Goal: Information Seeking & Learning: Compare options

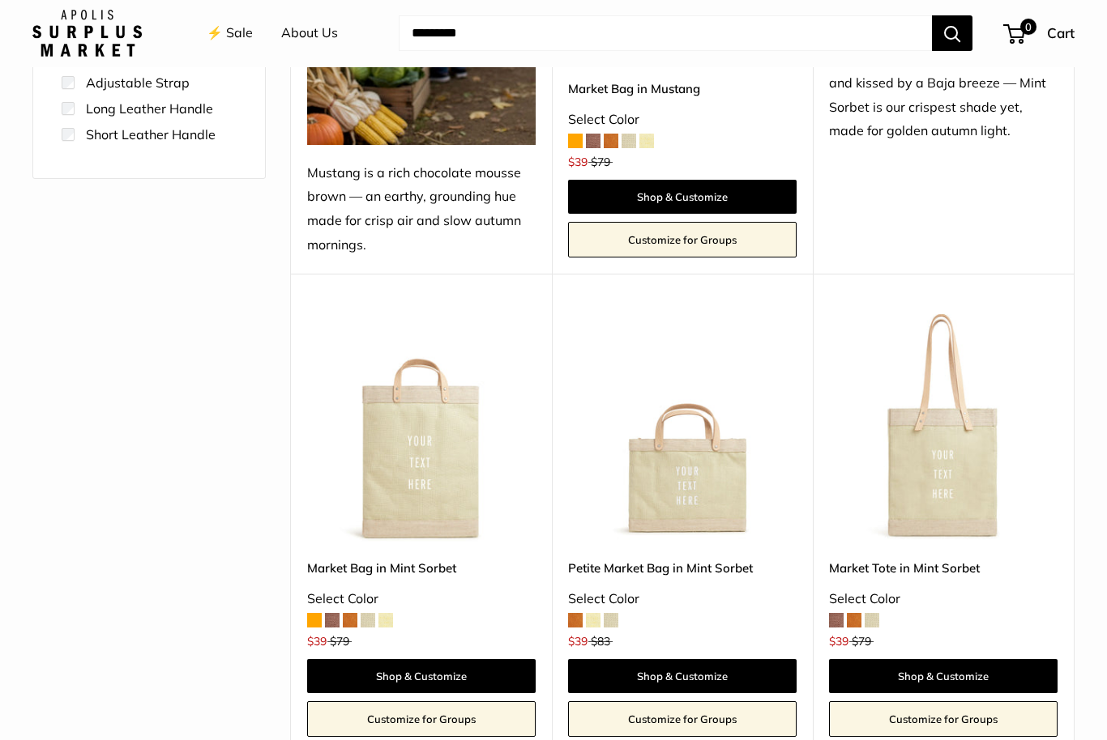
scroll to position [481, 0]
click at [838, 621] on span at bounding box center [836, 620] width 15 height 15
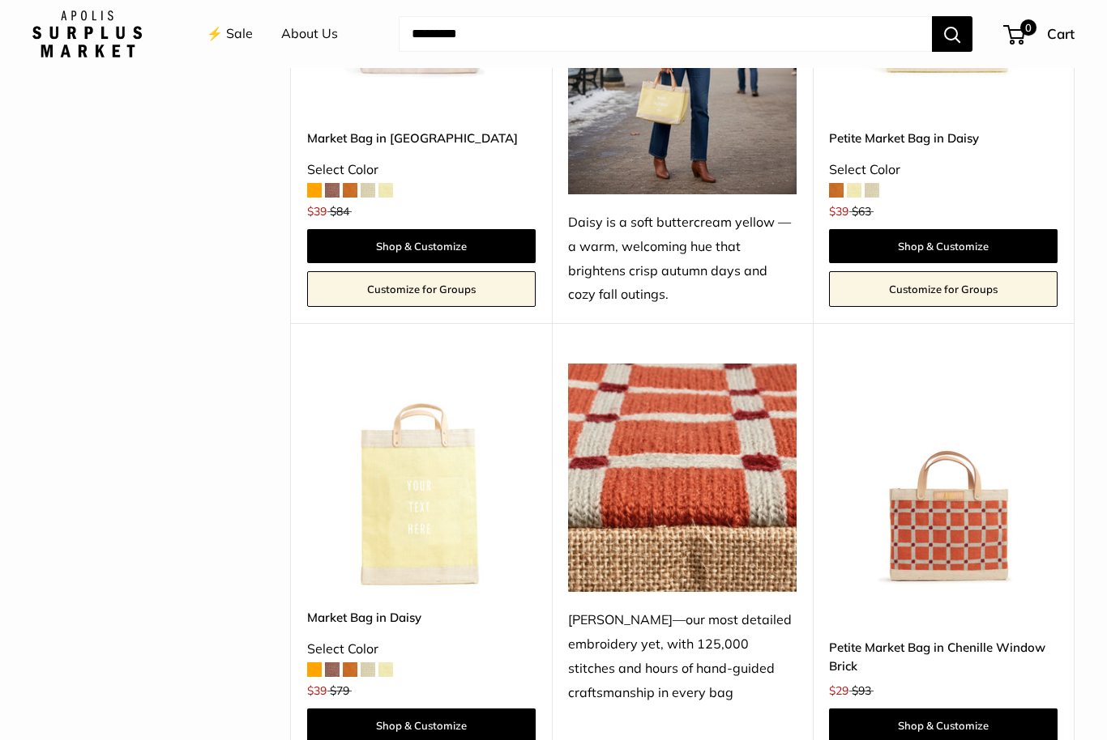
scroll to position [2352, 0]
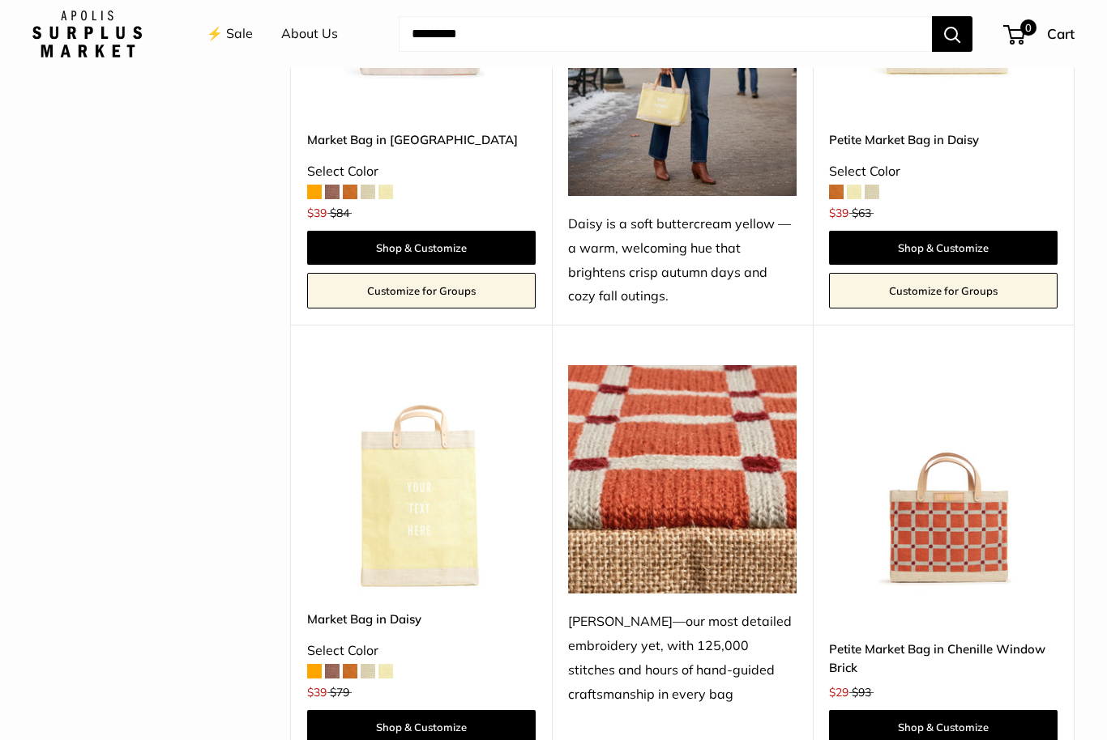
click at [405, 467] on img at bounding box center [421, 479] width 228 height 228
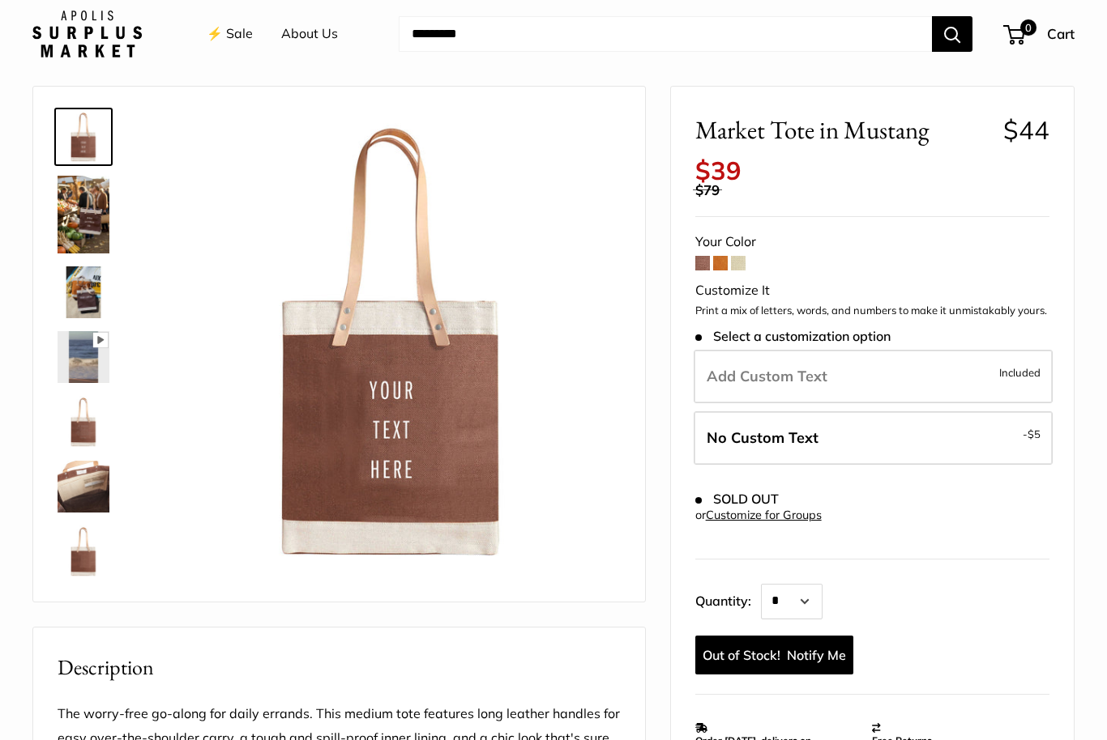
scroll to position [50, 0]
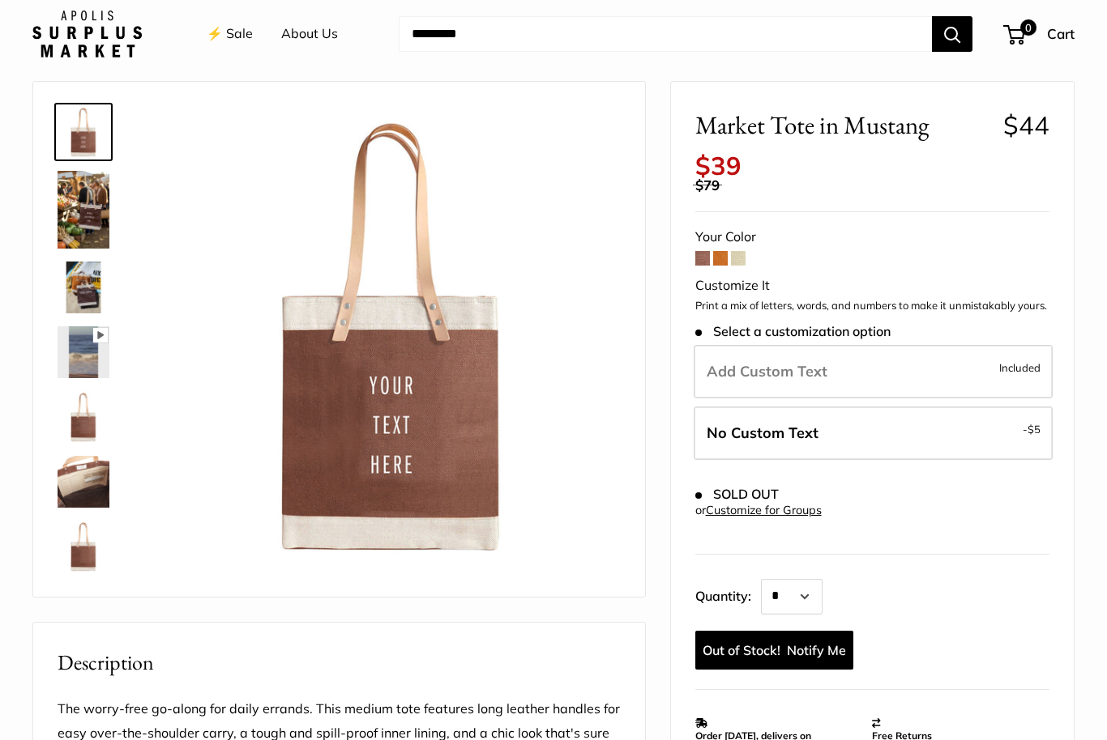
click at [81, 194] on img at bounding box center [84, 210] width 52 height 78
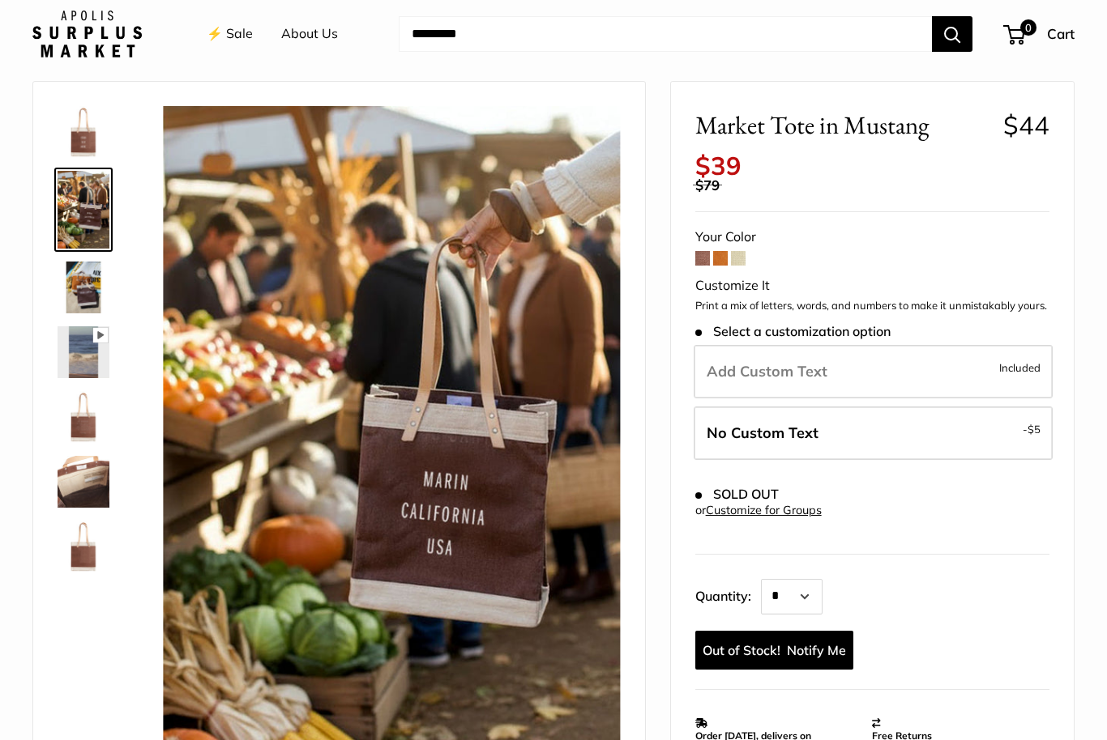
click at [81, 299] on img at bounding box center [84, 288] width 52 height 52
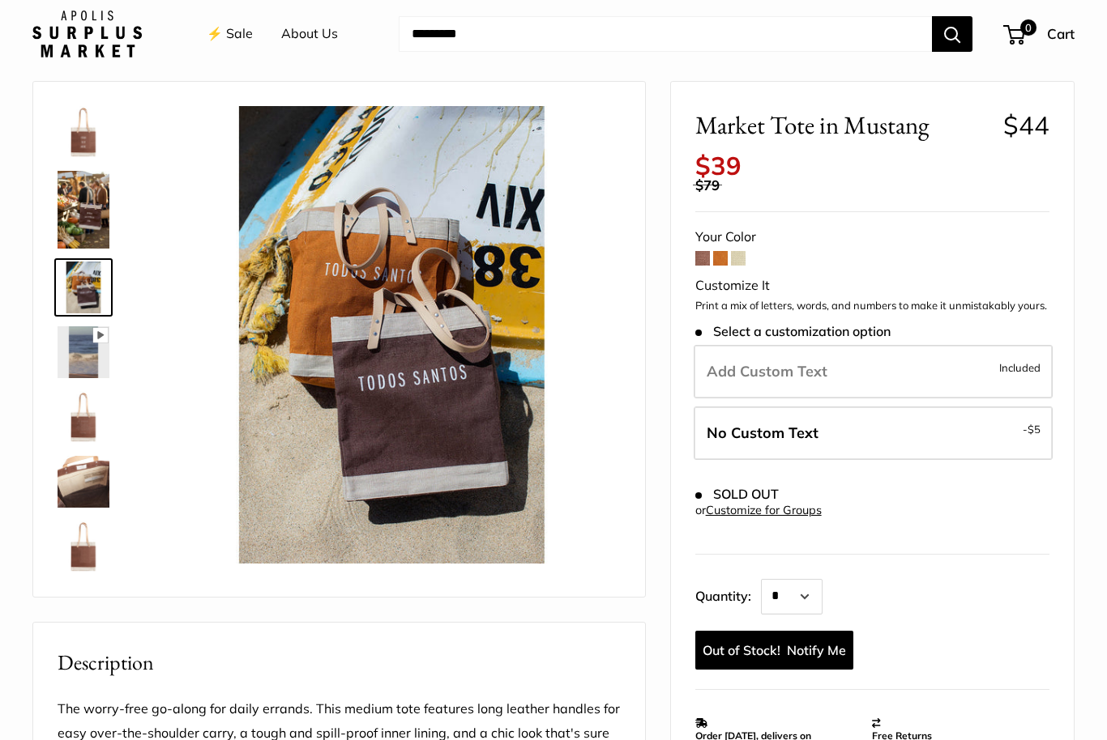
click at [61, 359] on img at bounding box center [84, 352] width 52 height 52
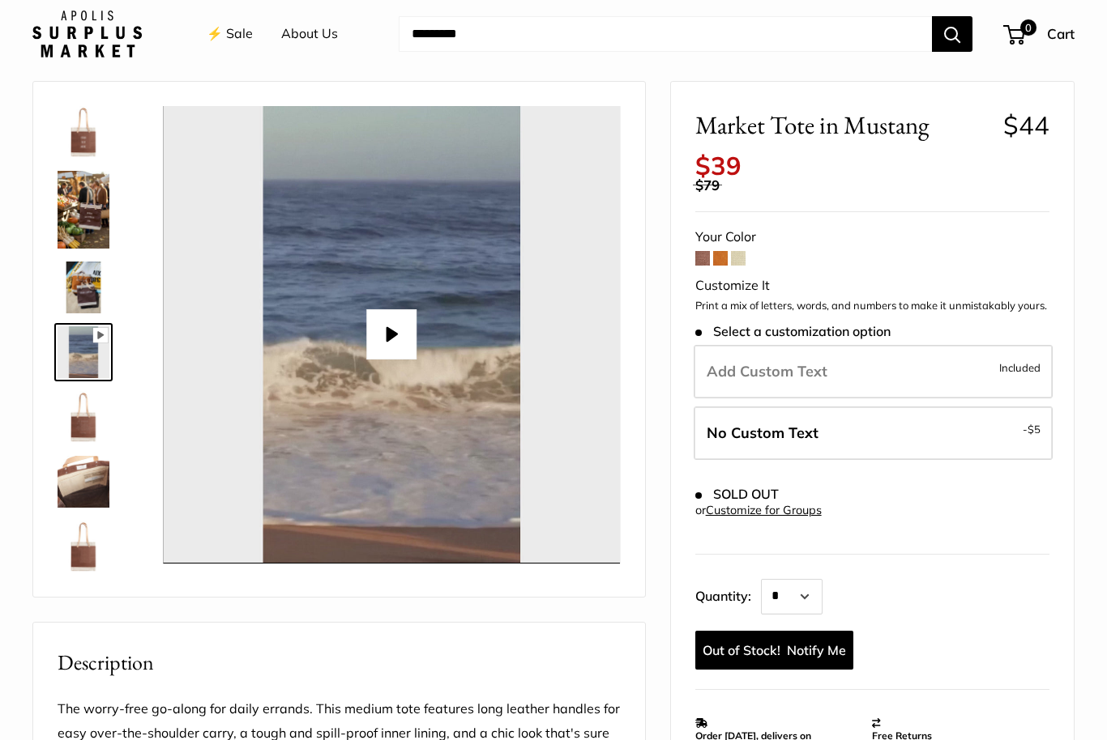
click at [726, 251] on span at bounding box center [720, 258] width 15 height 15
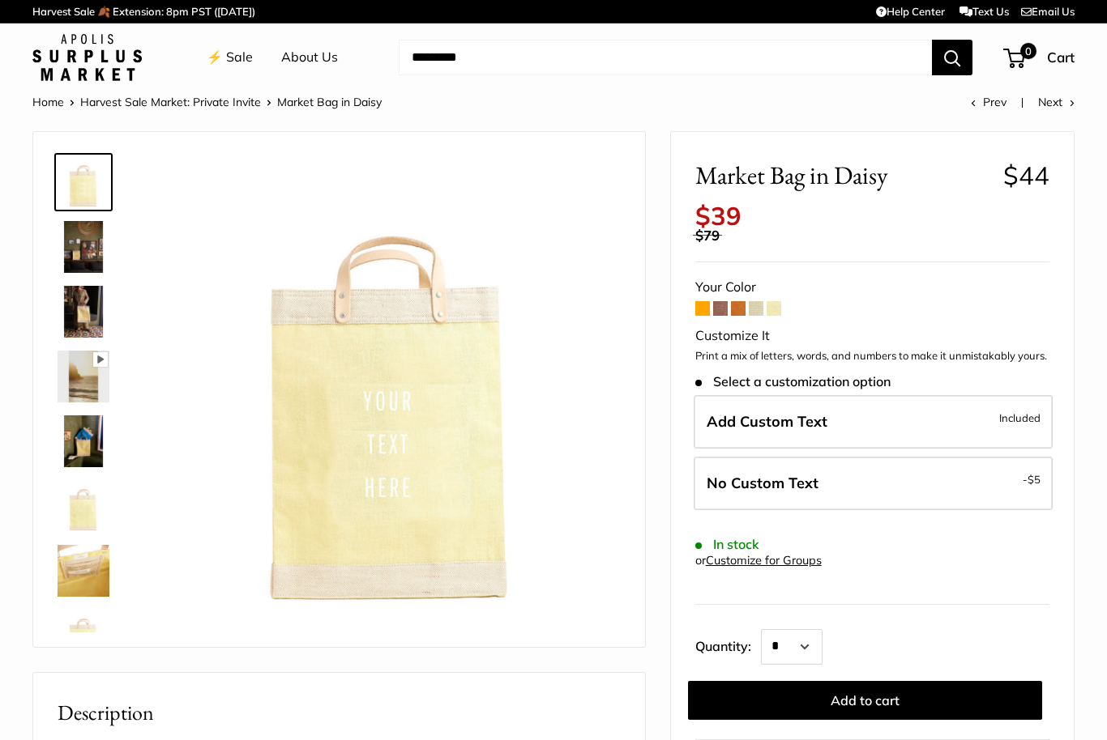
click at [79, 248] on img at bounding box center [84, 247] width 52 height 52
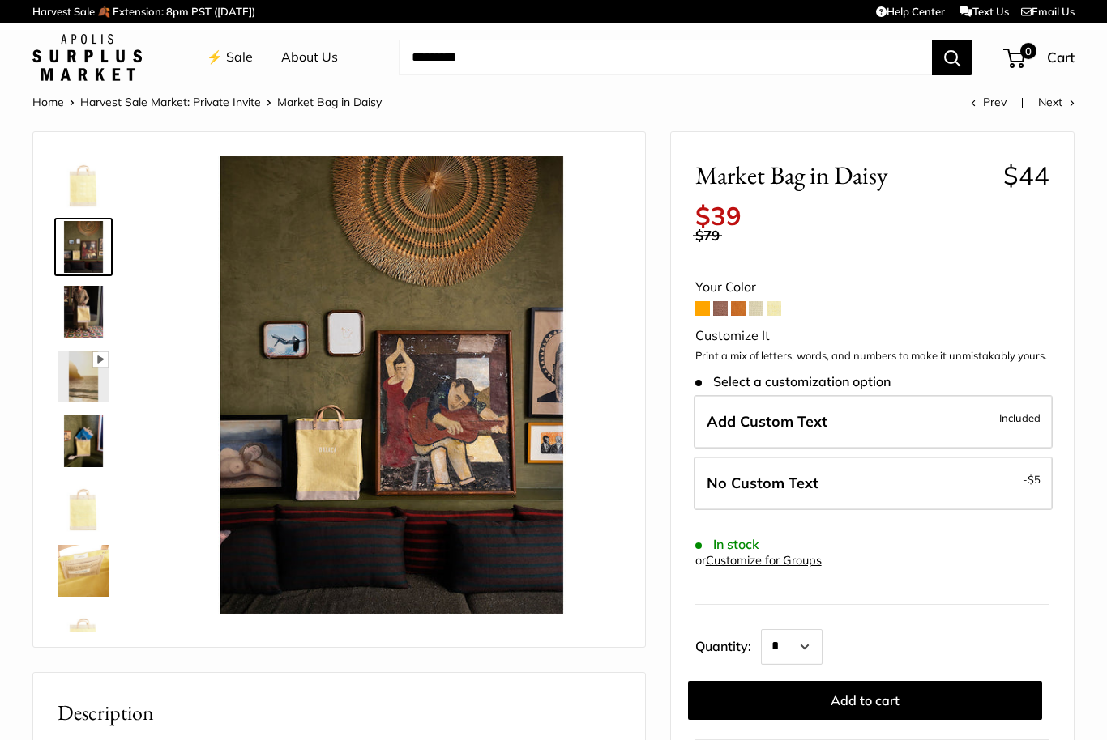
click at [87, 304] on img at bounding box center [84, 312] width 52 height 52
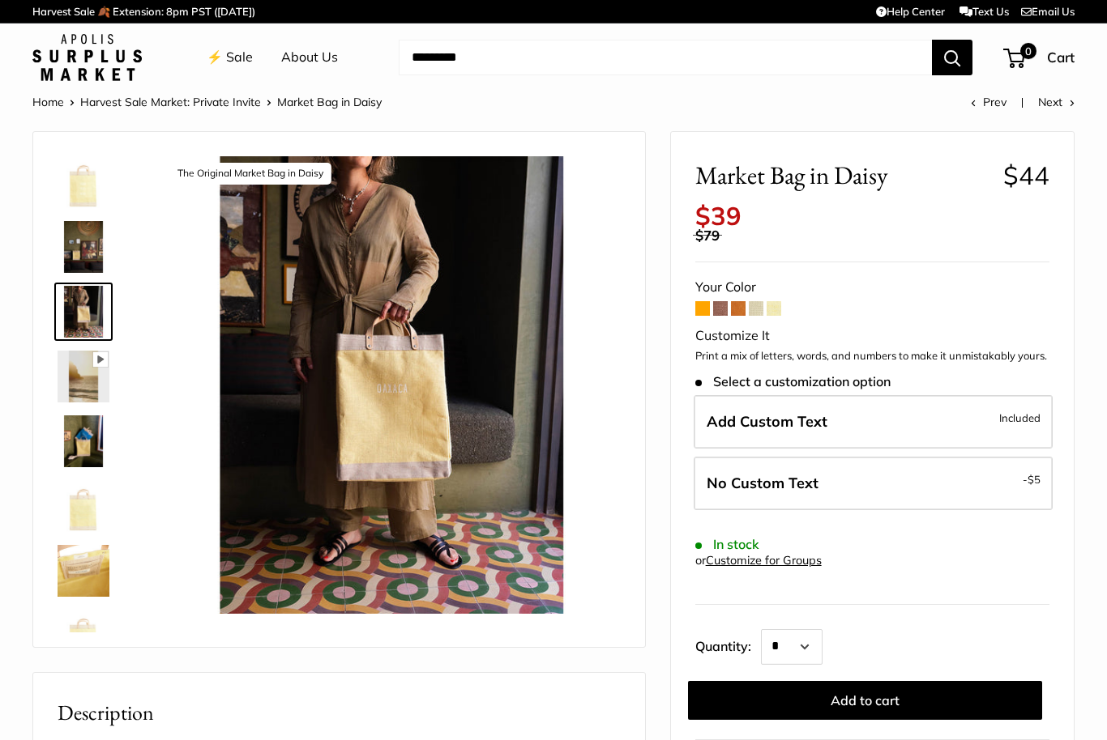
click at [87, 436] on img at bounding box center [84, 442] width 52 height 52
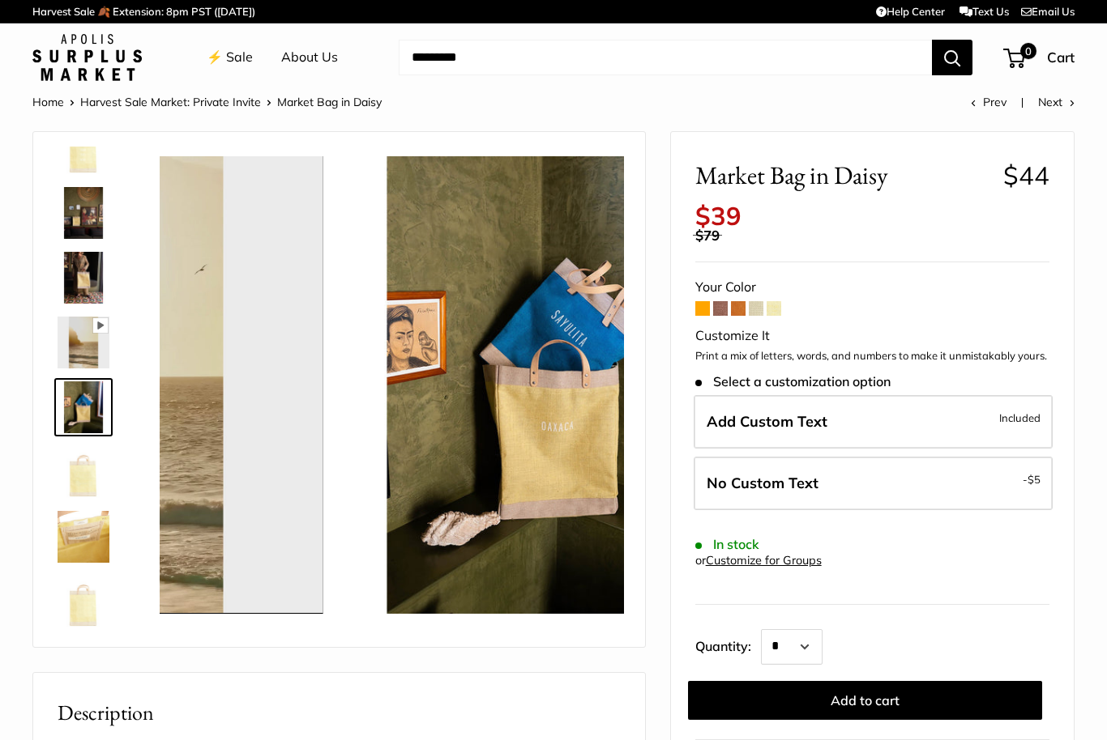
scroll to position [39, 0]
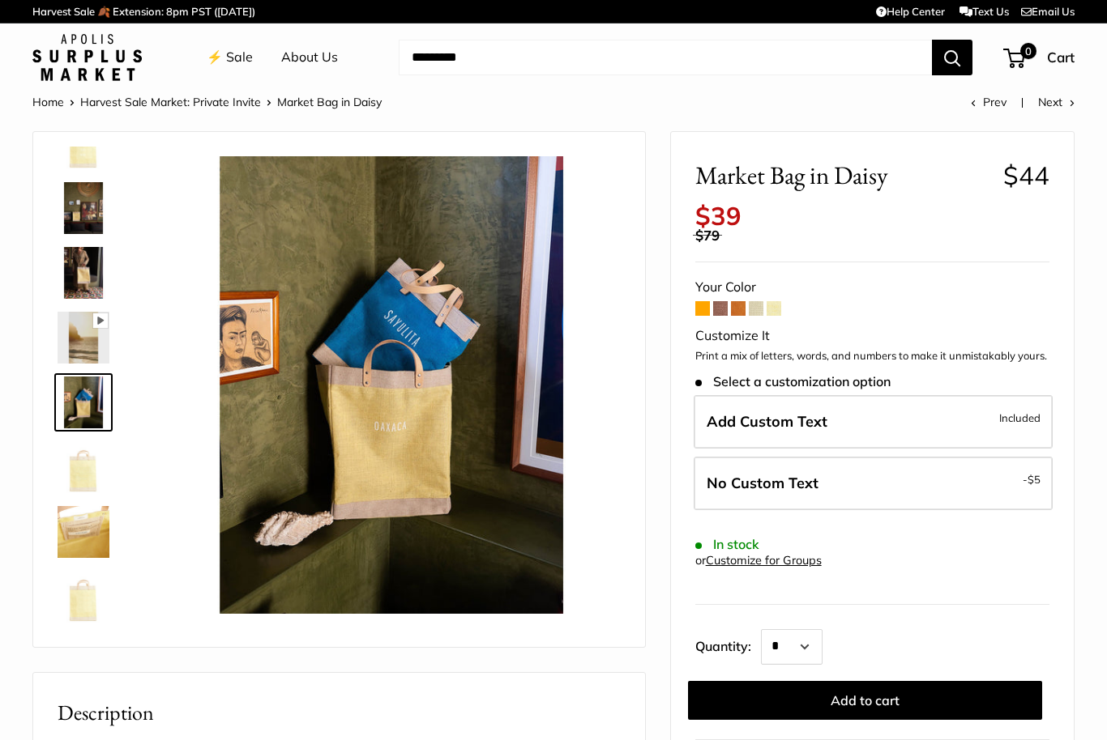
click at [706, 301] on span at bounding box center [702, 308] width 15 height 15
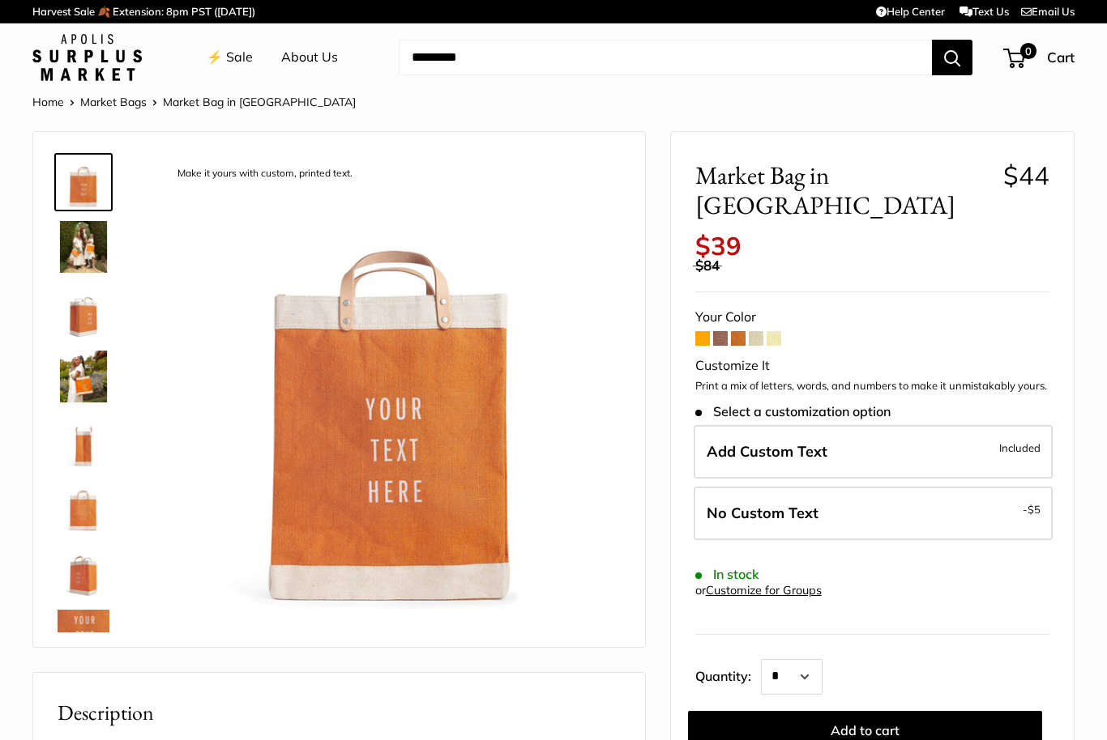
click at [79, 318] on img at bounding box center [84, 312] width 52 height 52
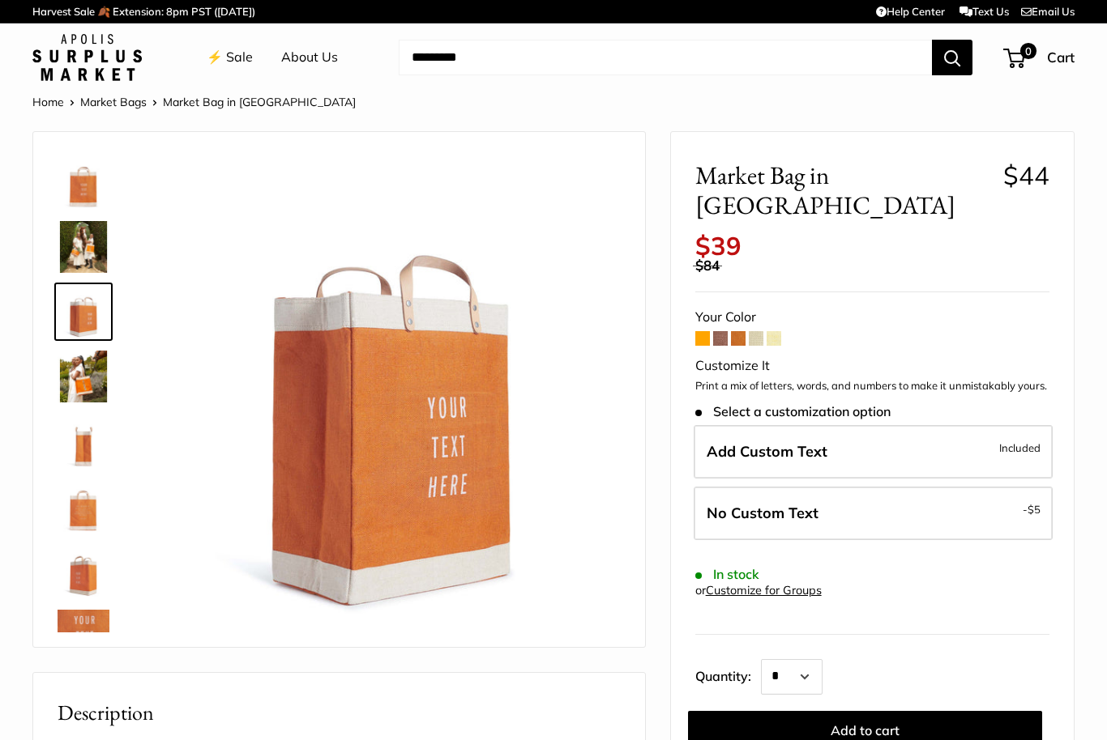
click at [721, 331] on span at bounding box center [720, 338] width 15 height 15
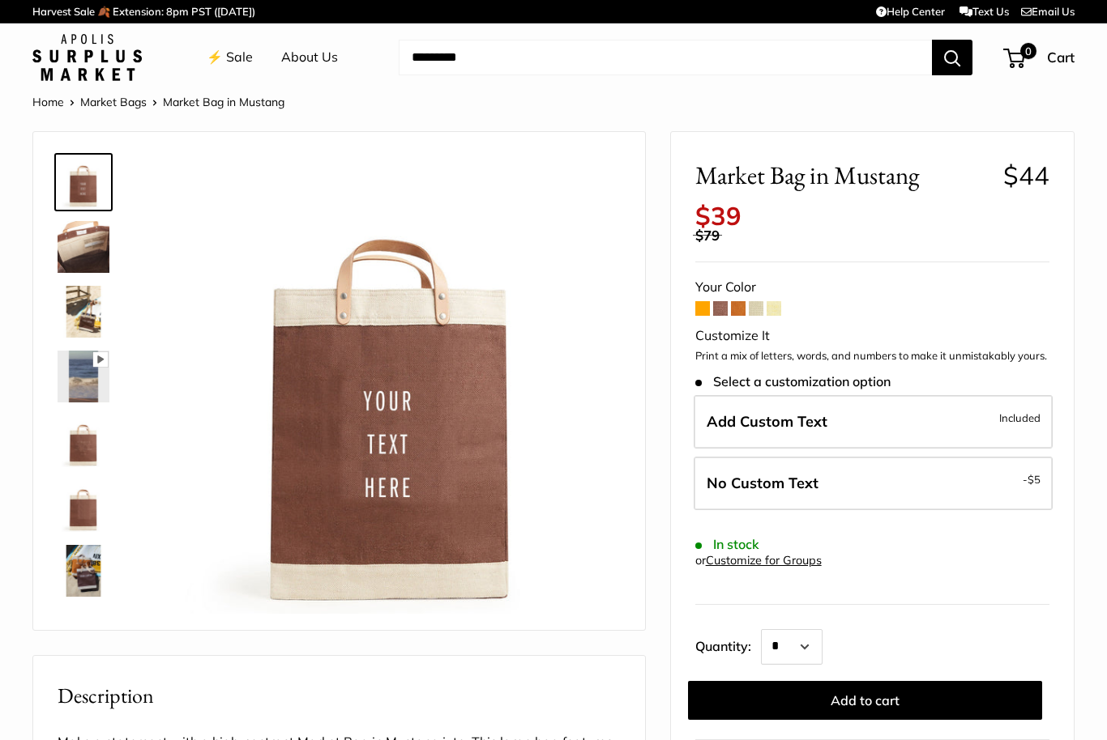
click at [743, 301] on span at bounding box center [738, 308] width 15 height 15
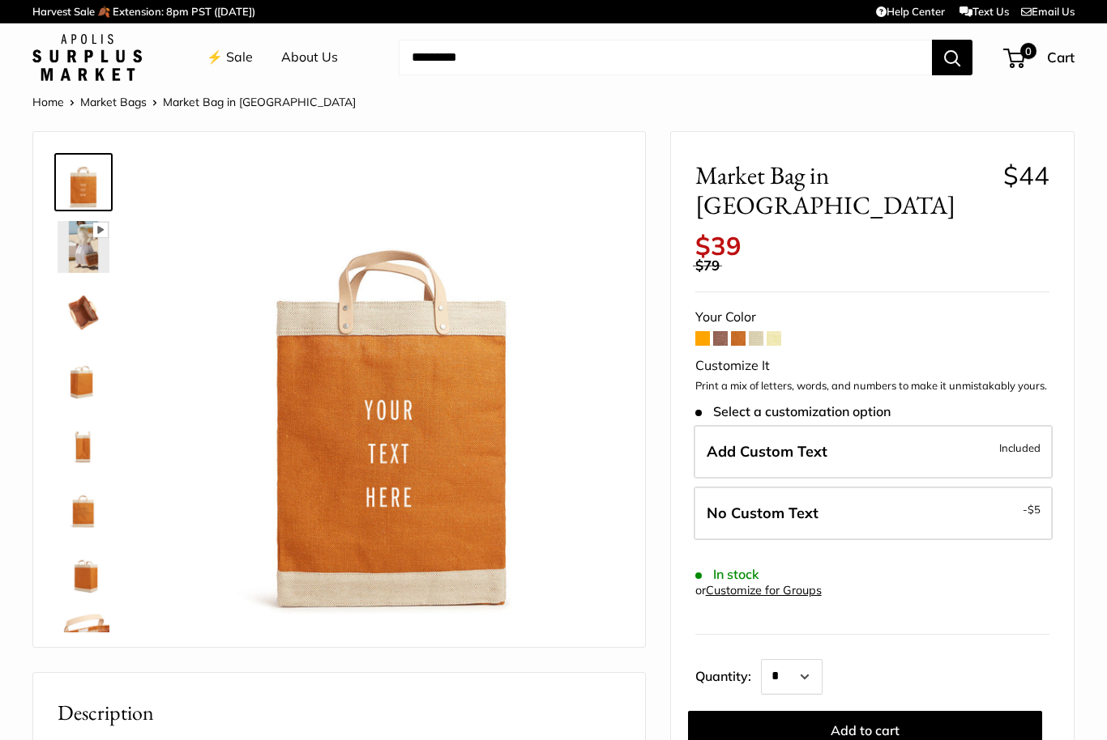
click at [757, 331] on span at bounding box center [755, 338] width 15 height 15
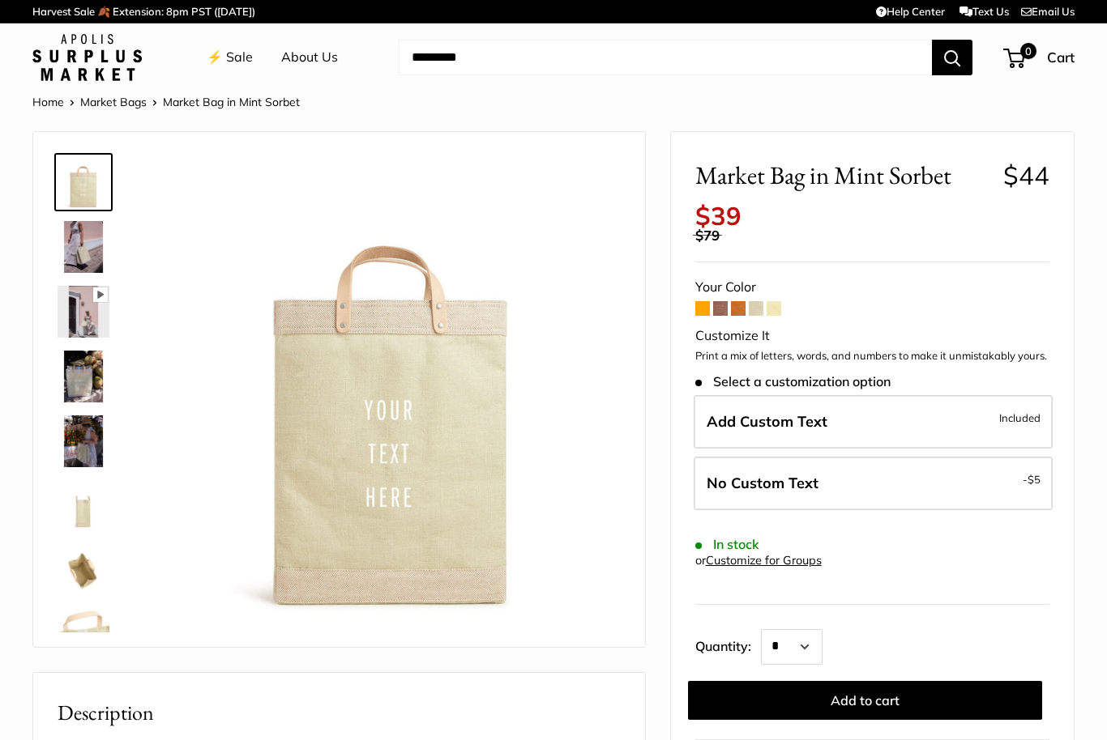
click at [781, 301] on span at bounding box center [773, 308] width 15 height 15
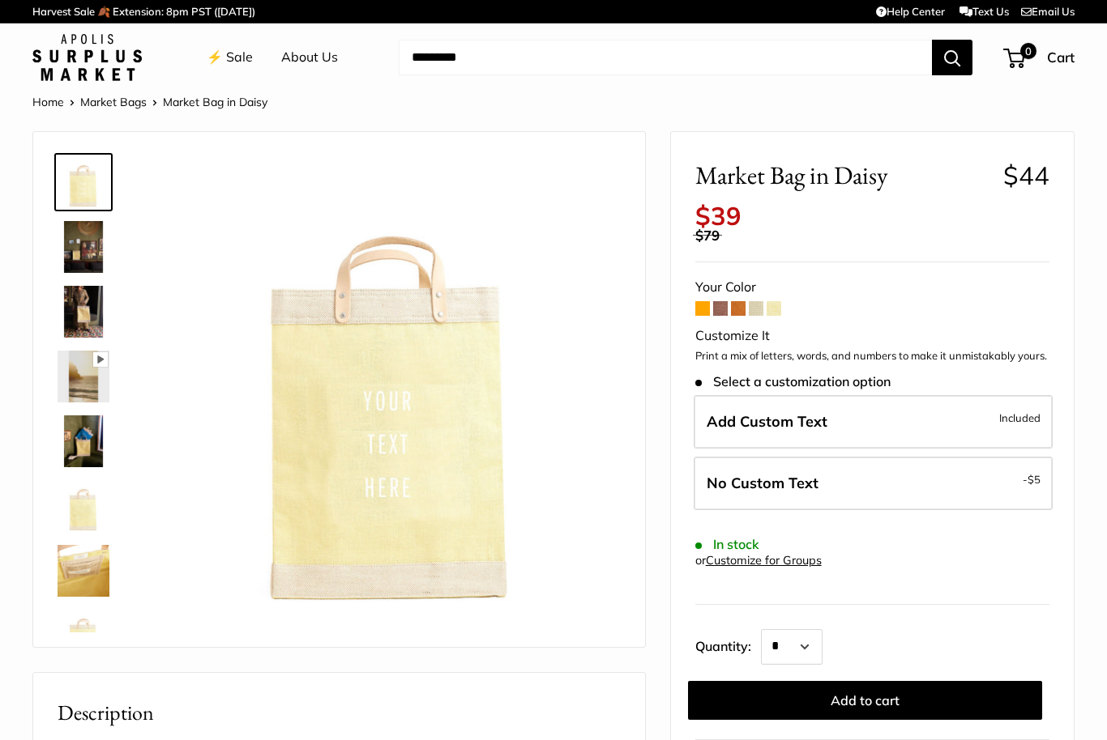
click at [754, 301] on span at bounding box center [755, 308] width 15 height 15
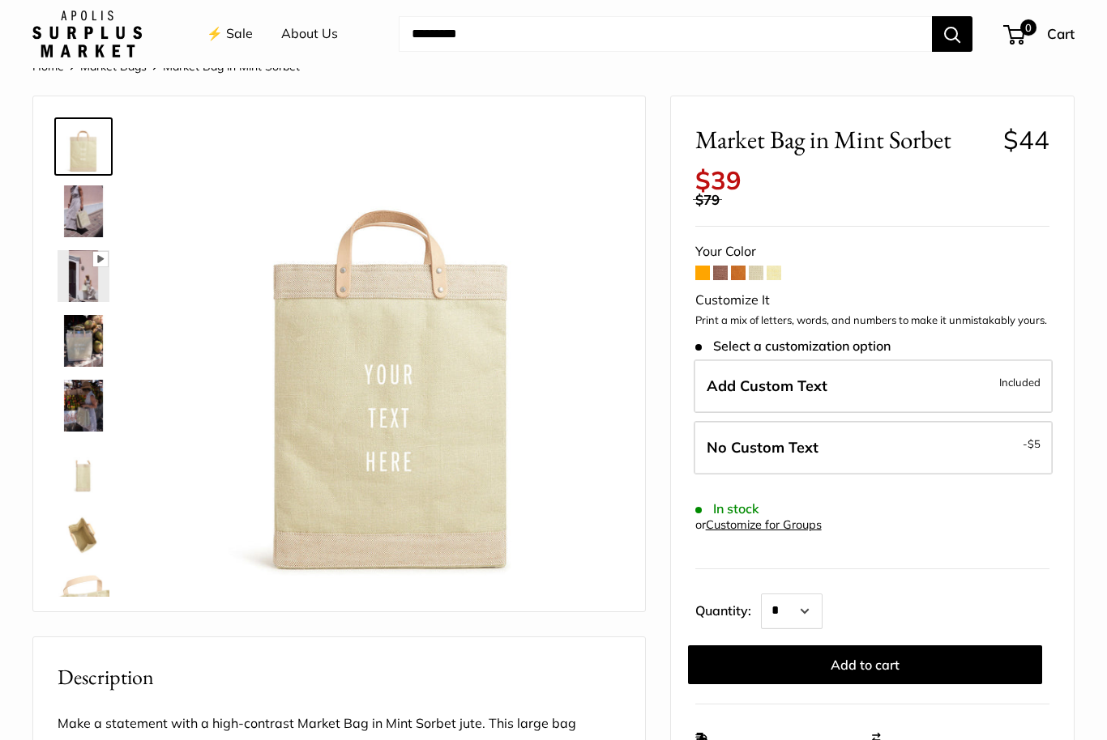
scroll to position [36, 0]
click at [79, 336] on img at bounding box center [84, 340] width 52 height 52
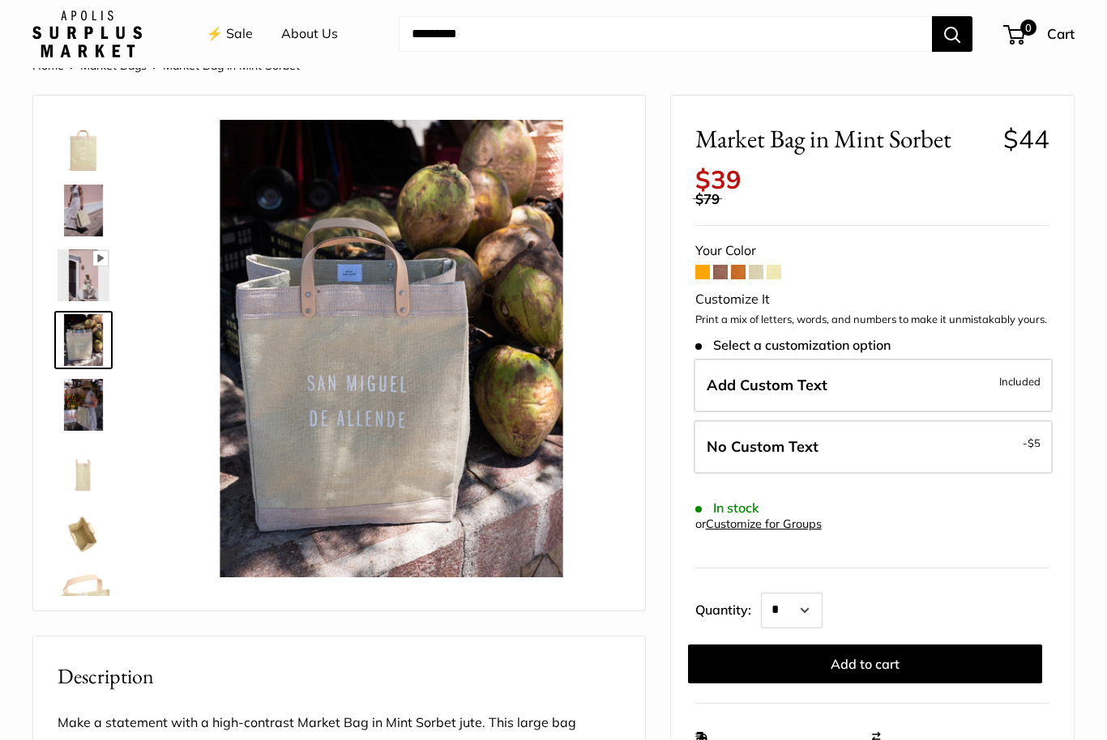
click at [81, 387] on img at bounding box center [84, 405] width 52 height 52
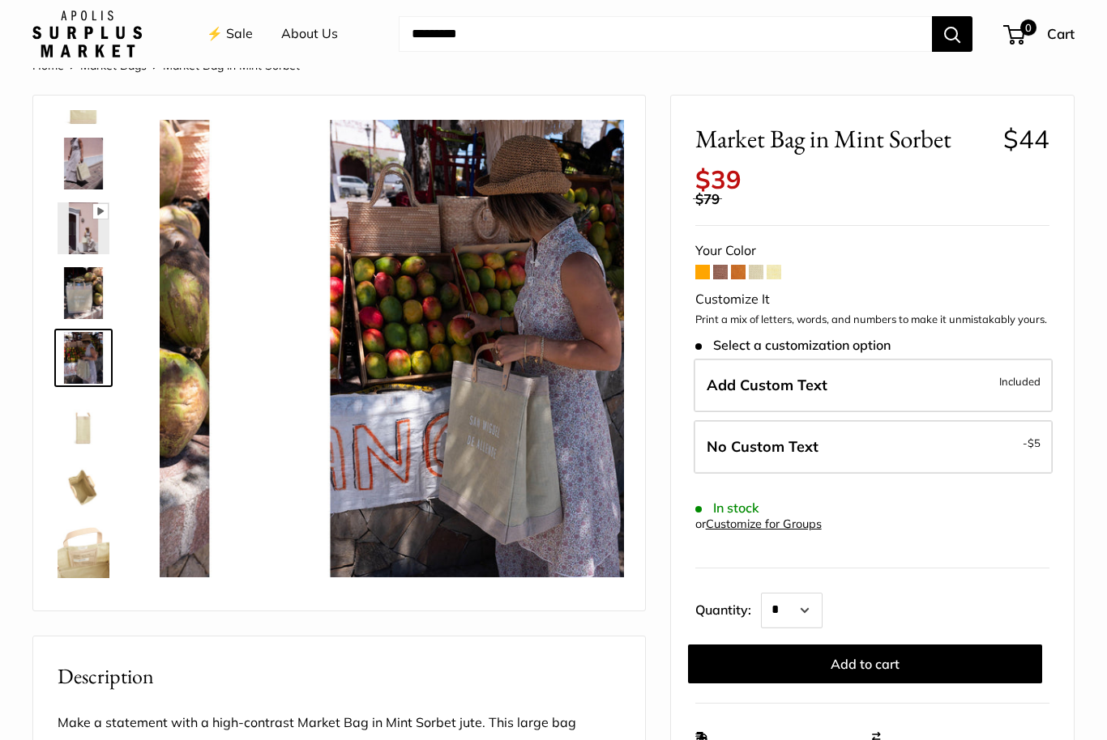
scroll to position [50, 0]
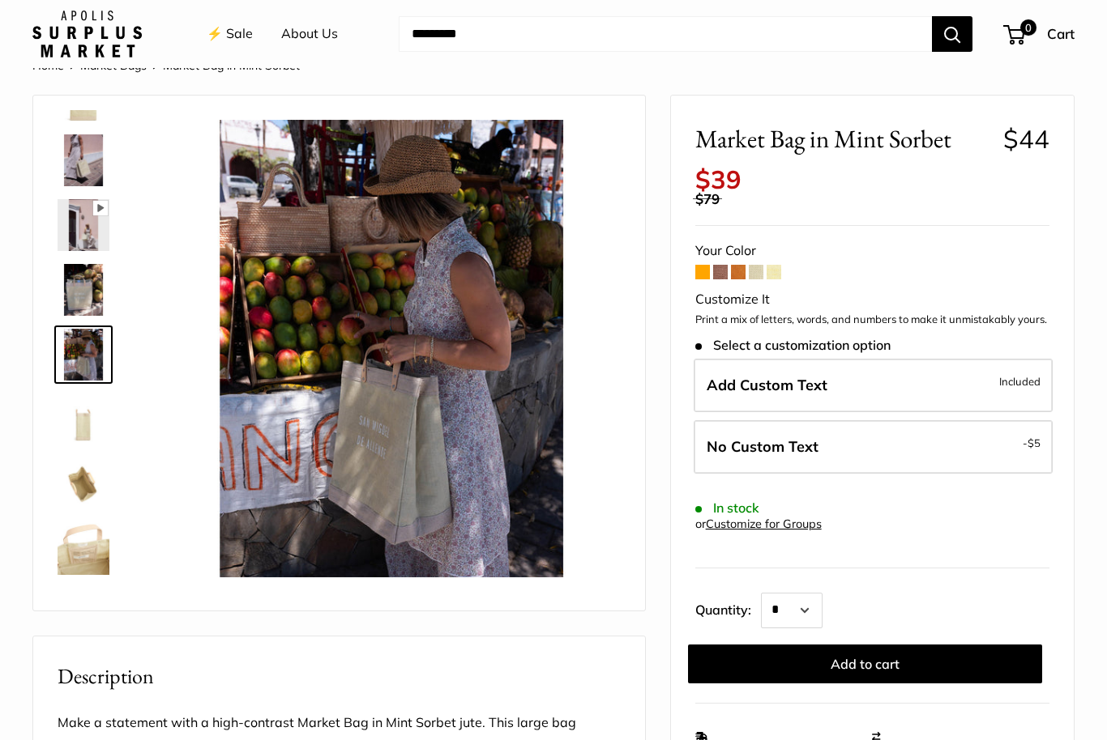
click at [79, 409] on img at bounding box center [84, 420] width 52 height 52
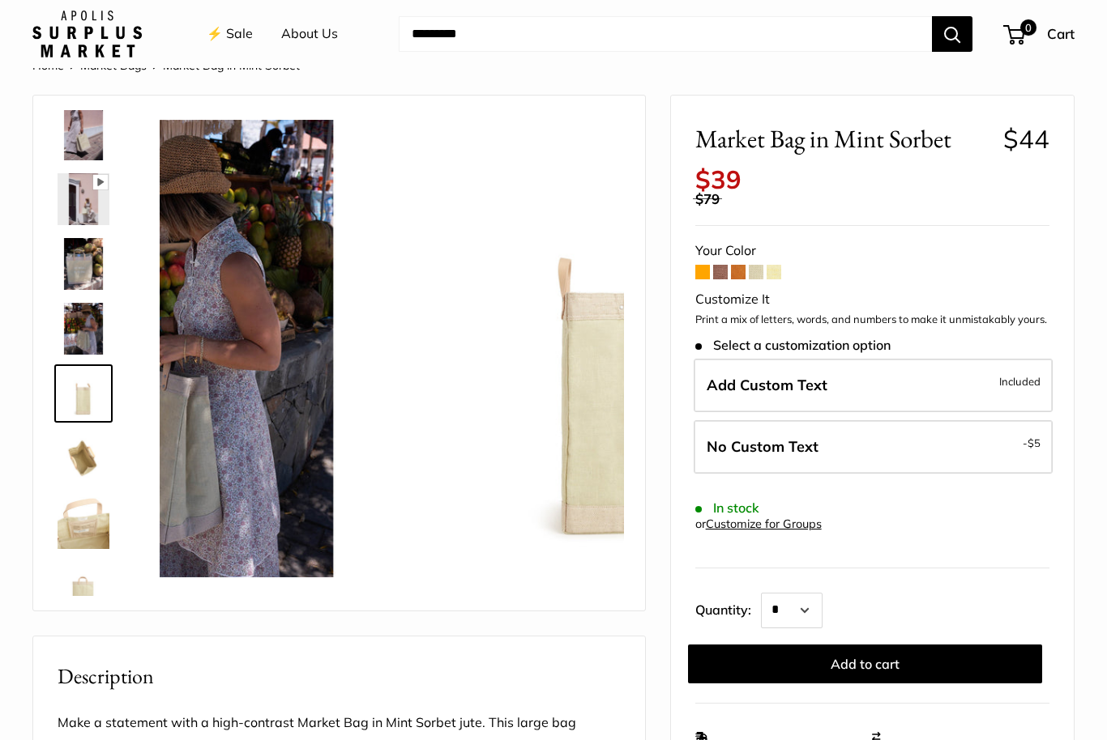
click at [34, 397] on div "Pause Play % buffered 00:00 Unmute Mute Exit fullscreen Enter fullscreen Play" at bounding box center [339, 353] width 612 height 515
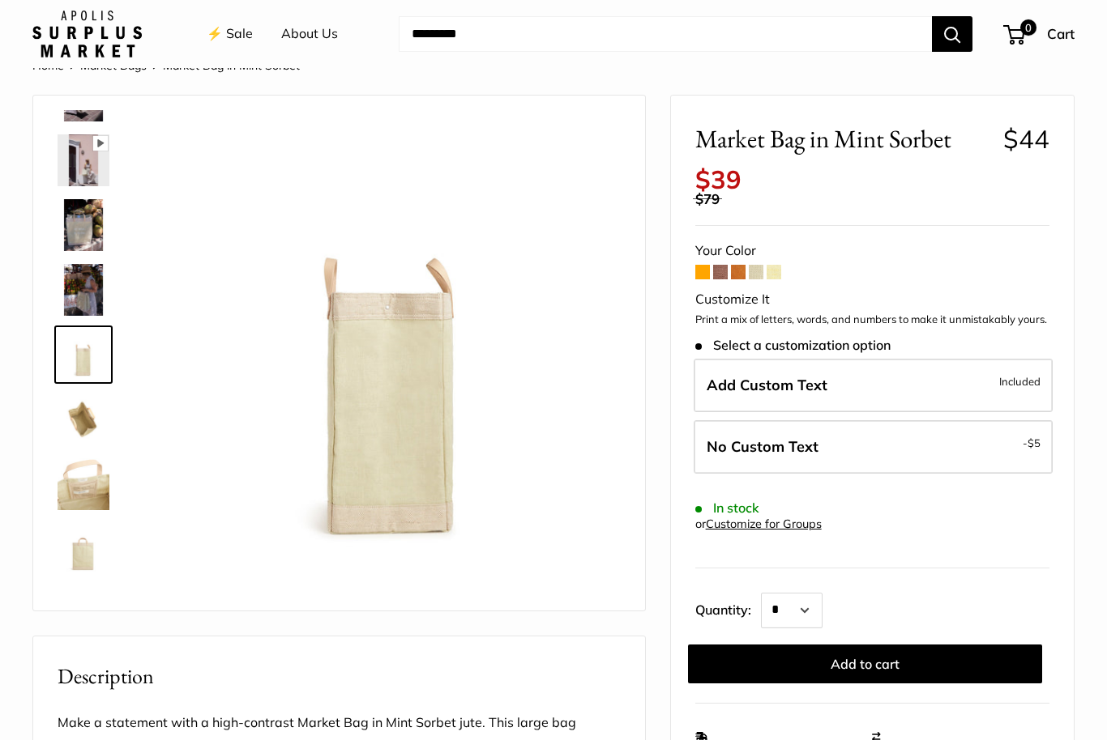
click at [102, 483] on img at bounding box center [84, 484] width 52 height 52
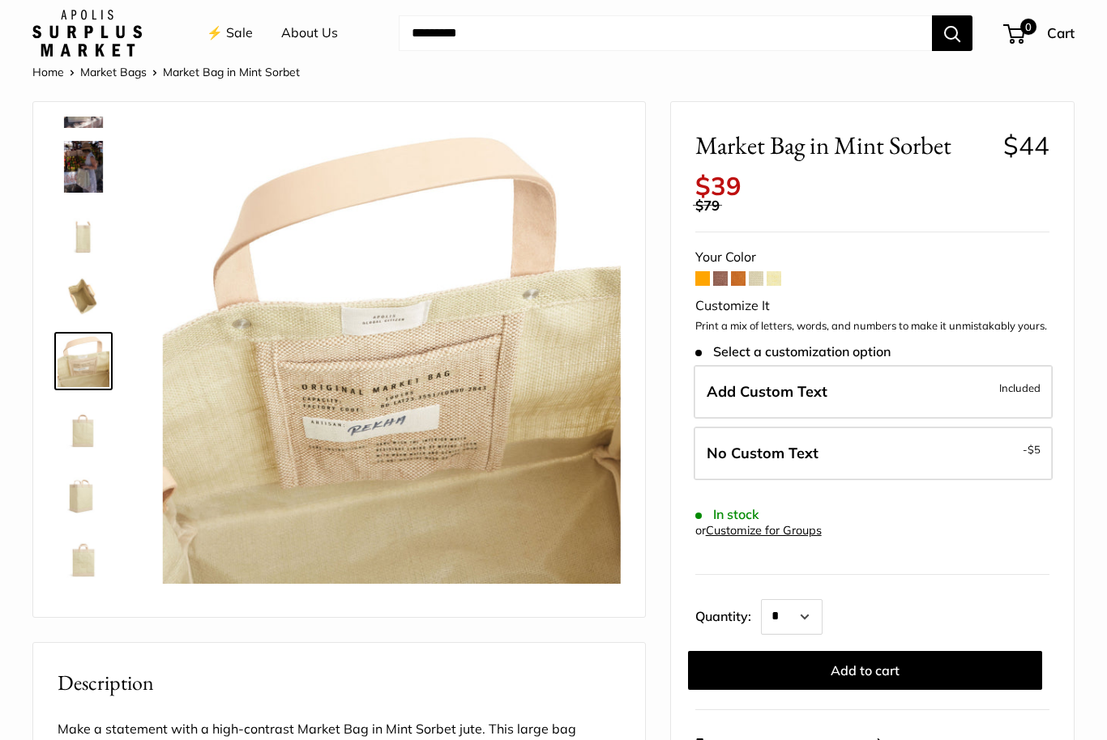
scroll to position [0, 0]
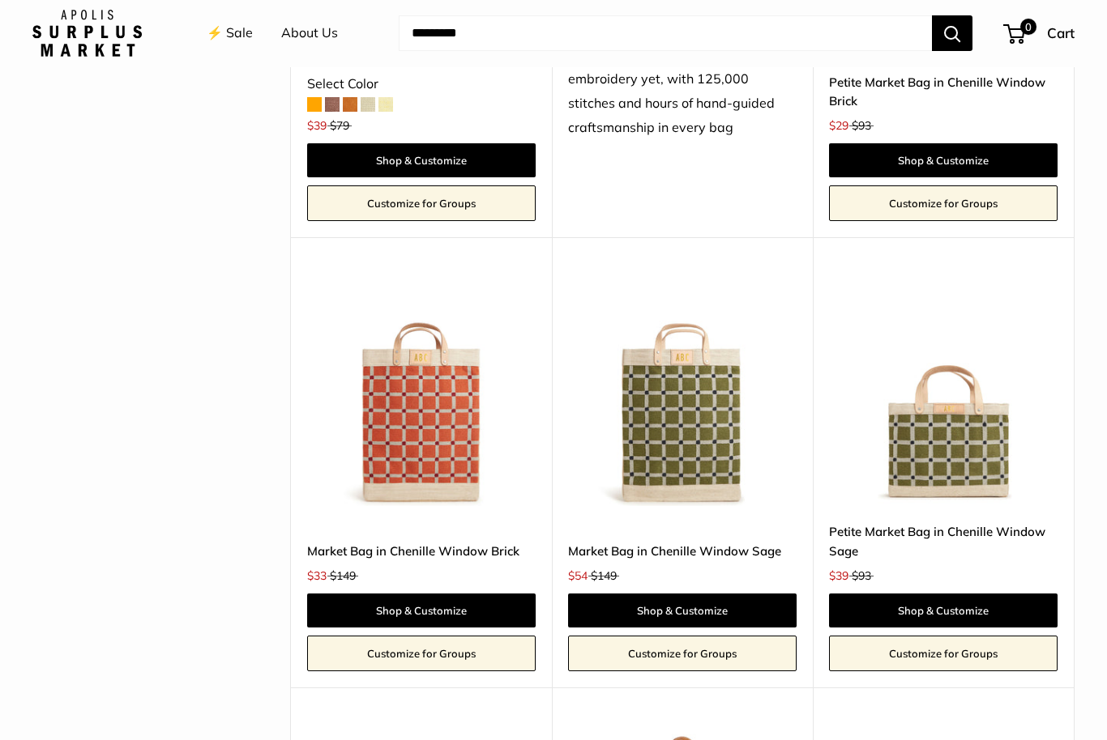
scroll to position [2919, 0]
click at [678, 397] on img at bounding box center [682, 392] width 228 height 228
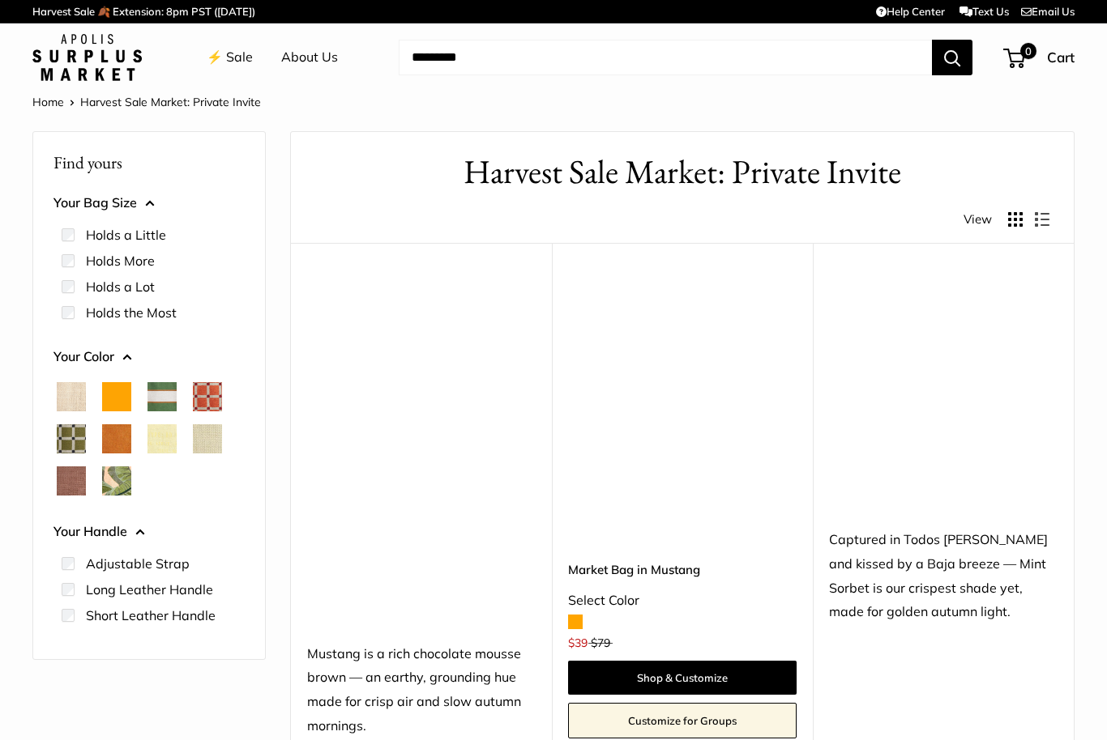
scroll to position [2972, 0]
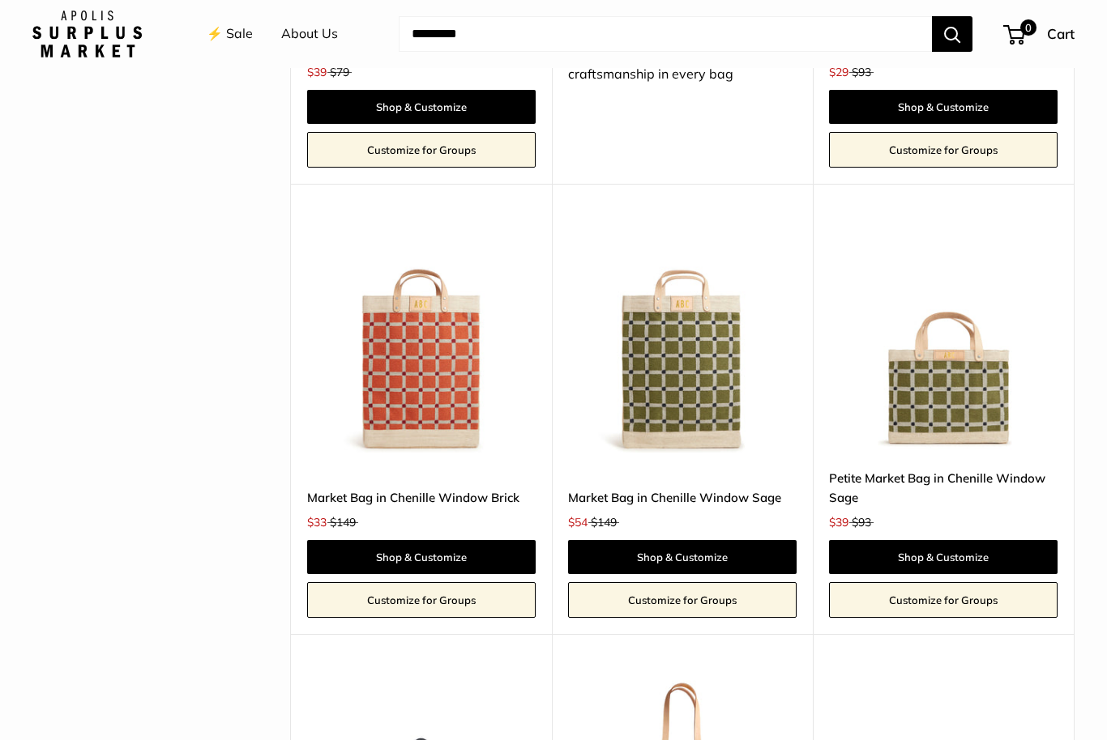
click at [409, 326] on img at bounding box center [421, 338] width 228 height 228
click at [667, 362] on img at bounding box center [682, 338] width 228 height 228
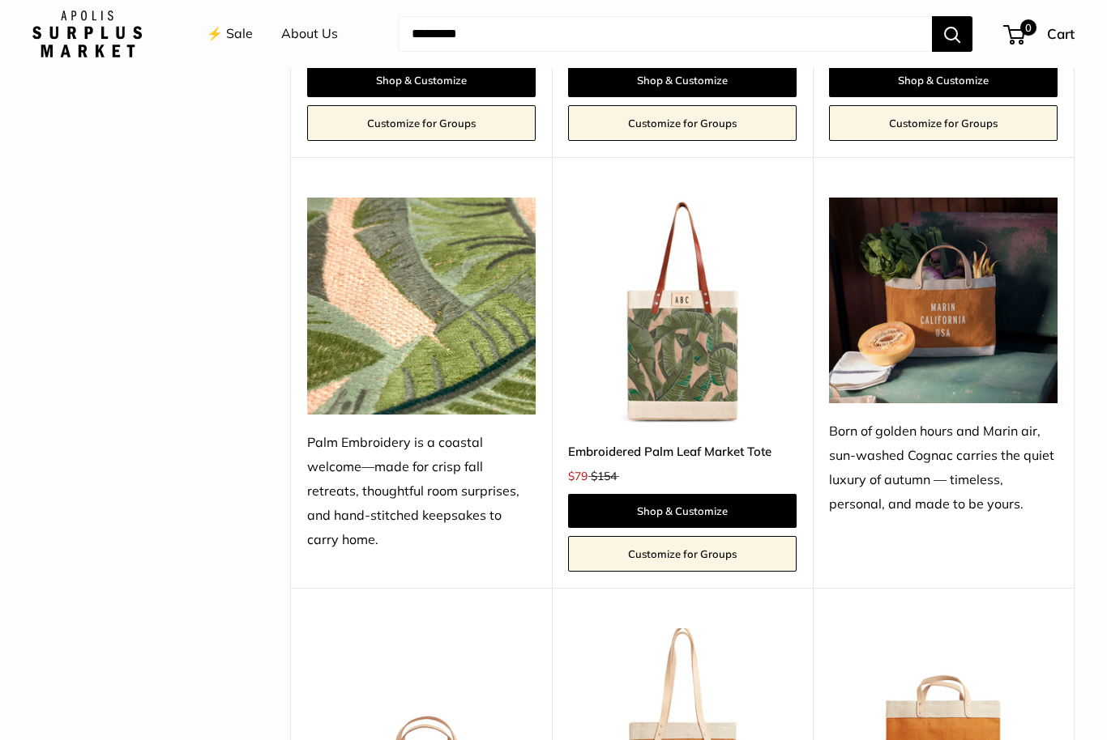
scroll to position [1077, 0]
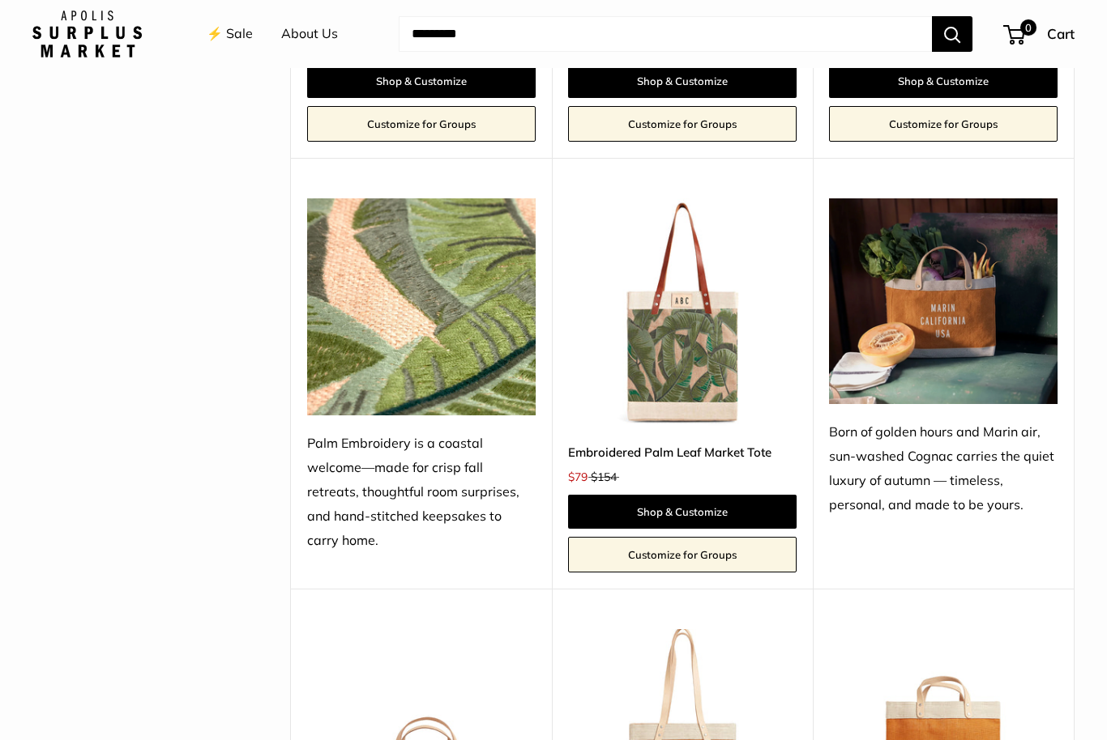
click at [655, 351] on img at bounding box center [682, 312] width 228 height 228
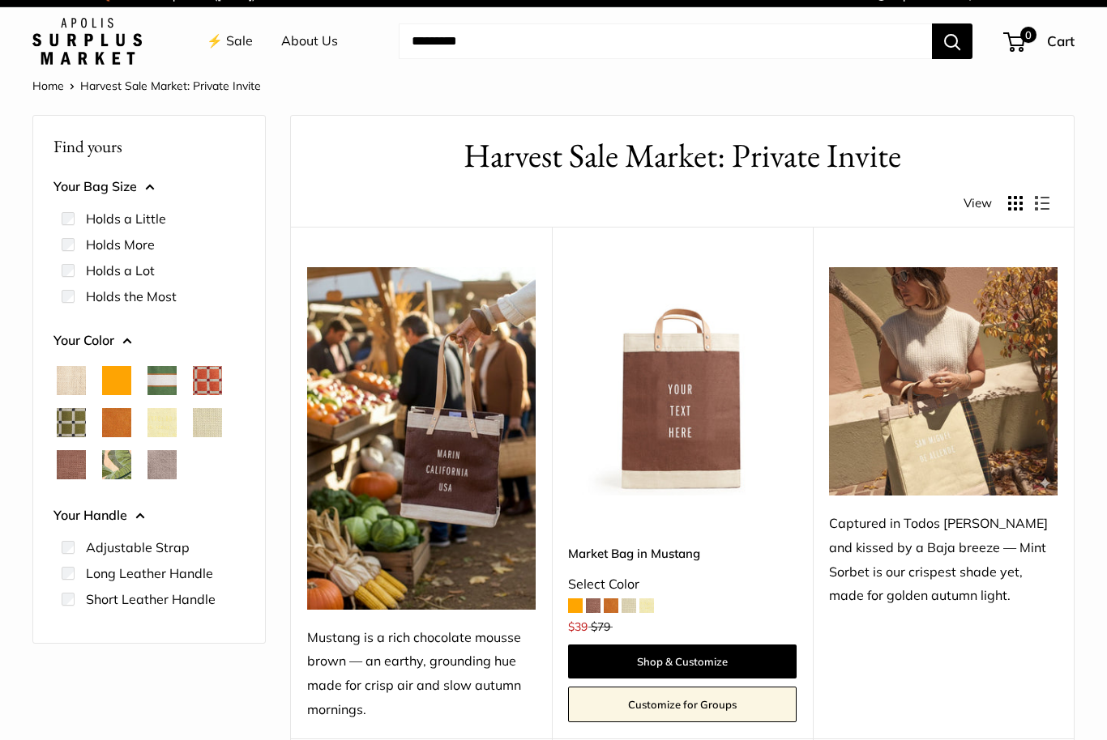
scroll to position [17, 0]
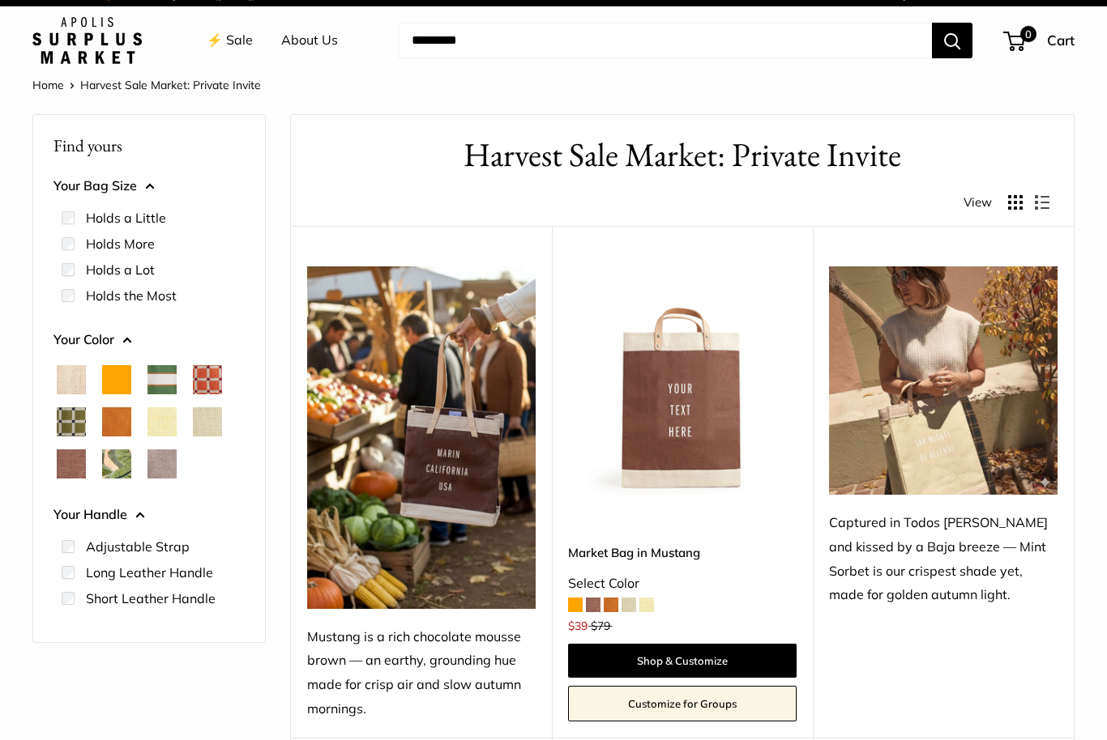
click at [117, 455] on span "Palm Leaf" at bounding box center [116, 464] width 29 height 29
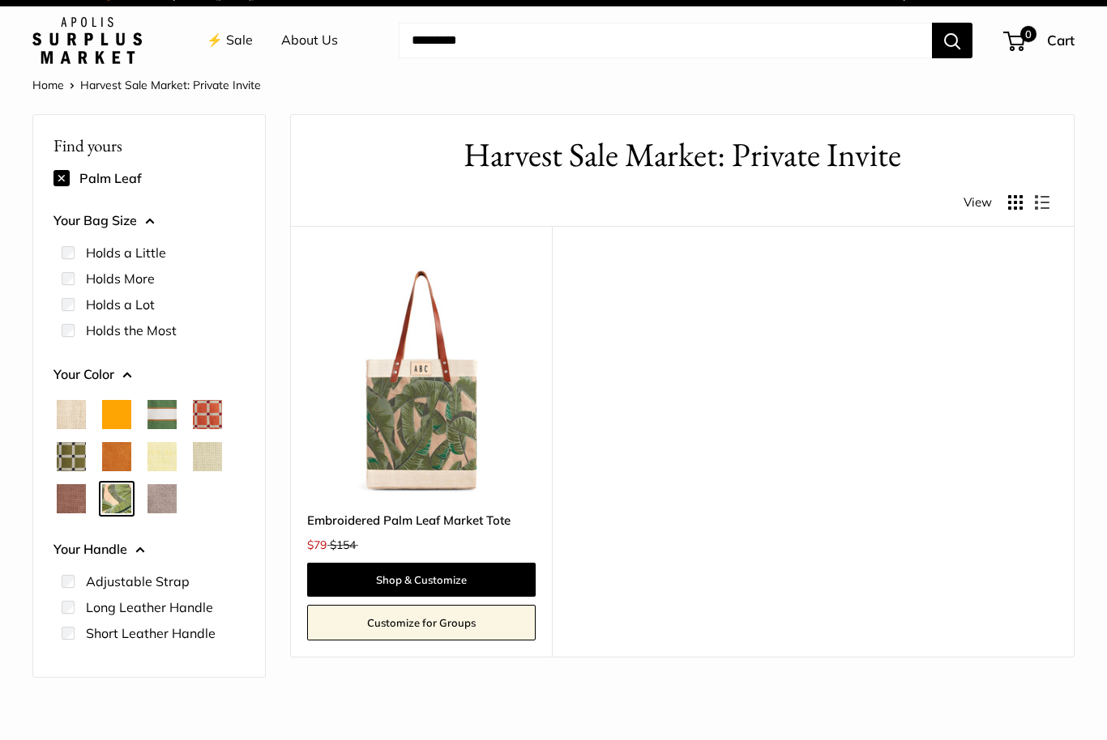
click at [70, 447] on span "Chenille Window Sage" at bounding box center [71, 456] width 29 height 29
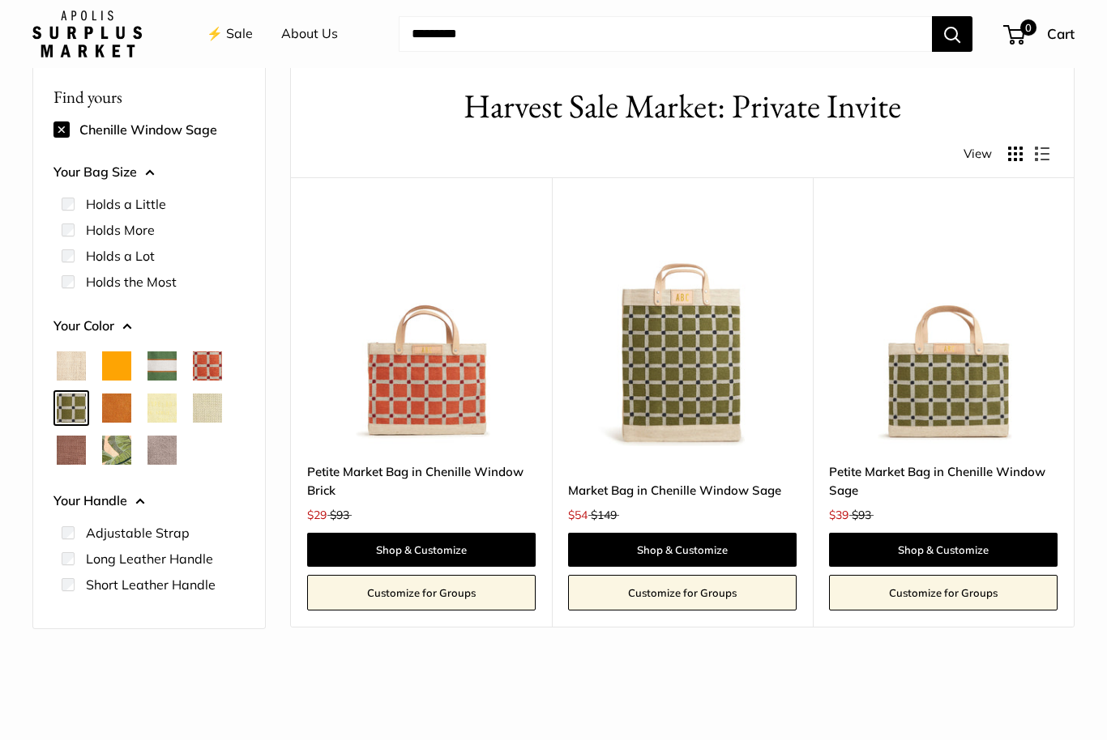
scroll to position [65, 0]
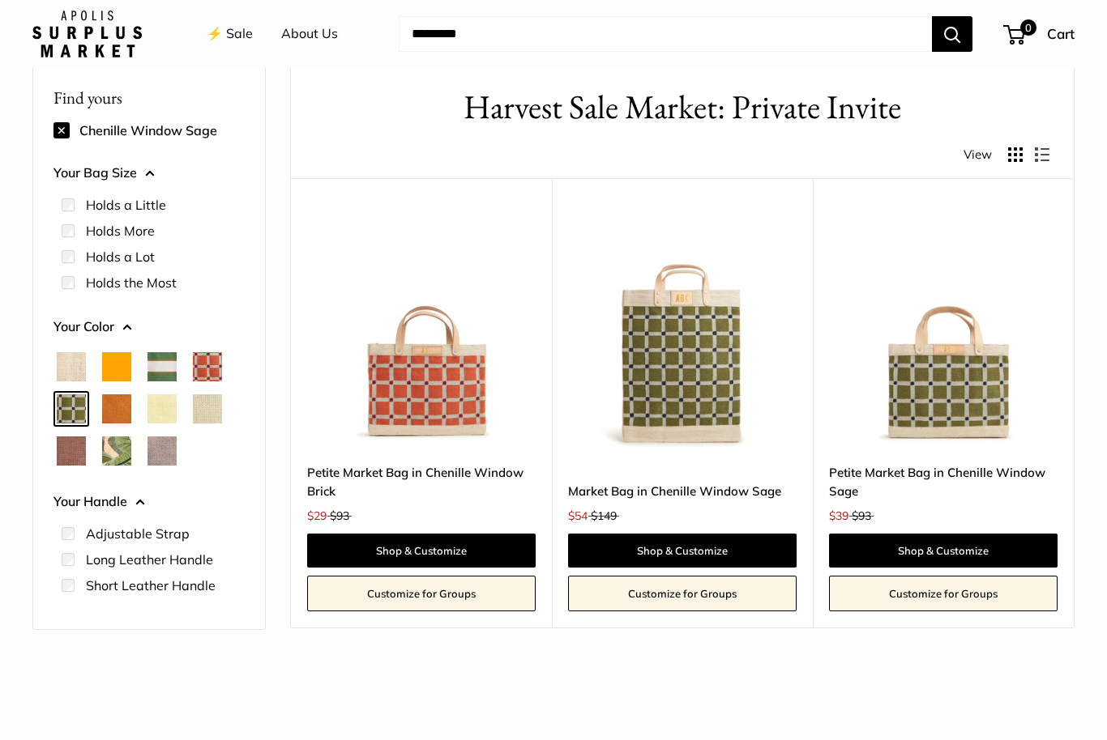
click at [210, 374] on span "Chenille Window Brick" at bounding box center [207, 366] width 29 height 29
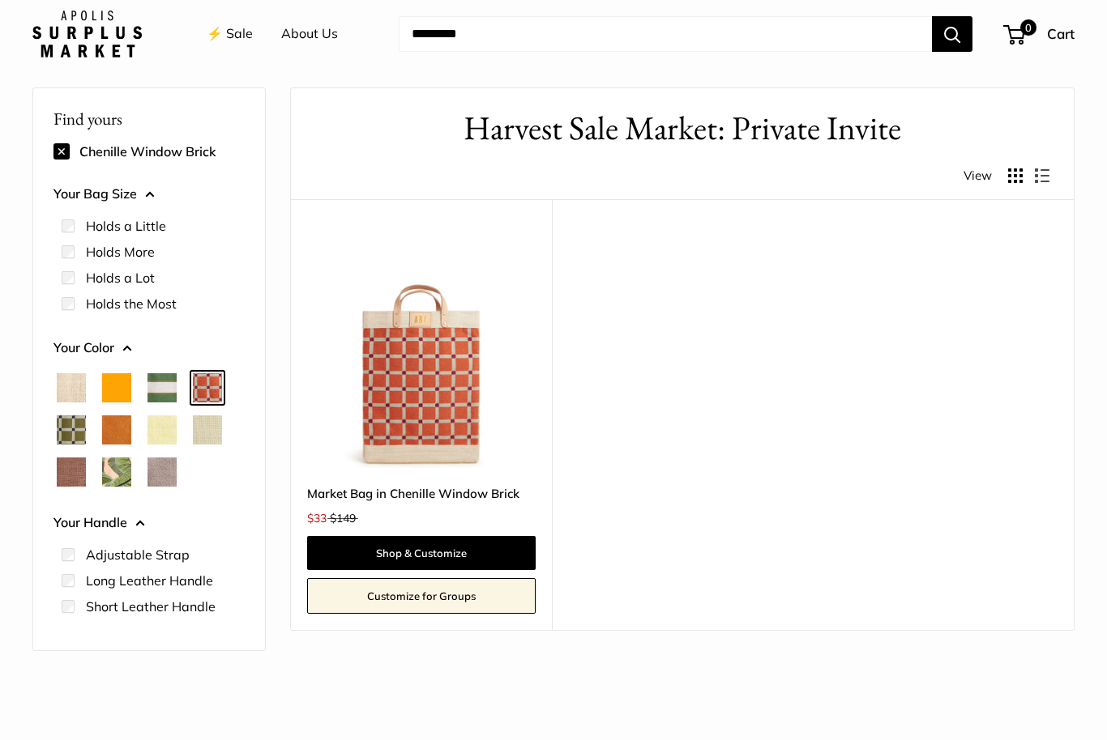
scroll to position [43, 0]
click at [65, 429] on span "Chenille Window Sage" at bounding box center [71, 430] width 29 height 29
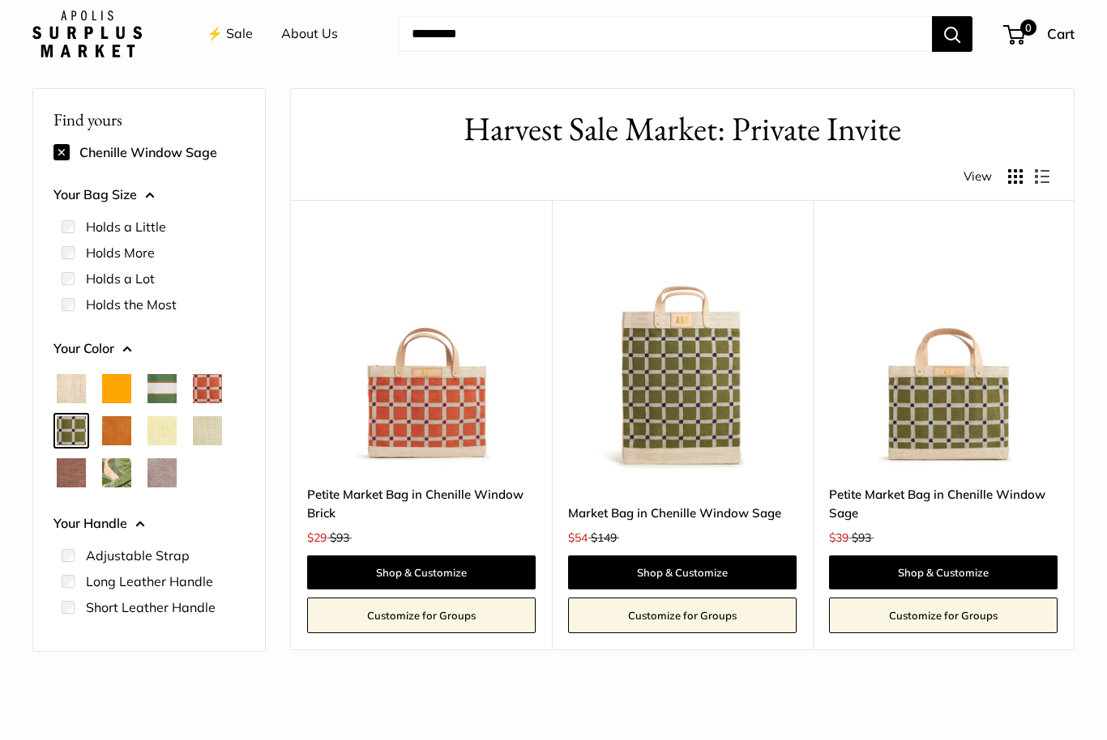
click at [104, 476] on span "Palm Leaf" at bounding box center [116, 472] width 29 height 29
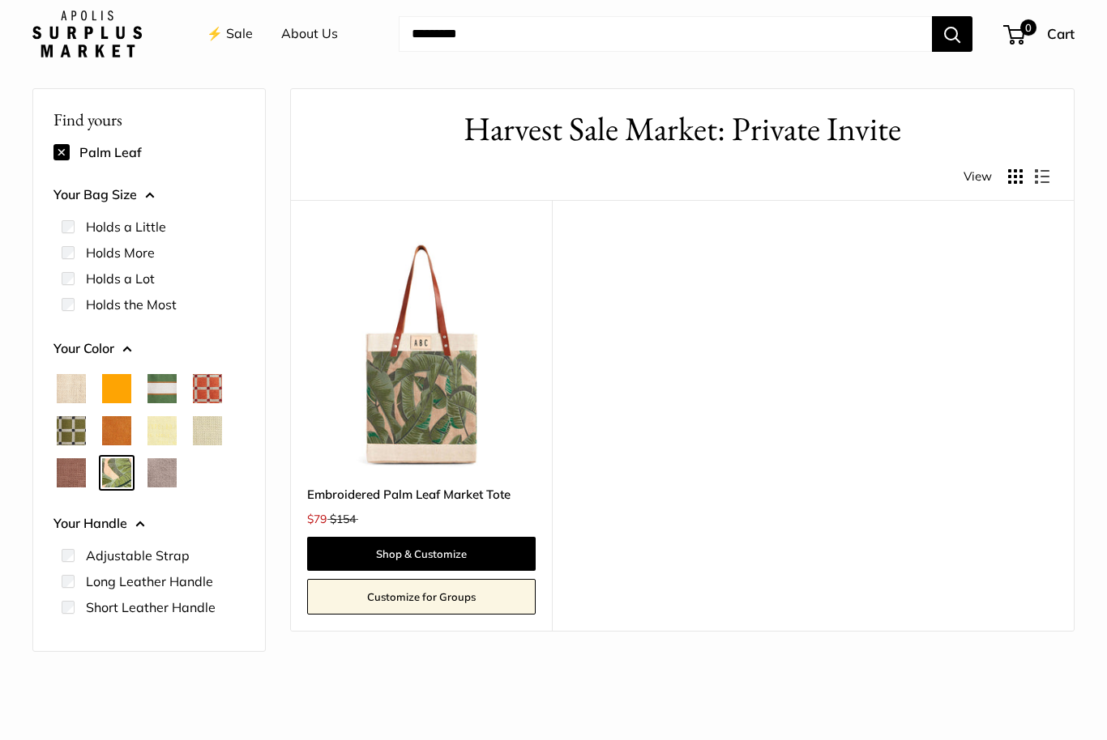
click at [385, 376] on img at bounding box center [421, 355] width 228 height 228
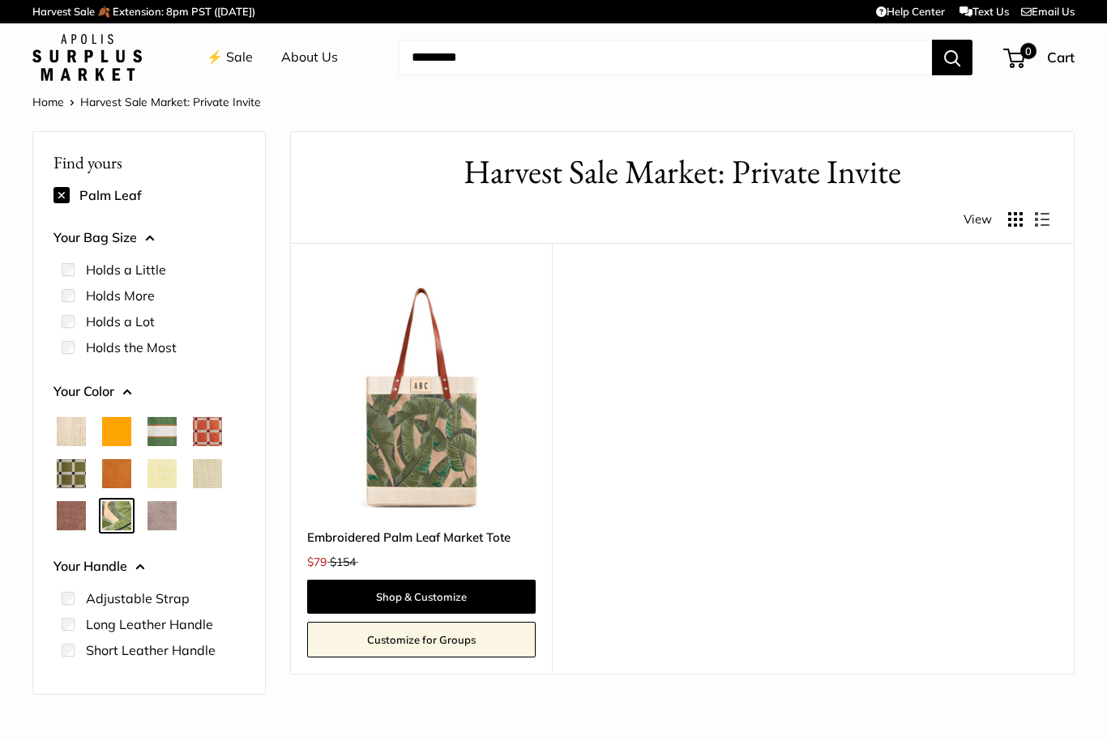
scroll to position [96, 0]
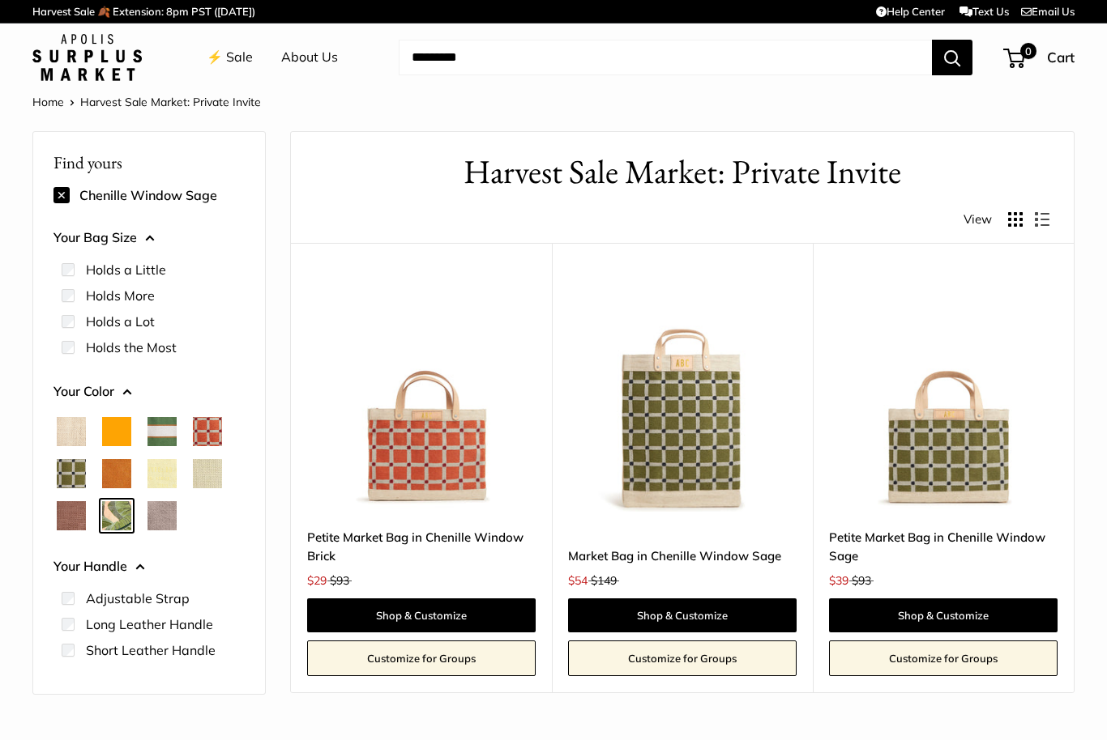
click at [165, 425] on span "Court Green" at bounding box center [161, 431] width 29 height 29
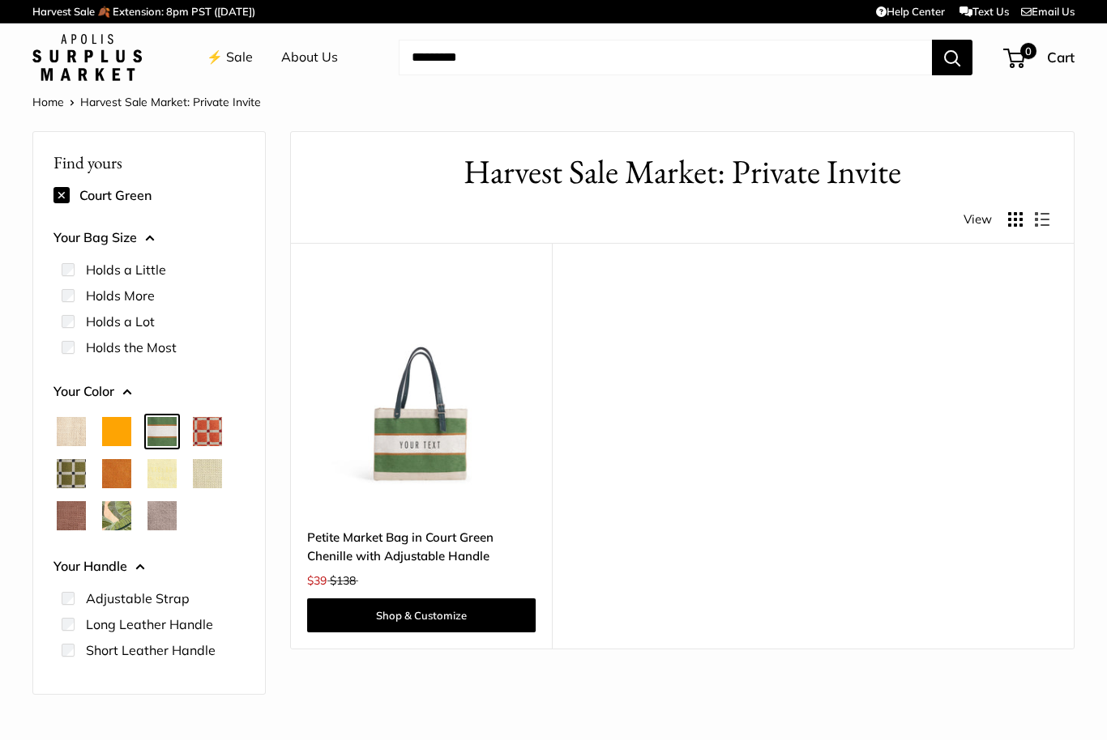
click at [390, 425] on img at bounding box center [421, 398] width 228 height 228
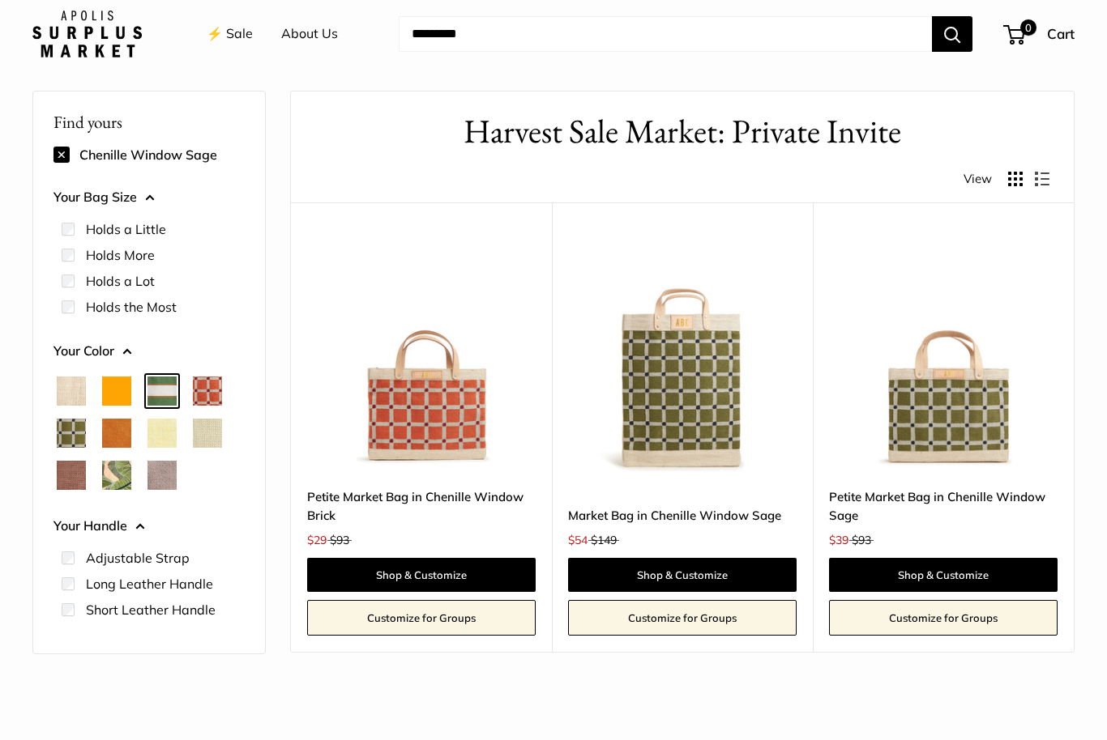
scroll to position [36, 0]
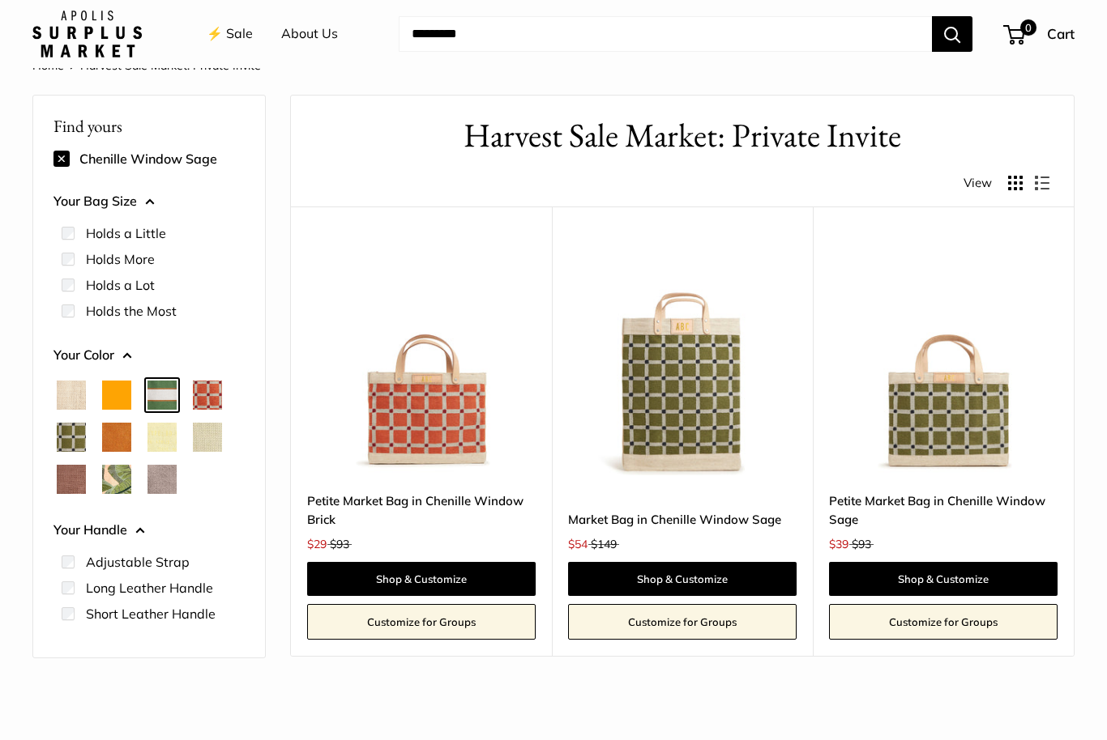
click at [66, 437] on span "Chenille Window Sage" at bounding box center [71, 437] width 29 height 29
click at [112, 475] on span "Palm Leaf" at bounding box center [116, 479] width 29 height 29
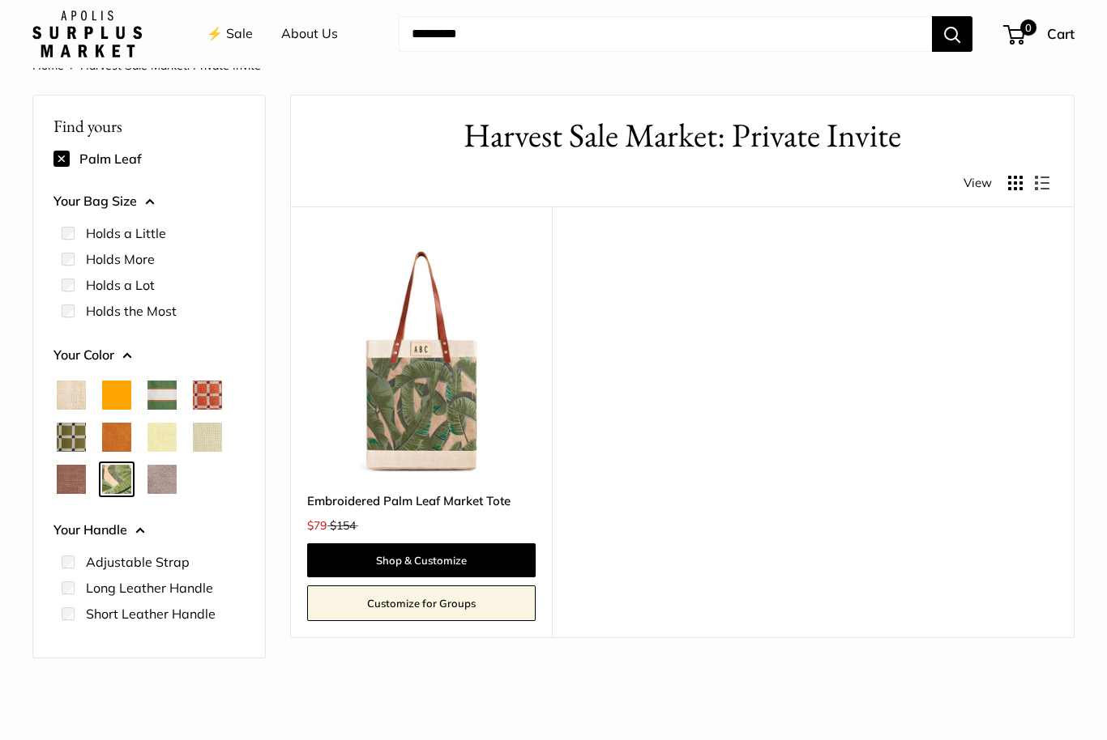
click at [64, 431] on span "Chenille Window Sage" at bounding box center [71, 437] width 29 height 29
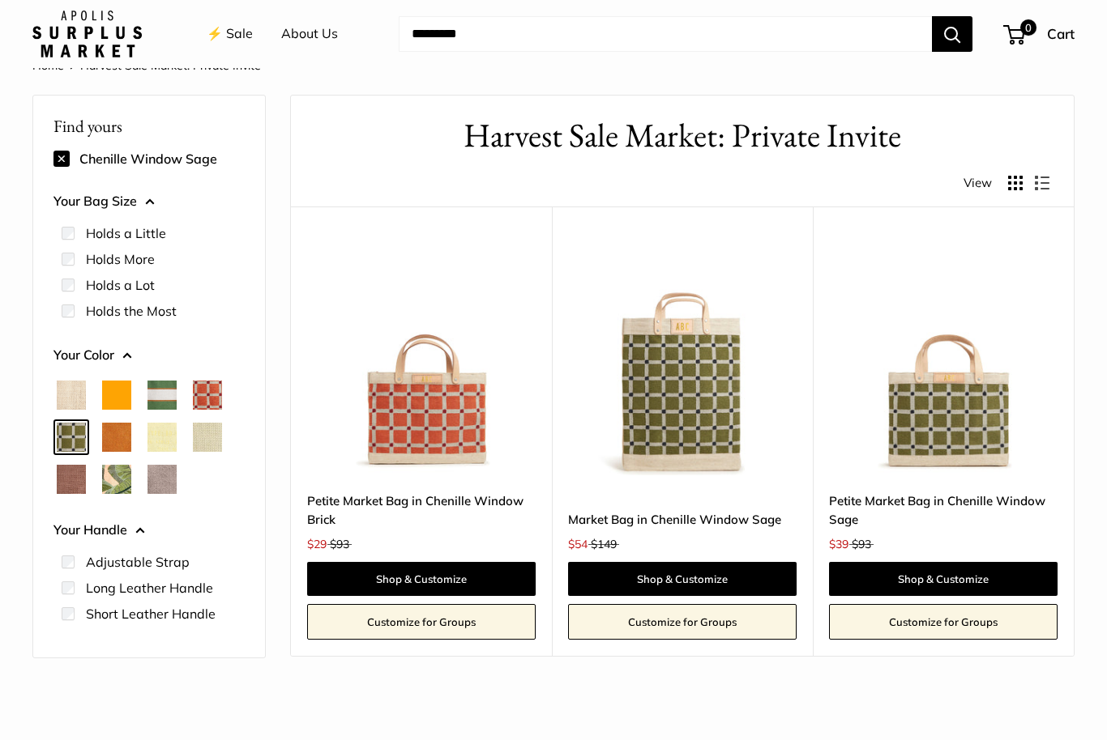
click at [221, 396] on span "Chenille Window Brick" at bounding box center [207, 395] width 29 height 29
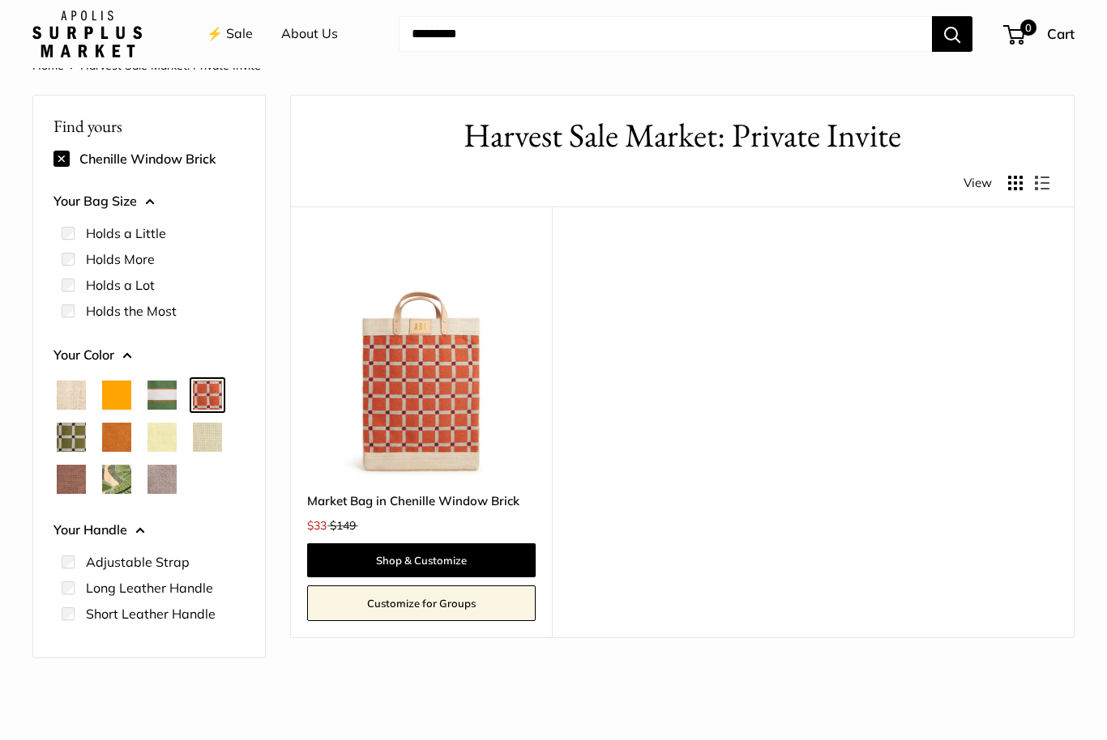
click at [71, 480] on span "Mustang" at bounding box center [71, 479] width 29 height 29
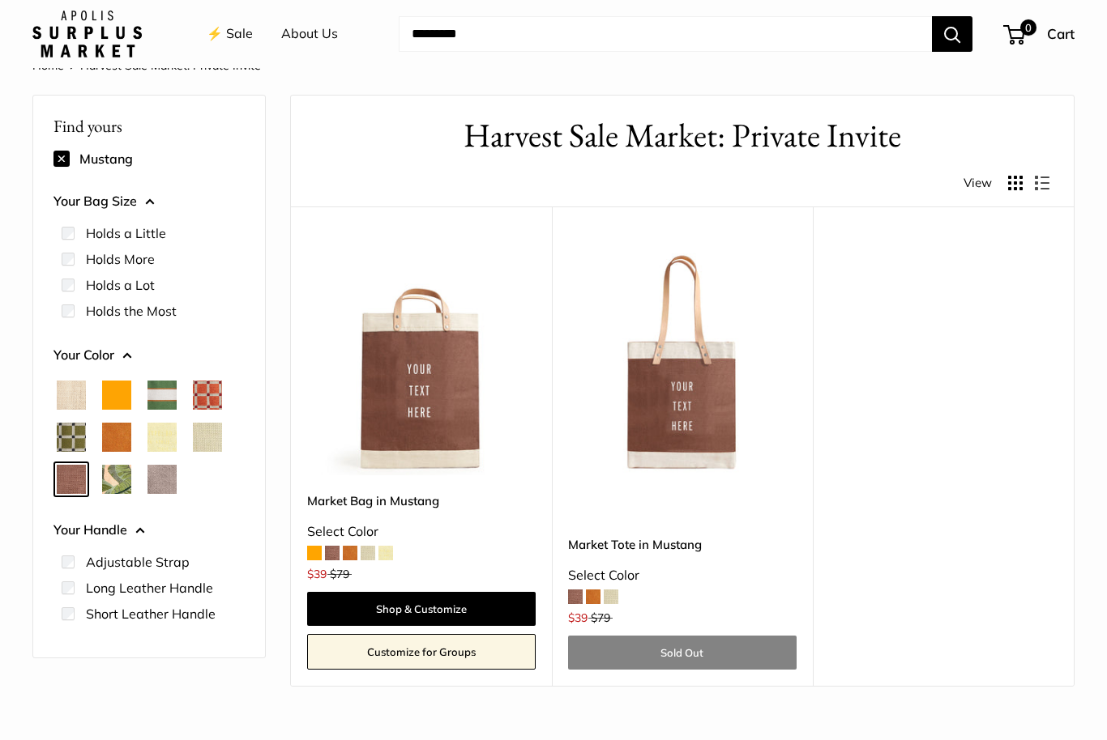
click at [176, 479] on span "Taupe" at bounding box center [161, 479] width 29 height 29
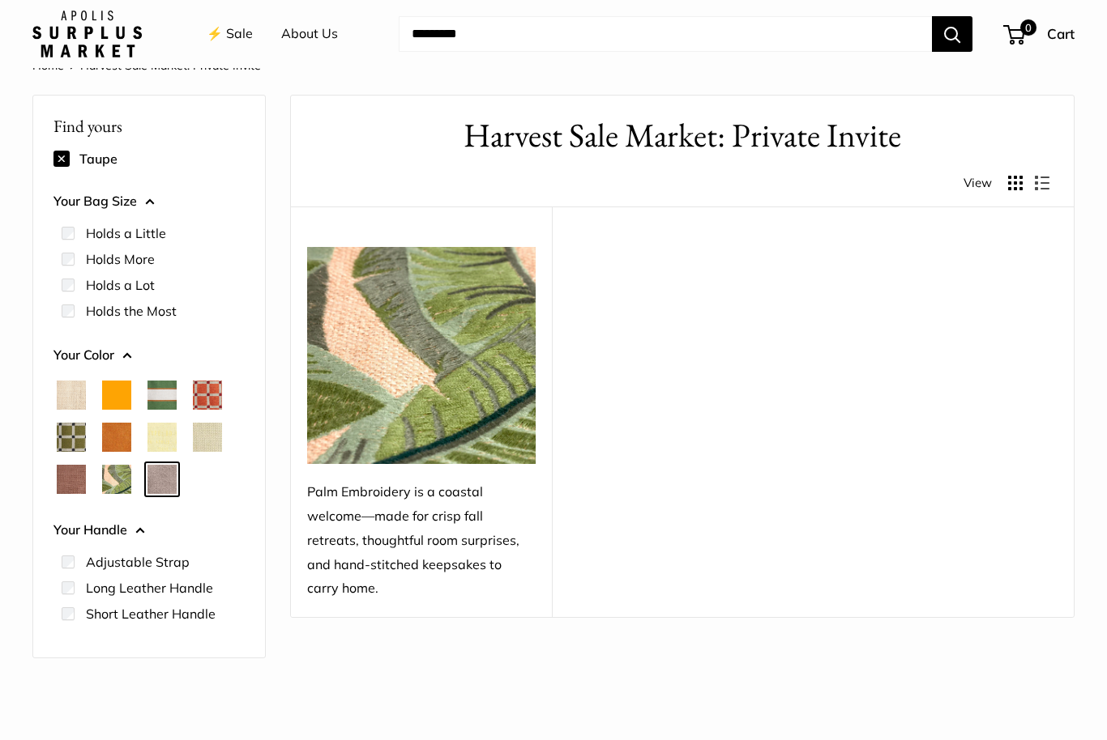
click at [161, 471] on span "Taupe" at bounding box center [161, 479] width 29 height 29
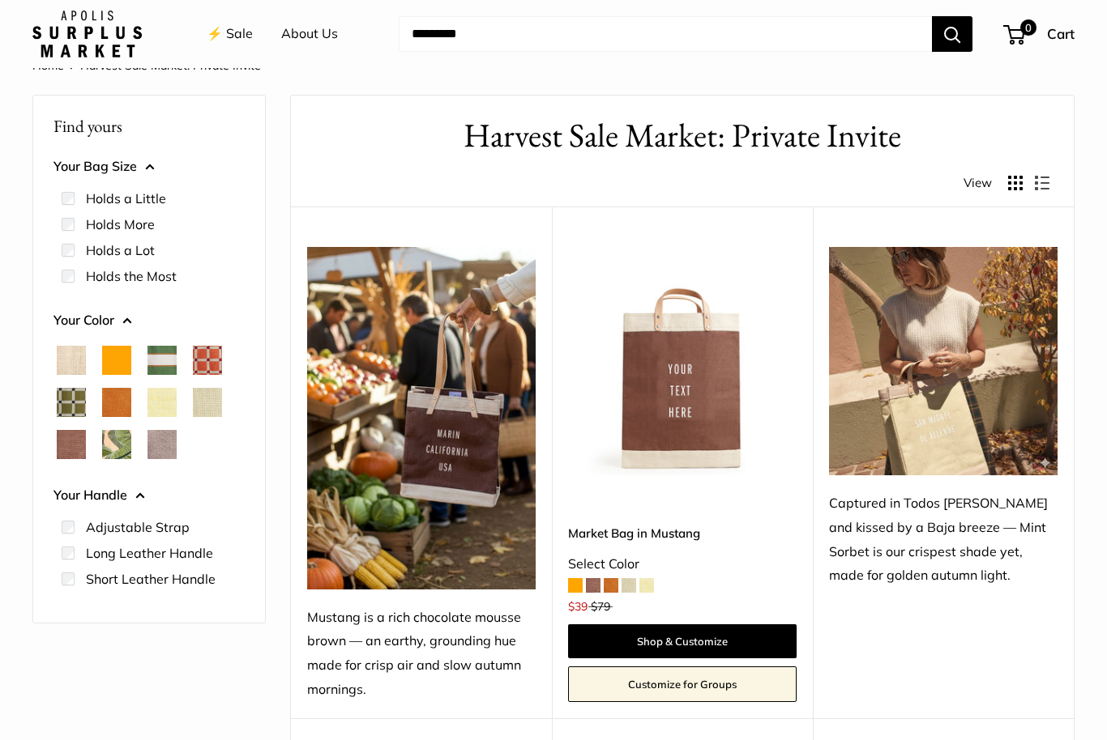
click at [158, 434] on span "Taupe" at bounding box center [161, 444] width 29 height 29
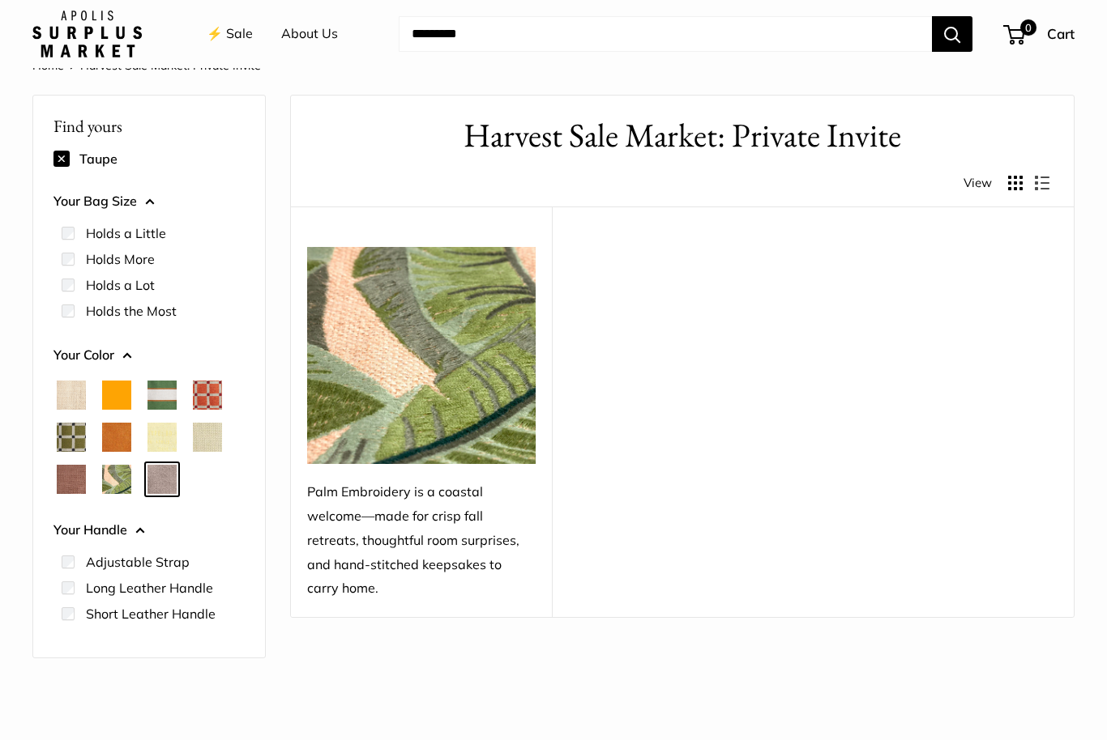
click at [412, 352] on img at bounding box center [421, 355] width 228 height 217
click at [419, 339] on img at bounding box center [421, 355] width 228 height 217
click at [210, 382] on span "Chenille Window Brick" at bounding box center [207, 395] width 29 height 29
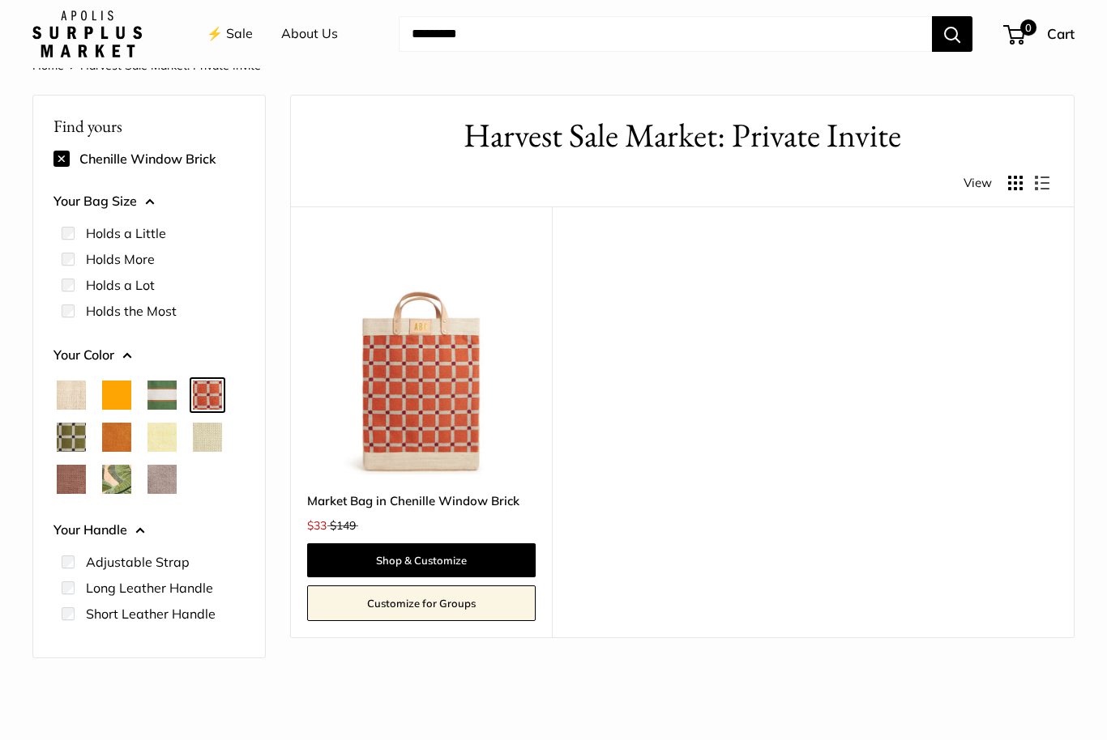
click at [69, 425] on span "Chenille Window Sage" at bounding box center [71, 437] width 29 height 29
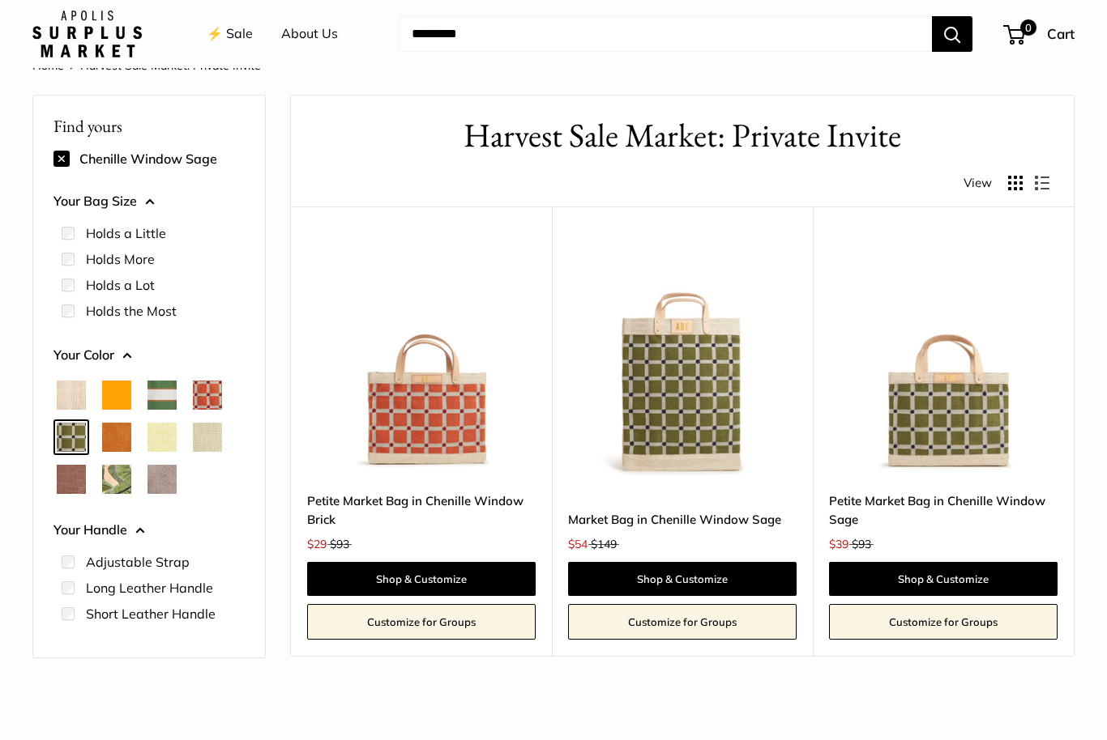
click at [158, 388] on span "Court Green" at bounding box center [161, 395] width 29 height 29
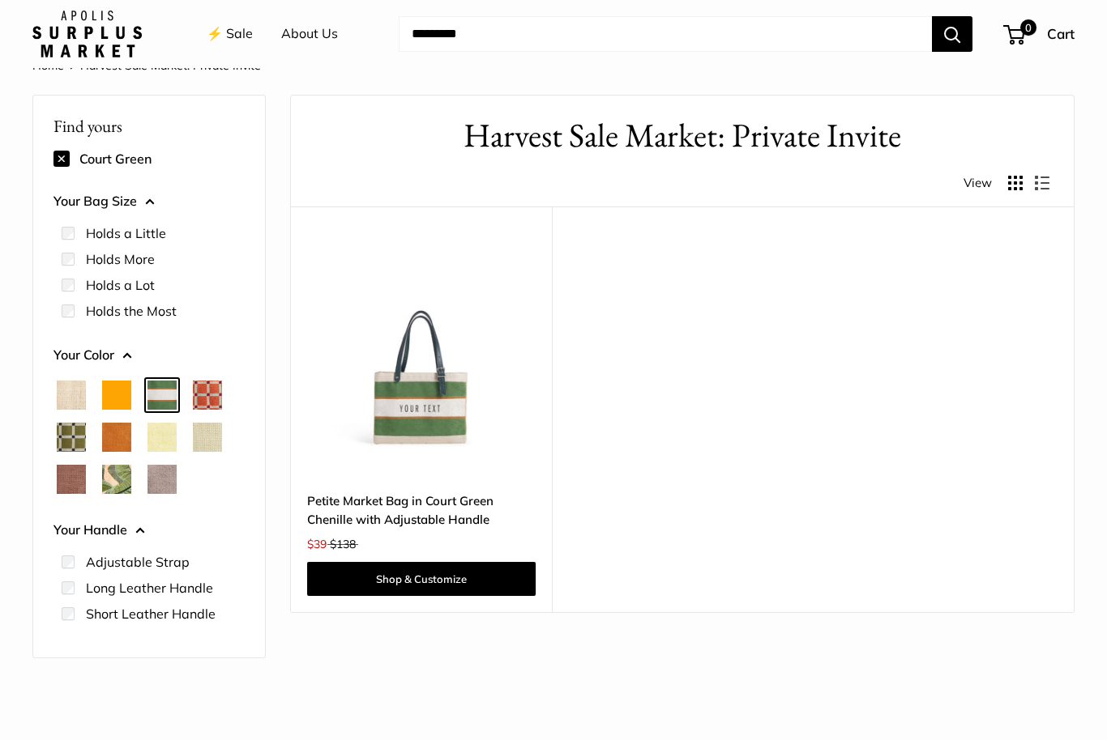
click at [113, 391] on span "Orange" at bounding box center [116, 395] width 29 height 29
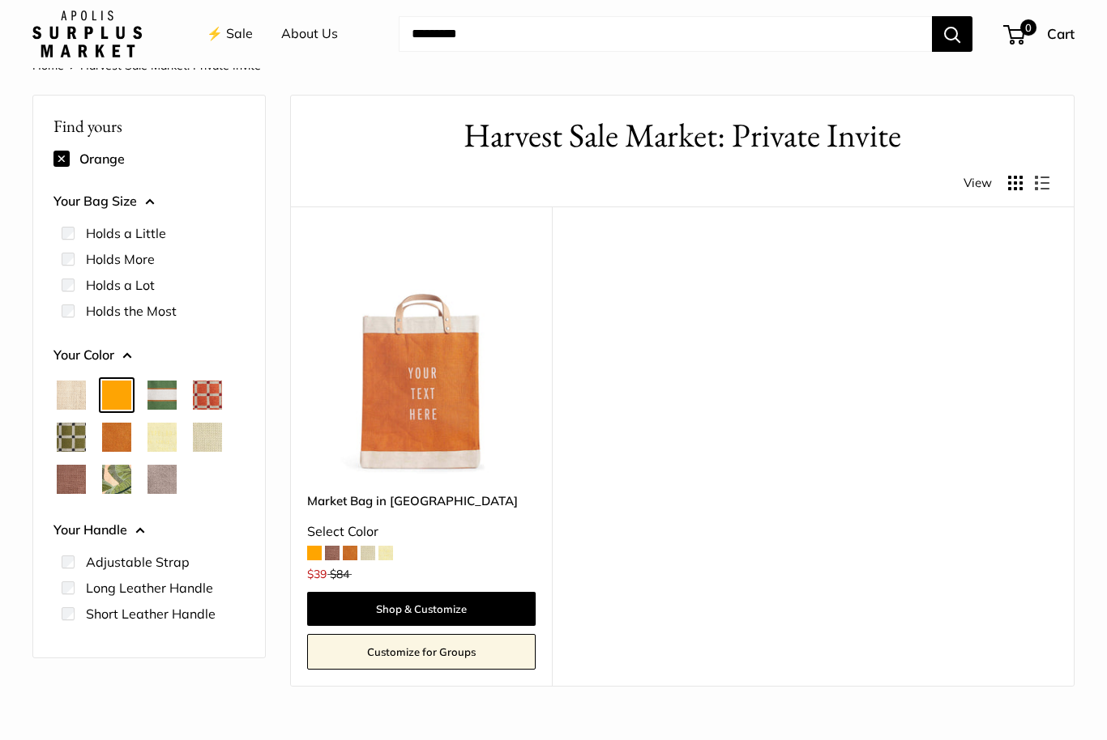
click at [80, 383] on span "Natural" at bounding box center [71, 395] width 29 height 29
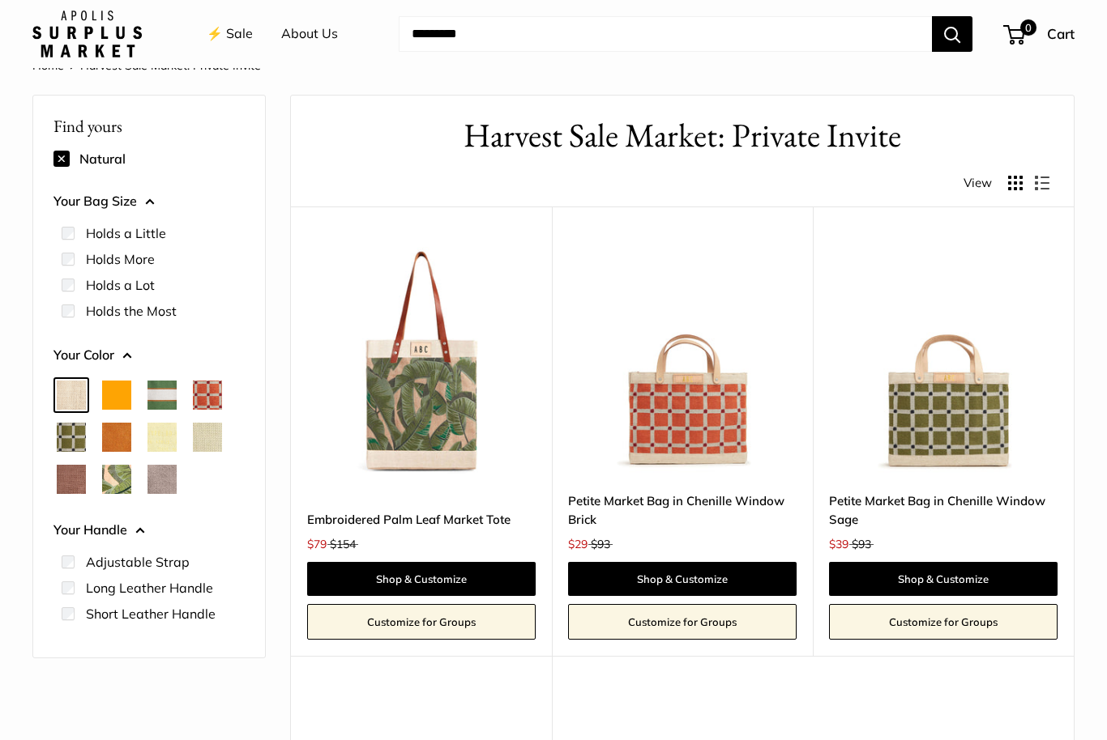
click at [80, 395] on span "Natural" at bounding box center [71, 395] width 29 height 29
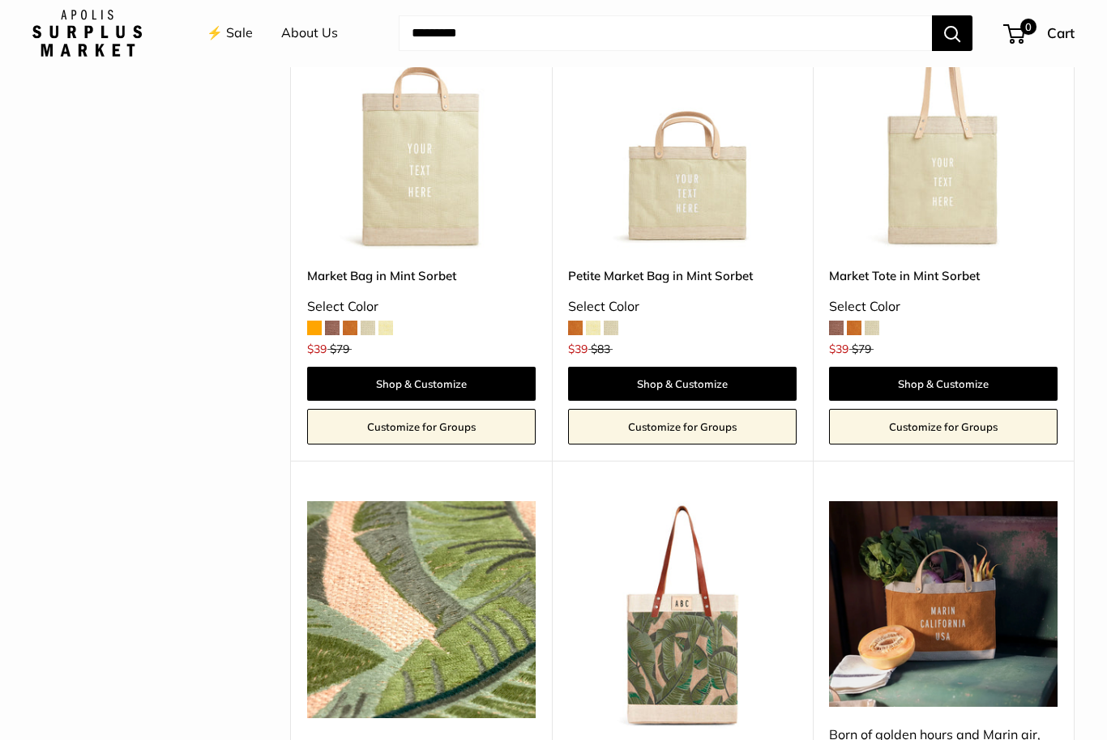
scroll to position [774, 0]
click at [615, 323] on span at bounding box center [610, 328] width 15 height 15
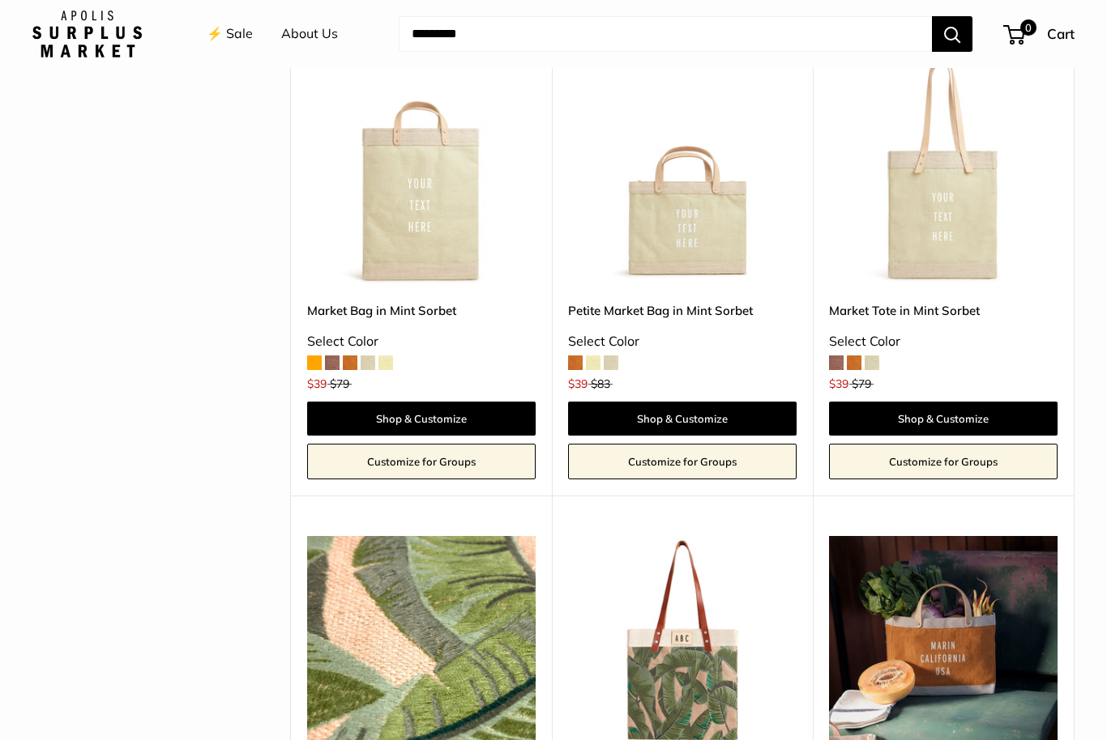
scroll to position [738, 0]
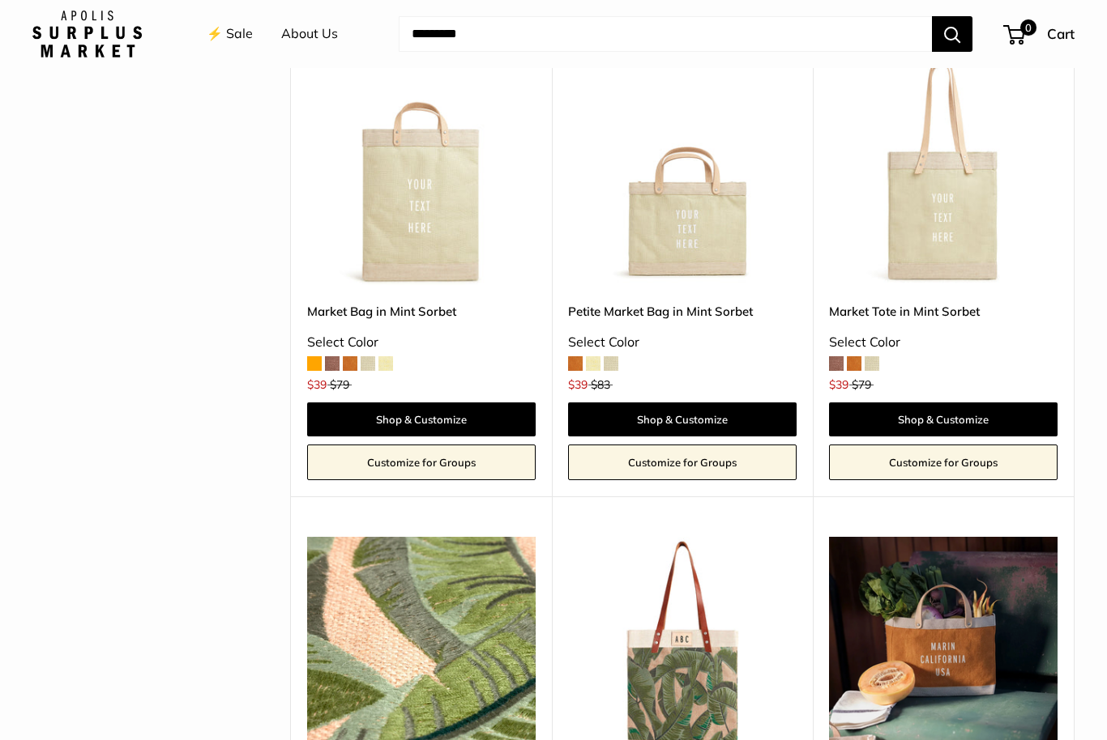
click at [320, 362] on span at bounding box center [314, 363] width 15 height 15
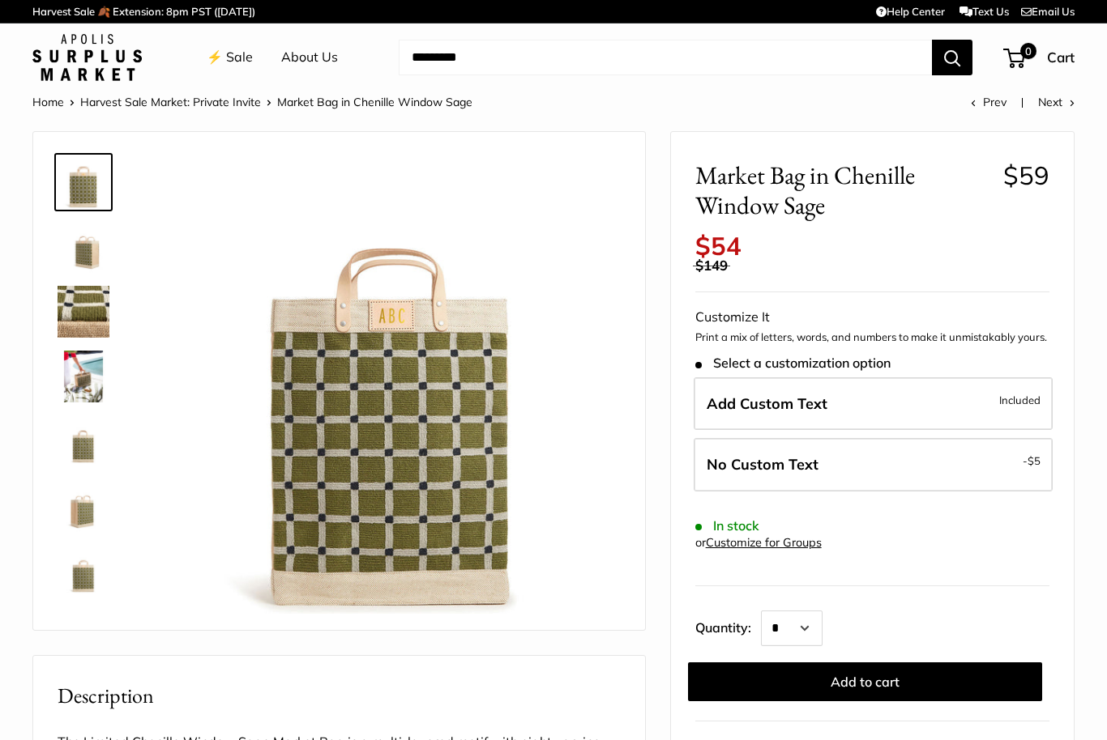
click at [81, 302] on img at bounding box center [84, 312] width 52 height 52
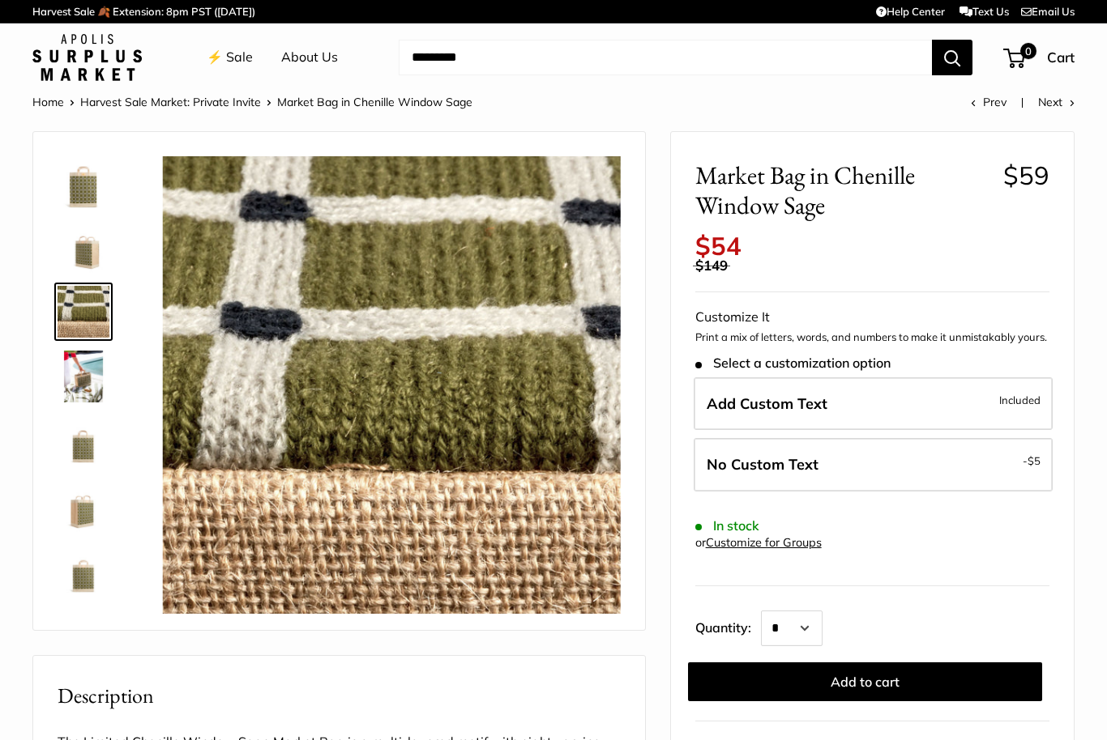
click at [87, 376] on img at bounding box center [84, 377] width 52 height 52
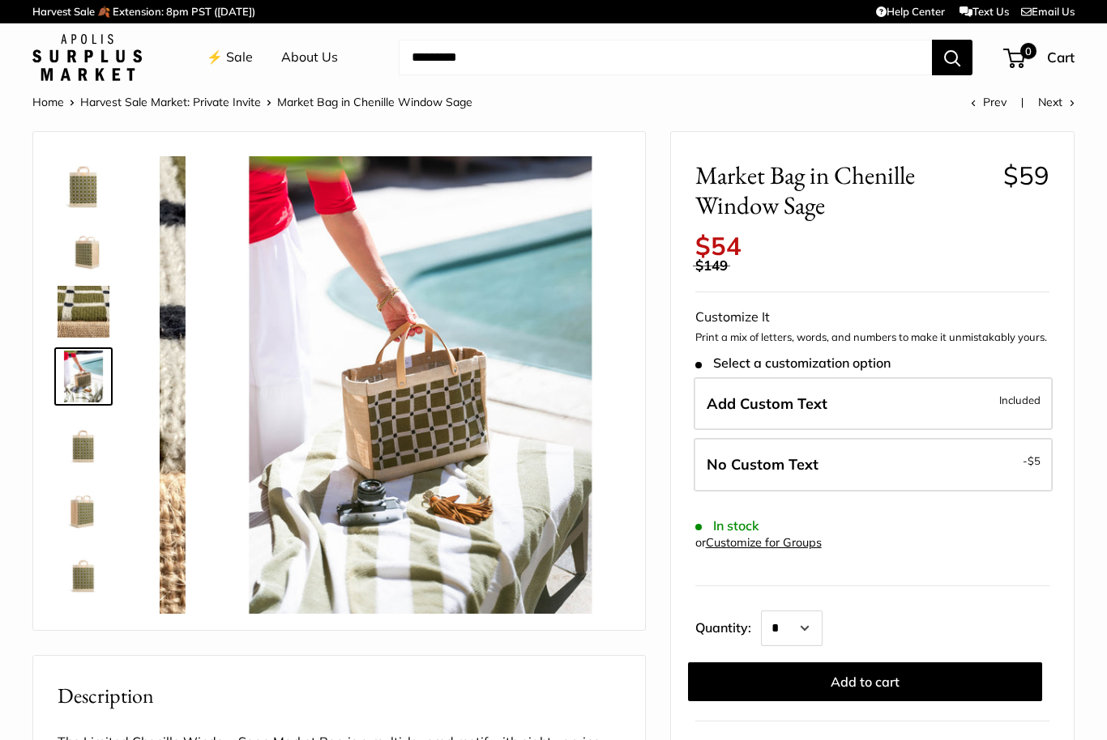
click at [87, 462] on img at bounding box center [84, 442] width 52 height 52
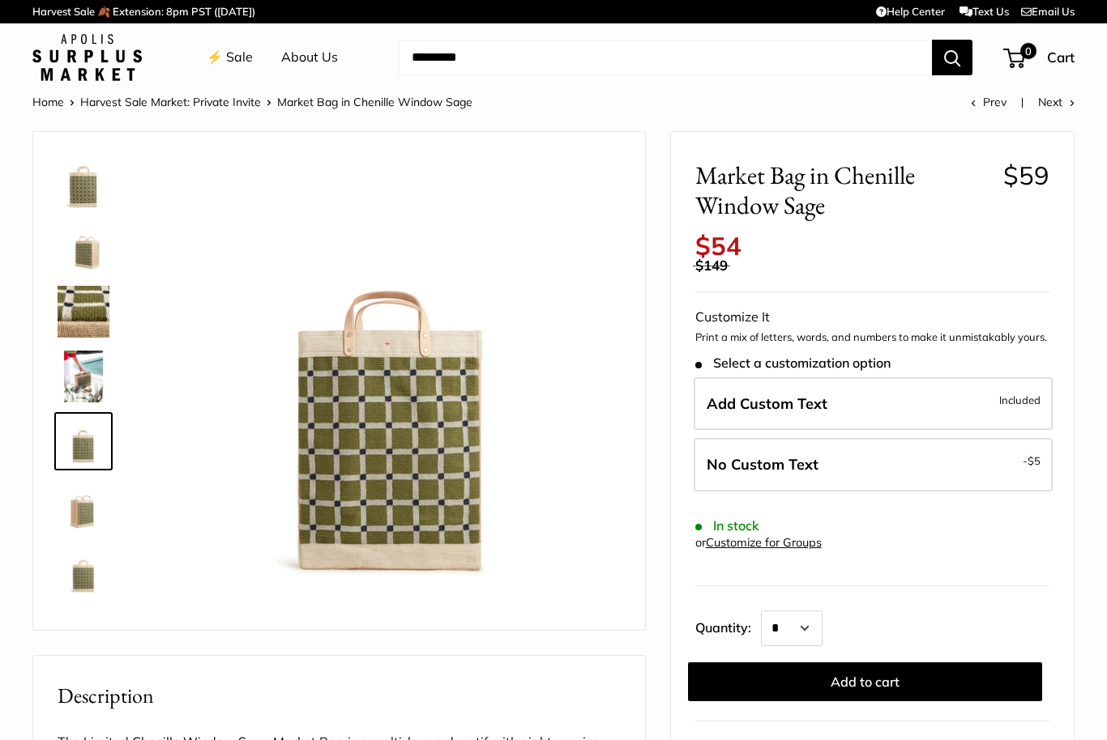
click at [77, 503] on img at bounding box center [84, 506] width 52 height 52
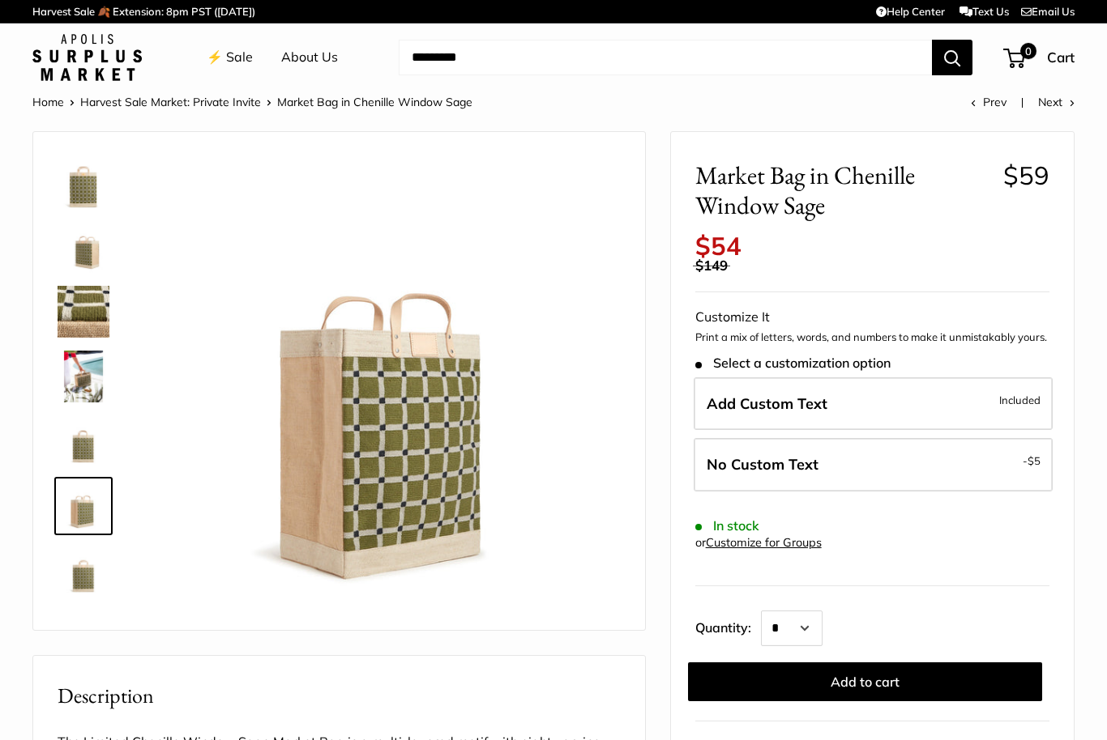
click at [78, 578] on img at bounding box center [84, 571] width 52 height 52
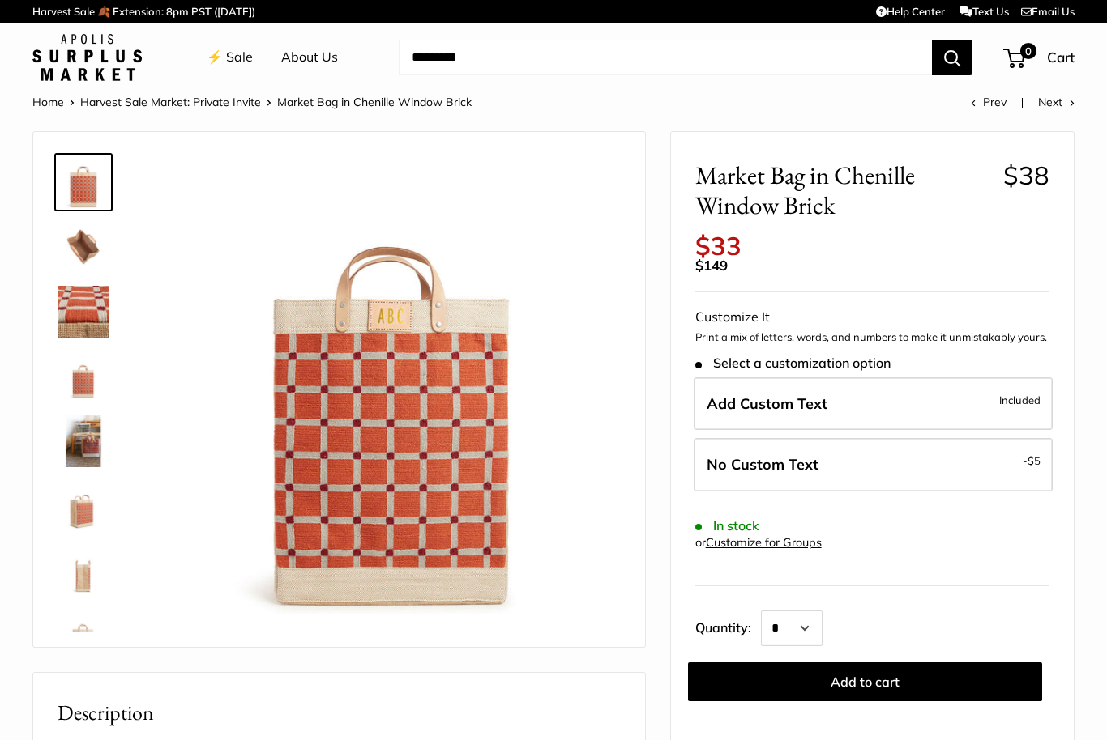
click at [76, 303] on img at bounding box center [84, 312] width 52 height 52
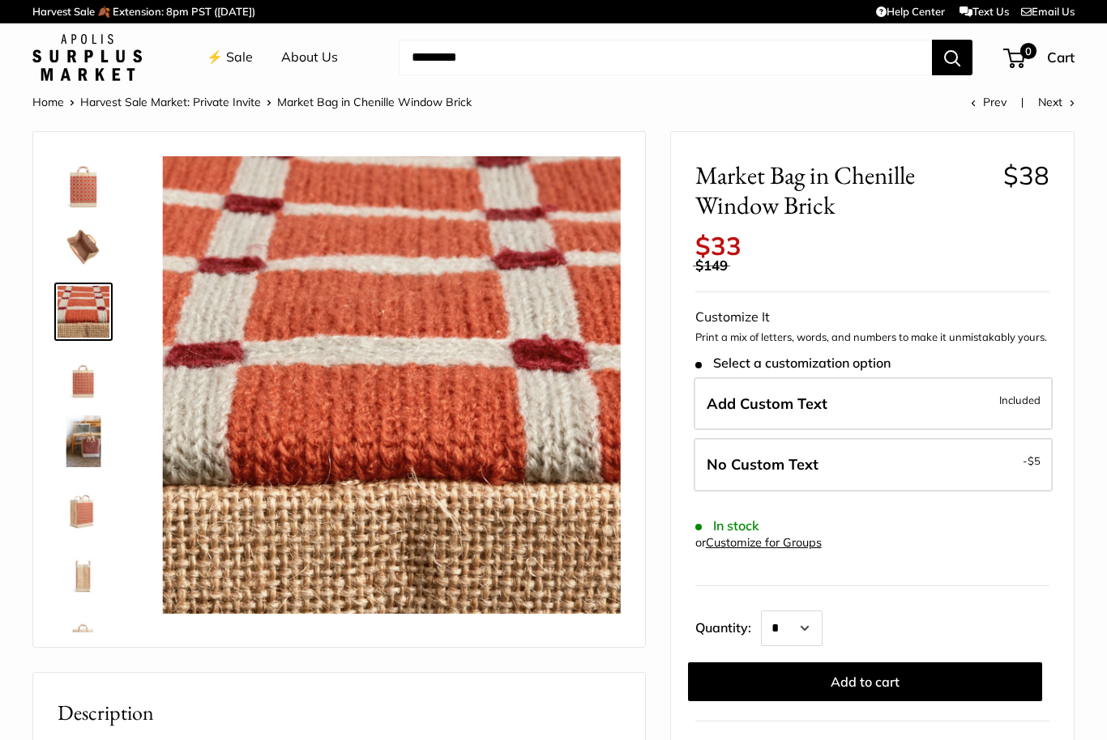
click at [95, 434] on img at bounding box center [84, 442] width 52 height 52
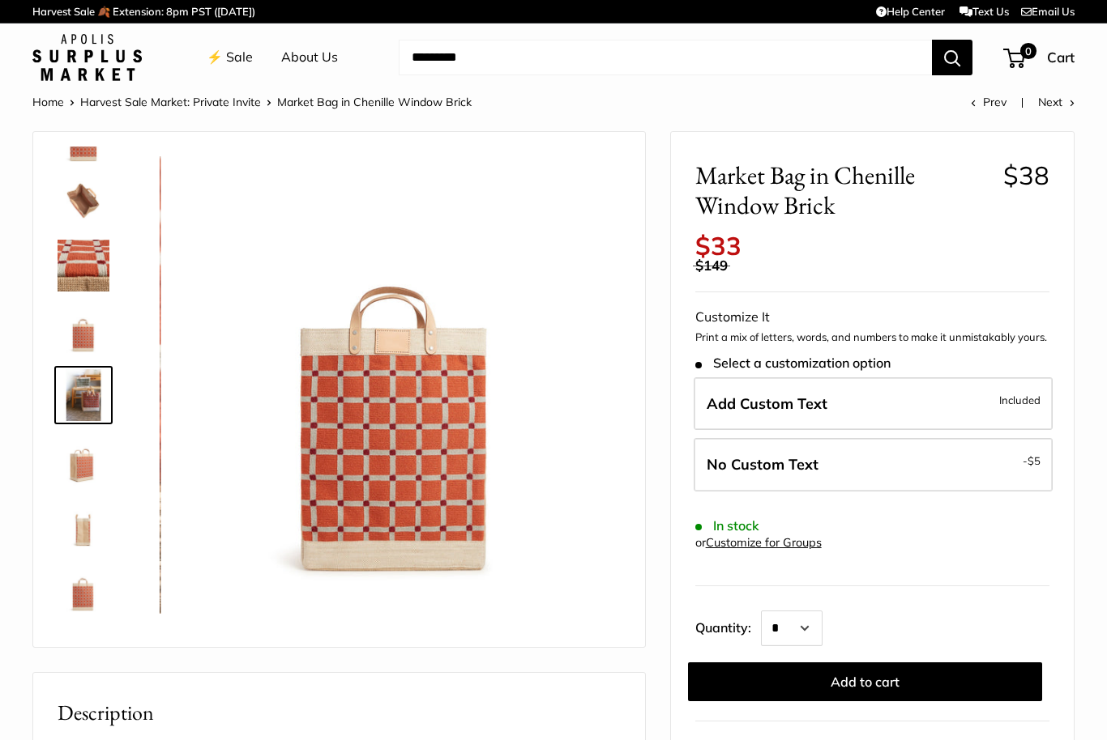
scroll to position [50, 0]
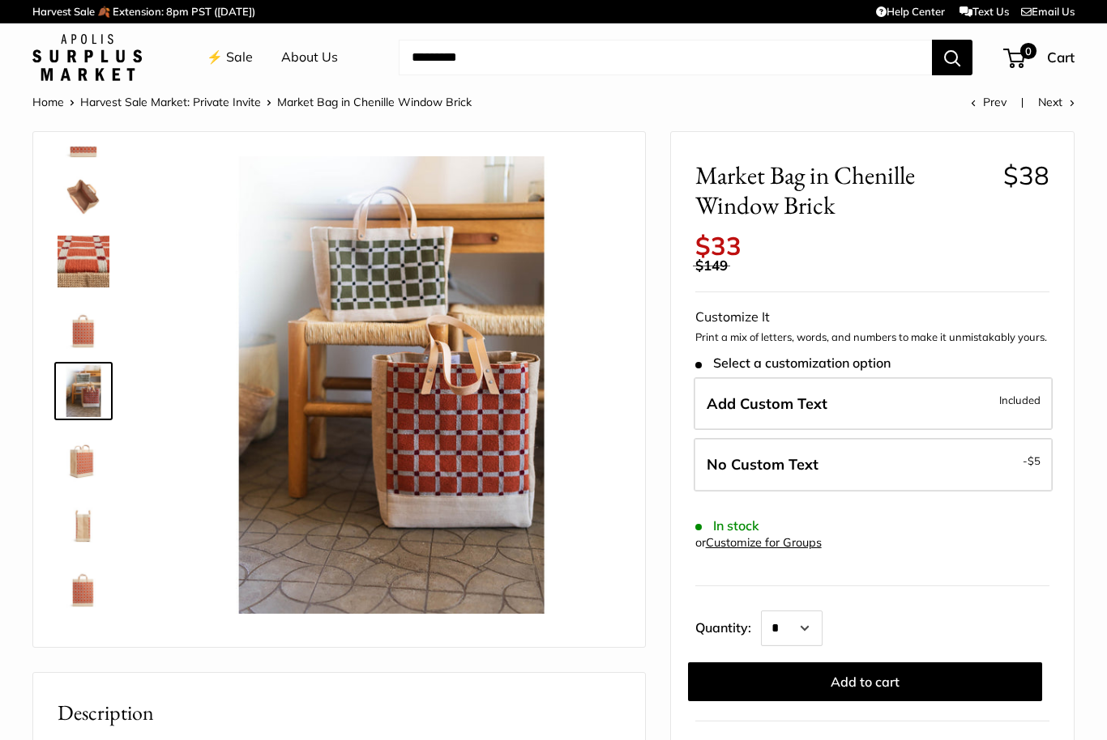
click at [88, 453] on img at bounding box center [84, 456] width 52 height 52
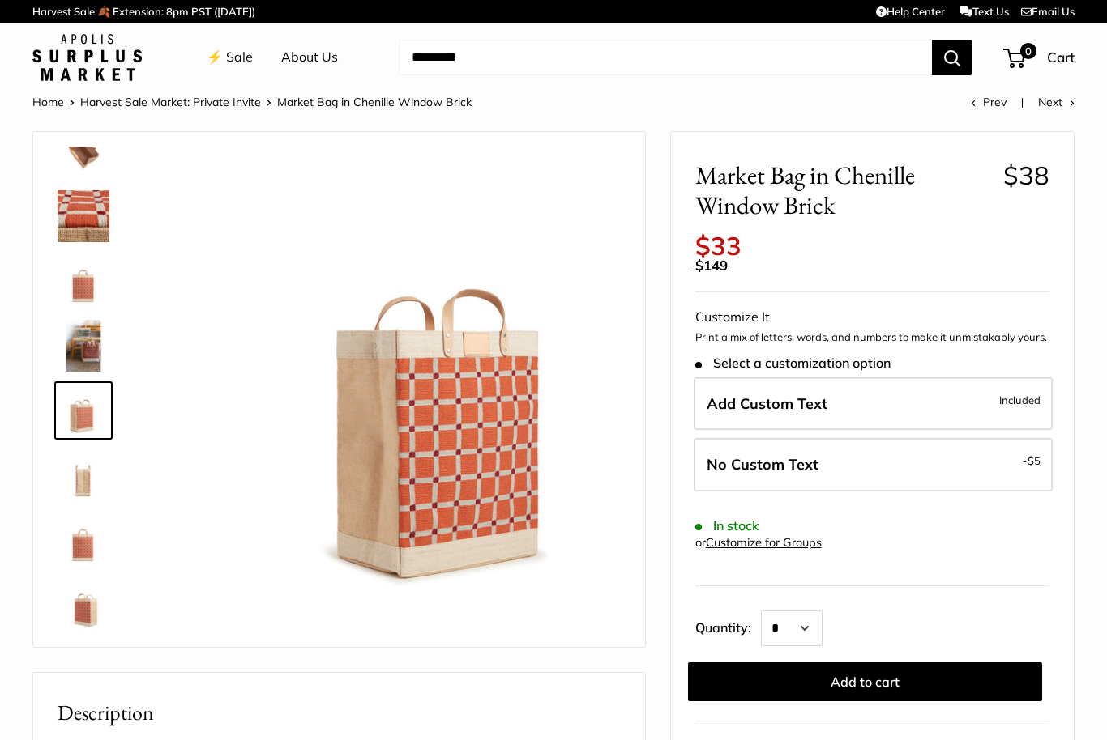
scroll to position [115, 0]
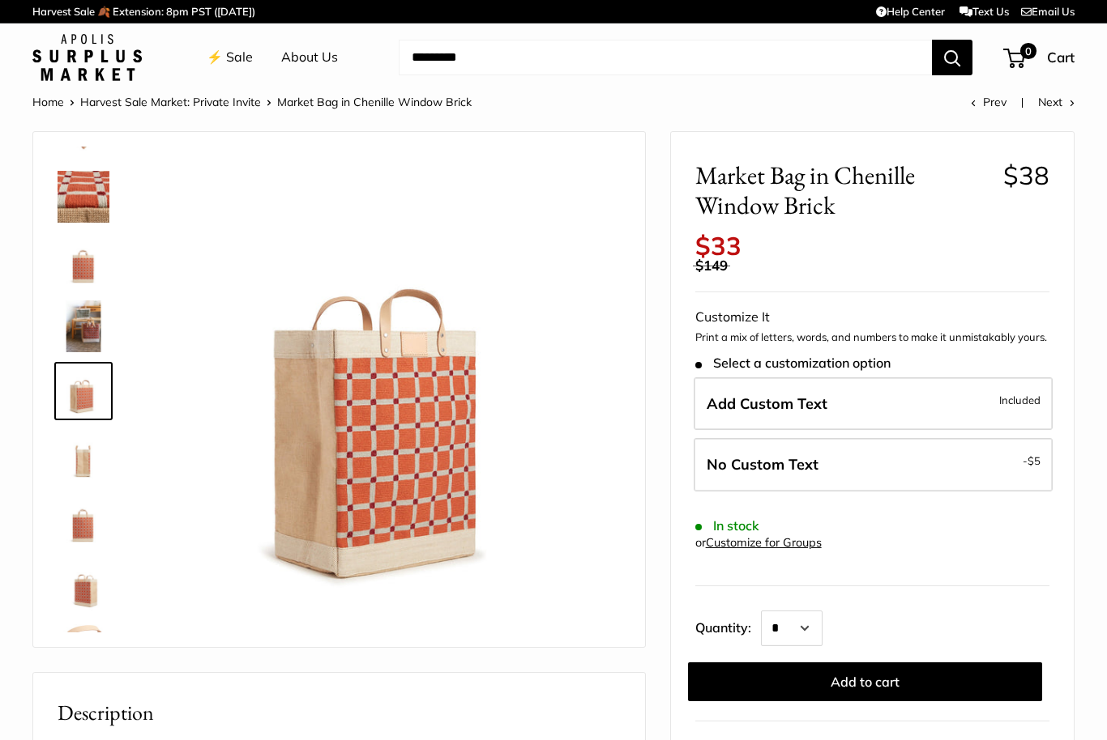
click at [80, 529] on img at bounding box center [84, 521] width 52 height 52
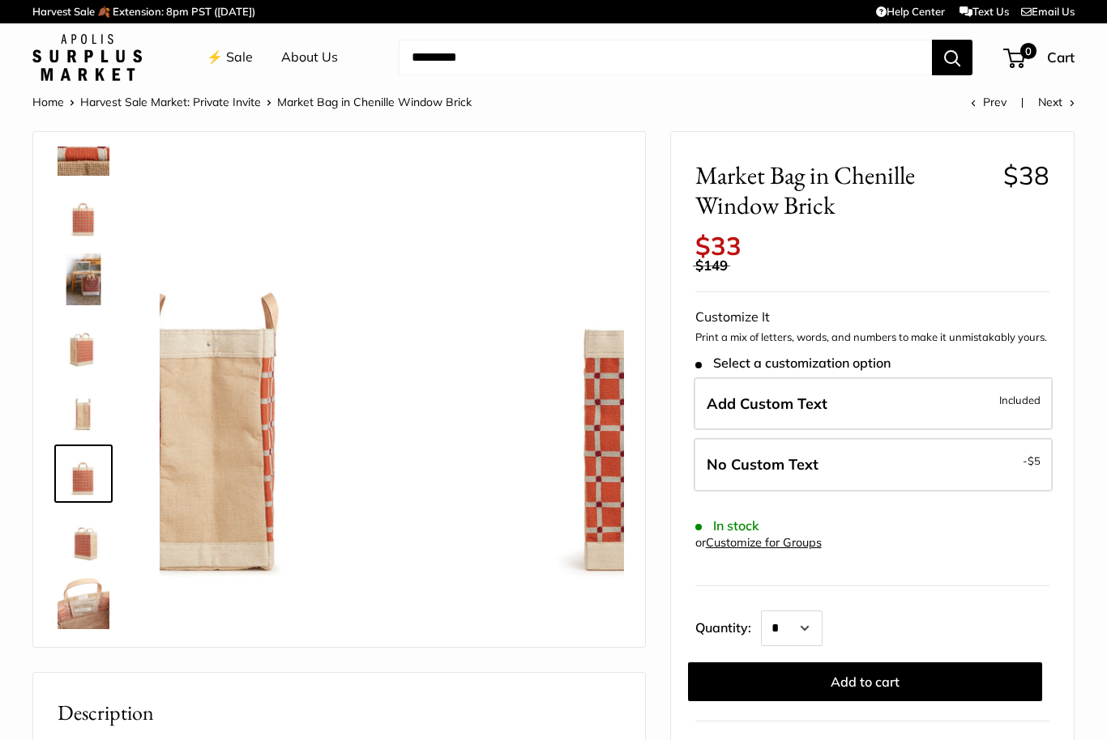
scroll to position [168, 0]
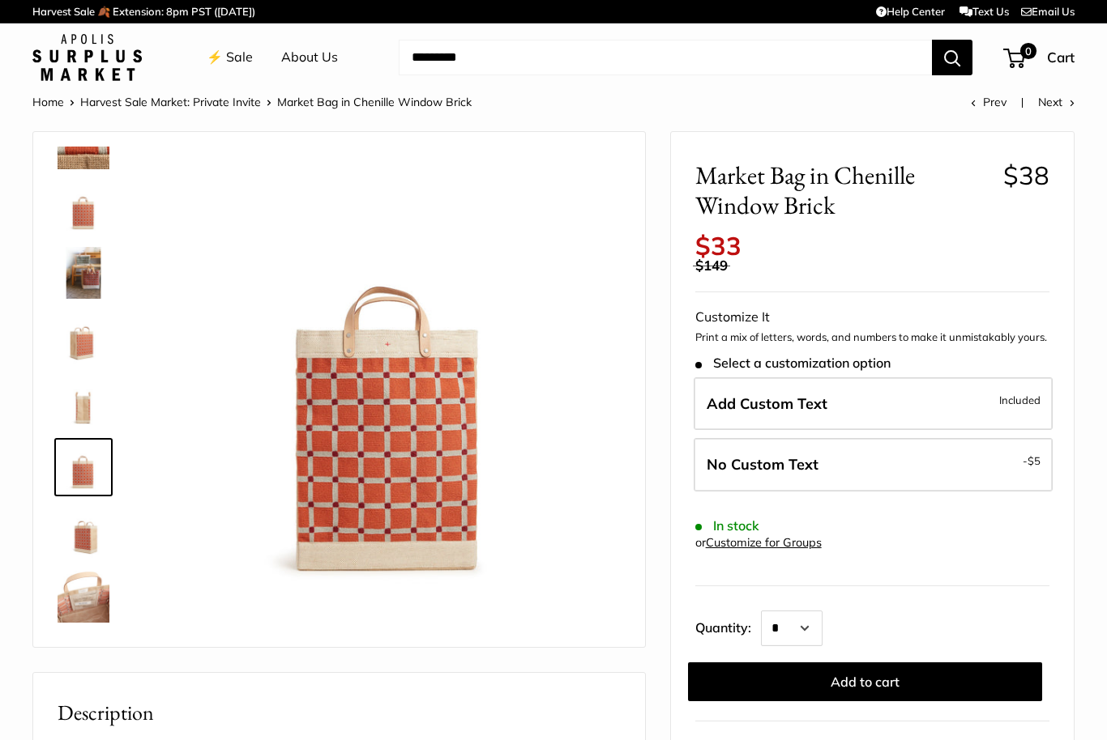
click at [88, 589] on img at bounding box center [84, 597] width 52 height 52
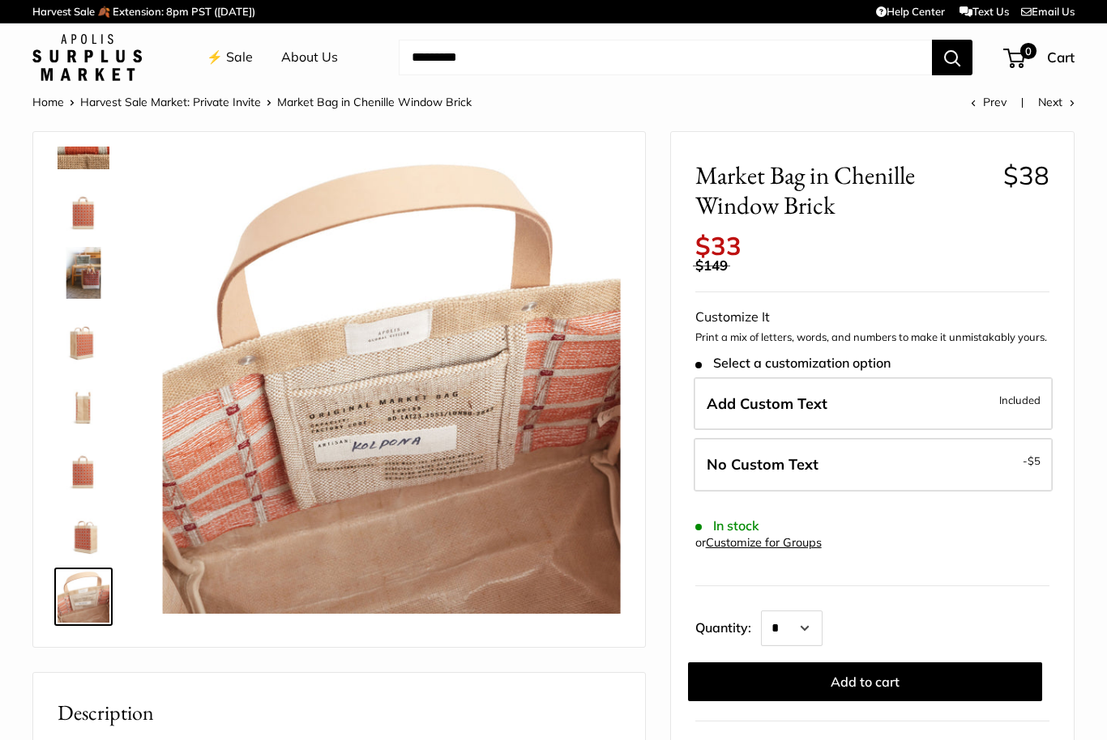
click at [95, 218] on img at bounding box center [84, 208] width 52 height 52
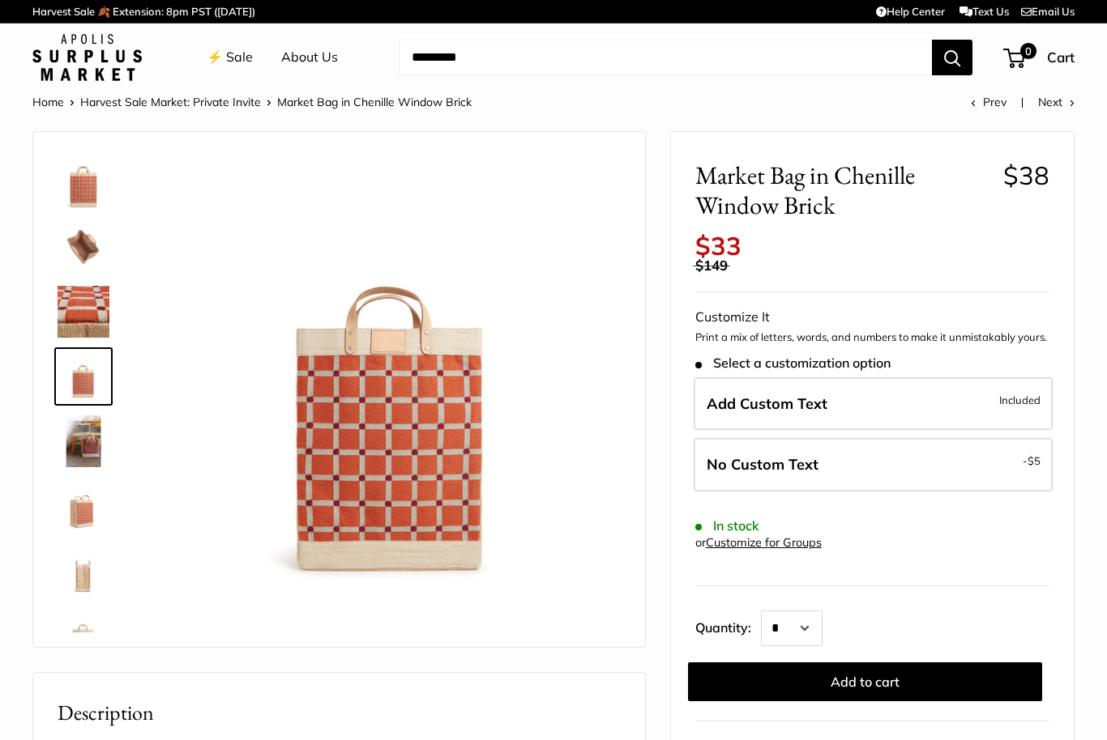
scroll to position [0, 0]
click at [81, 182] on img at bounding box center [84, 182] width 52 height 52
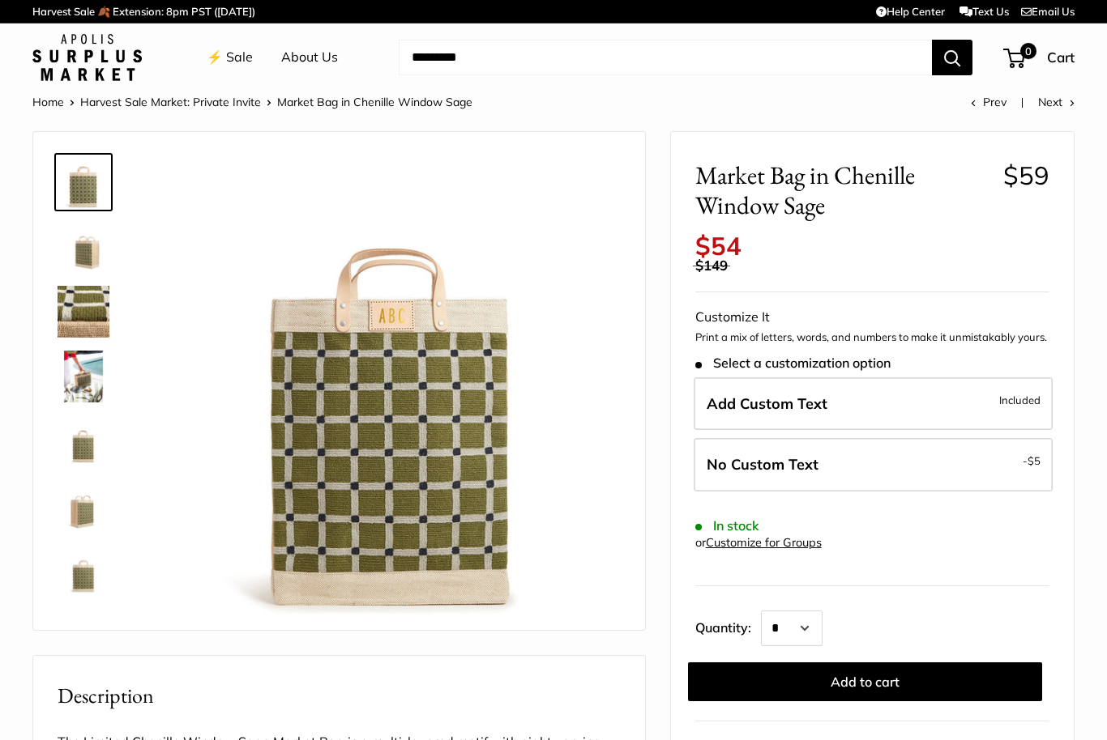
click at [1034, 390] on span "Included" at bounding box center [1019, 399] width 41 height 19
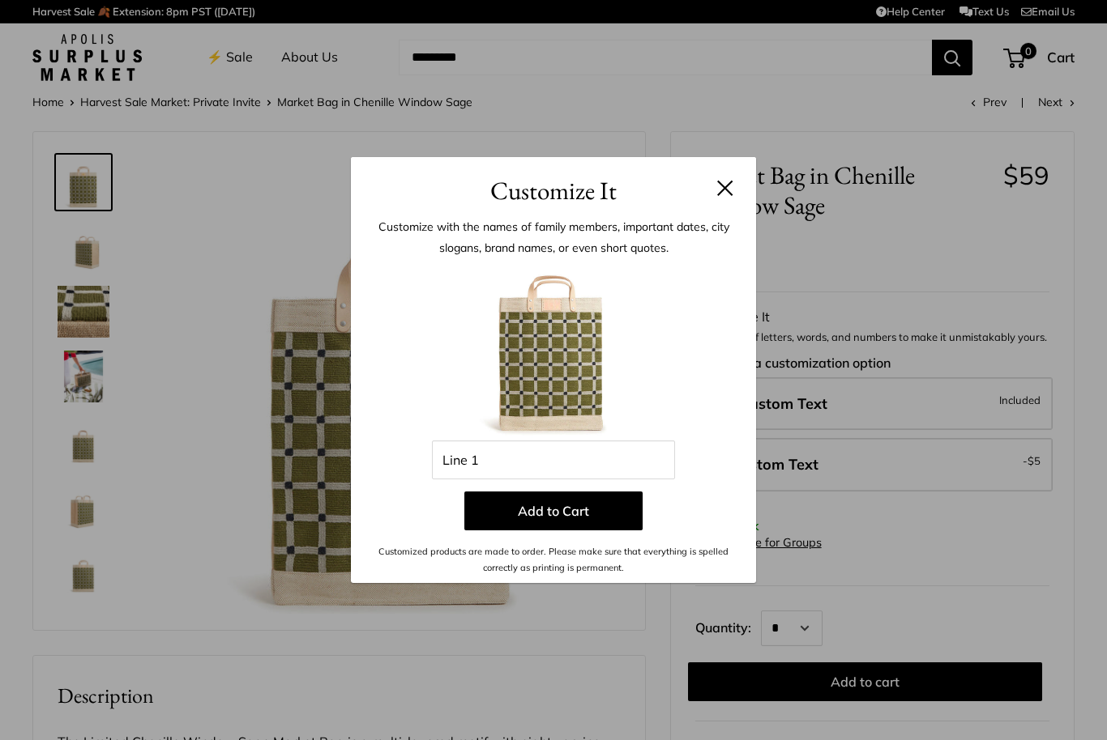
click at [1046, 296] on div "Customize It Customize with the names of family members, important dates, city …" at bounding box center [553, 370] width 1107 height 740
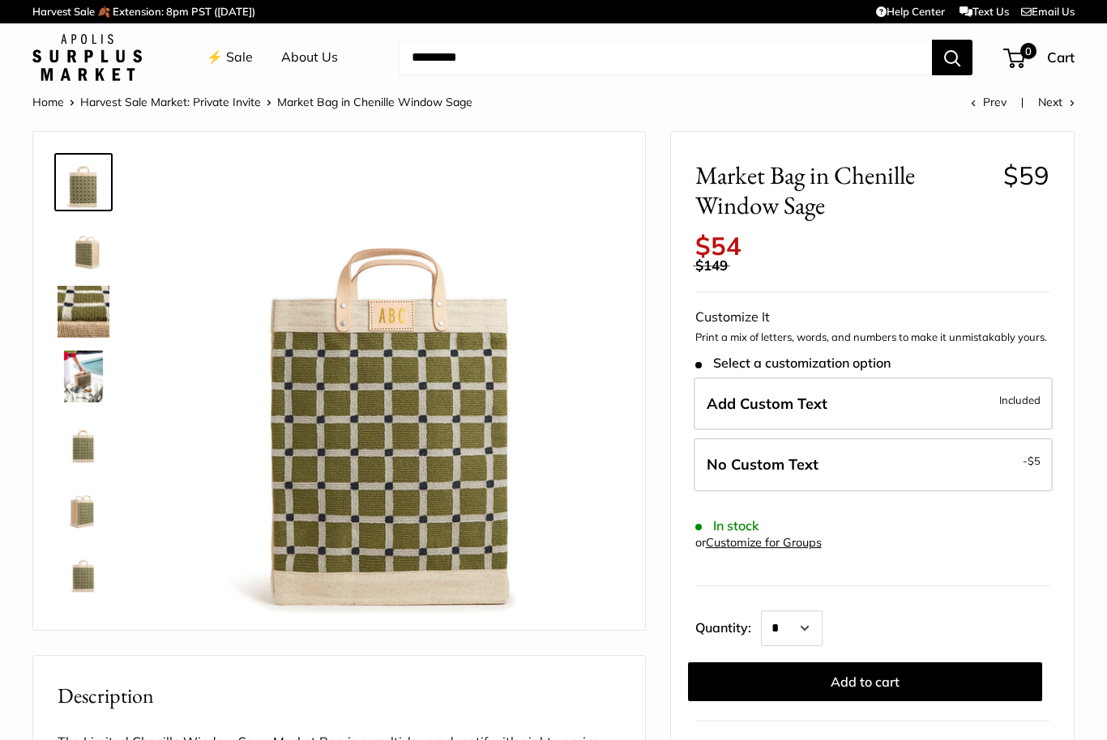
click at [1042, 445] on label "No Custom Text - $5" at bounding box center [872, 464] width 359 height 53
click at [1037, 454] on span "$5" at bounding box center [1033, 460] width 13 height 13
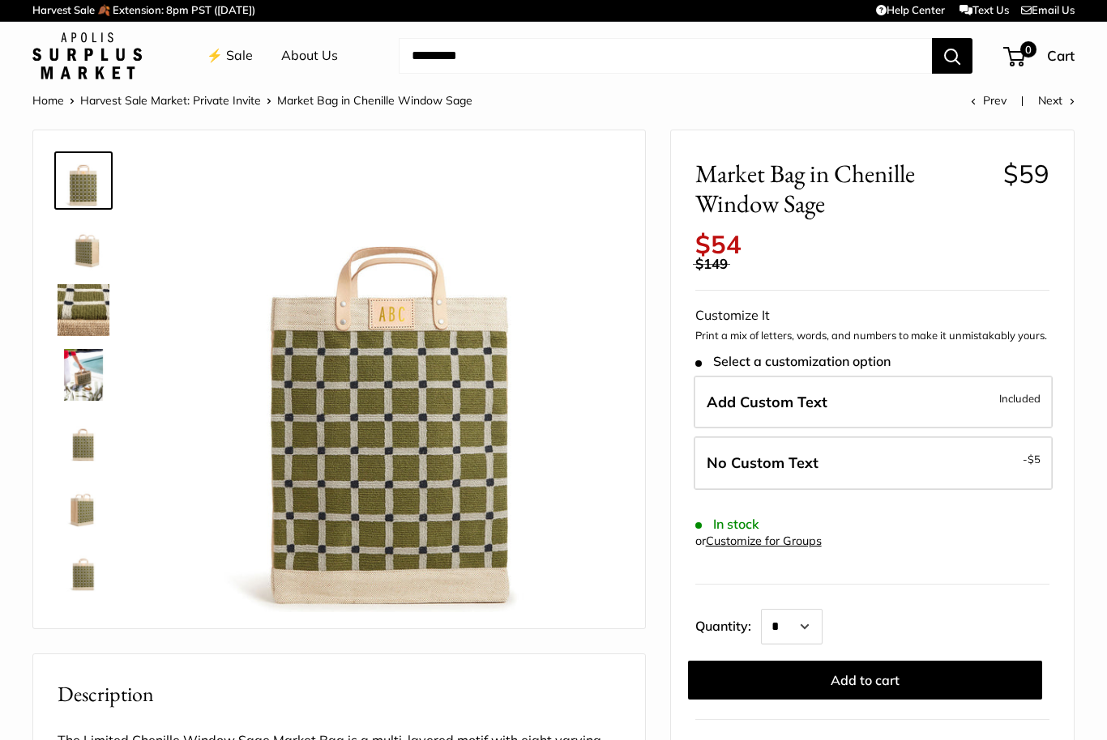
scroll to position [2, 0]
click at [85, 299] on img at bounding box center [84, 310] width 52 height 52
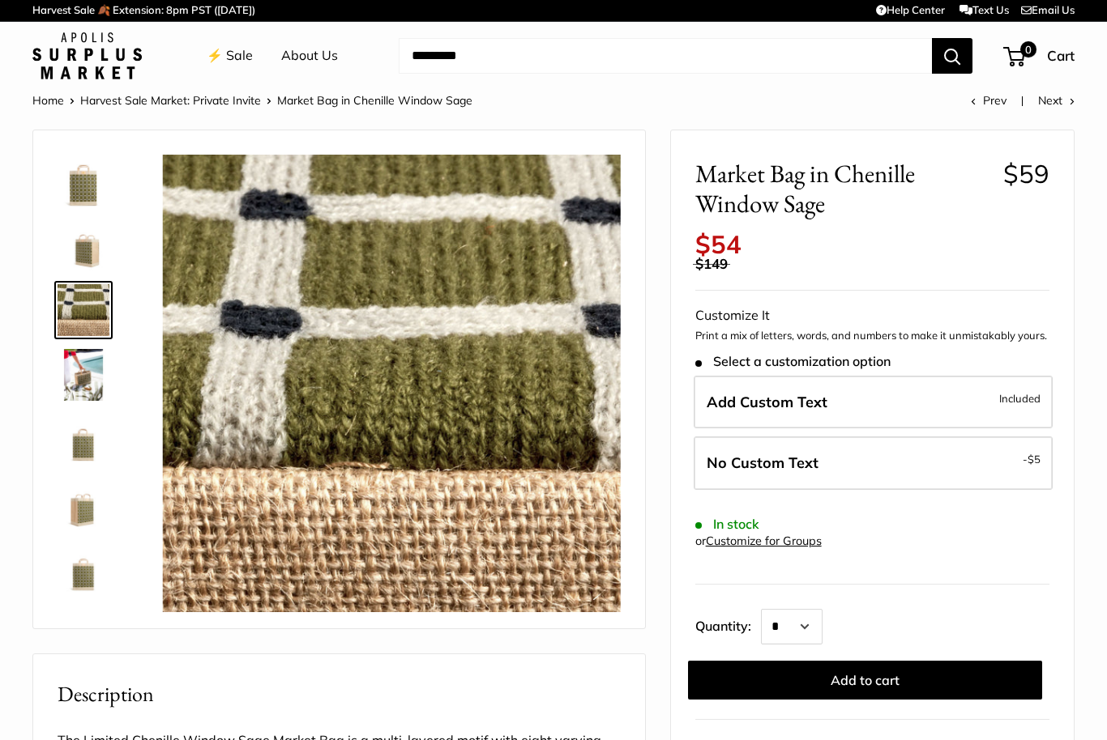
click at [85, 364] on img at bounding box center [84, 375] width 52 height 52
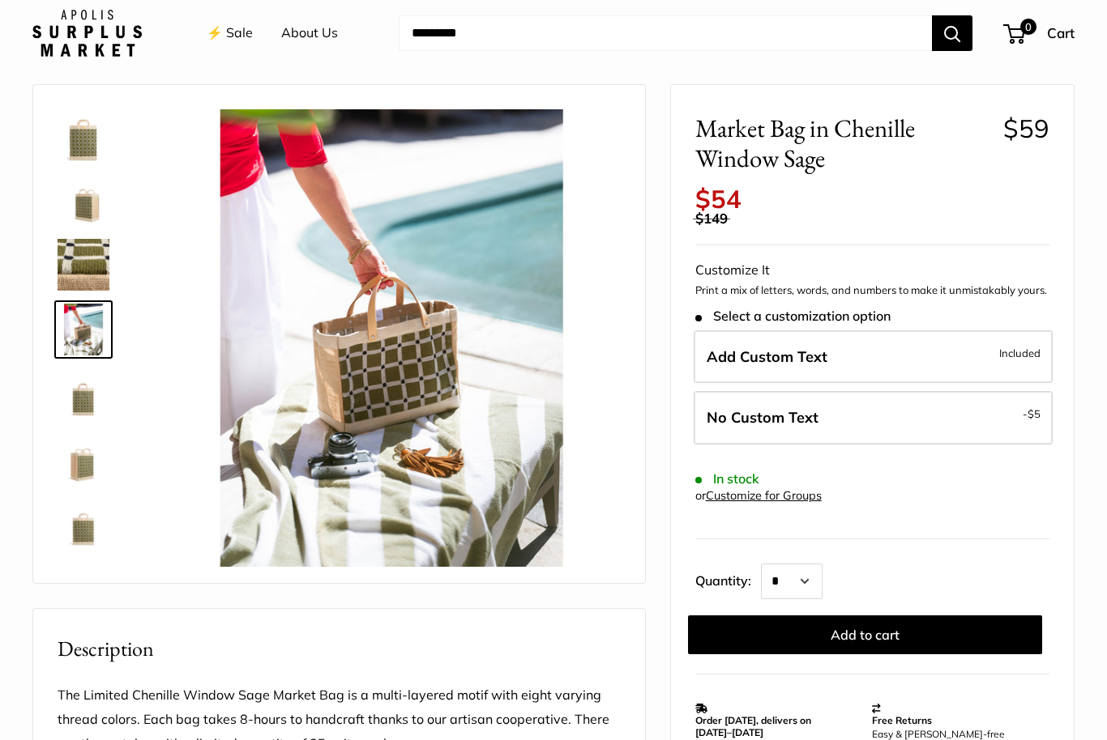
scroll to position [47, 0]
click at [75, 110] on img at bounding box center [84, 135] width 52 height 52
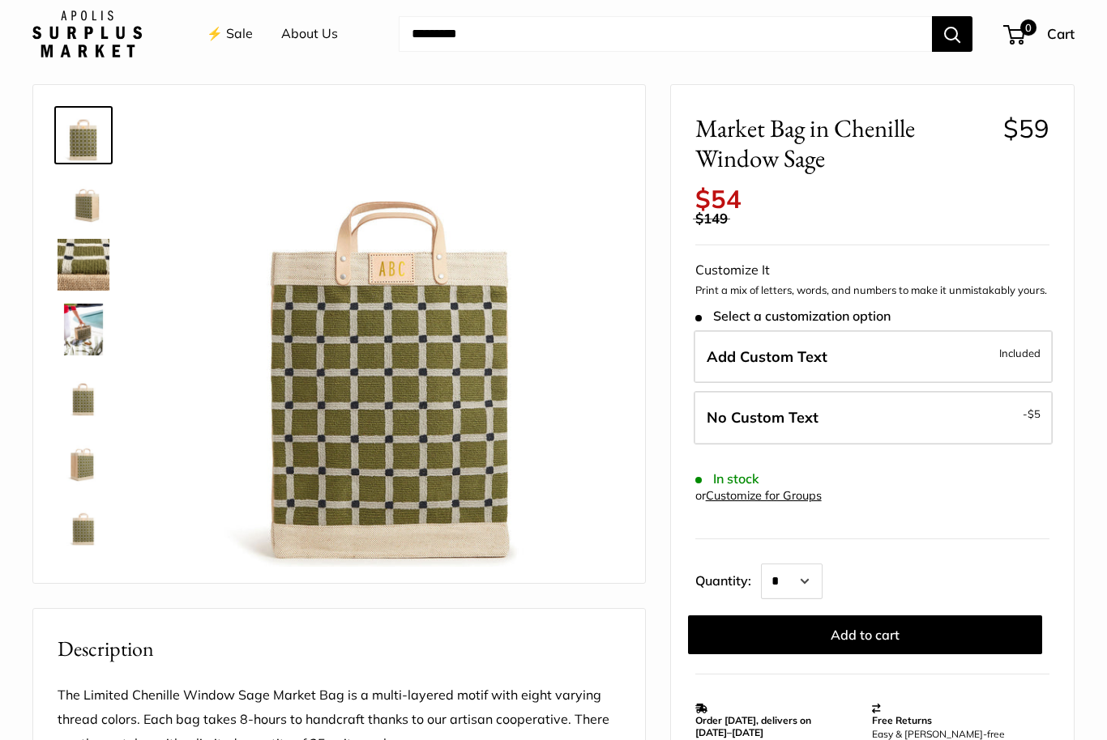
click at [79, 395] on img at bounding box center [84, 395] width 52 height 52
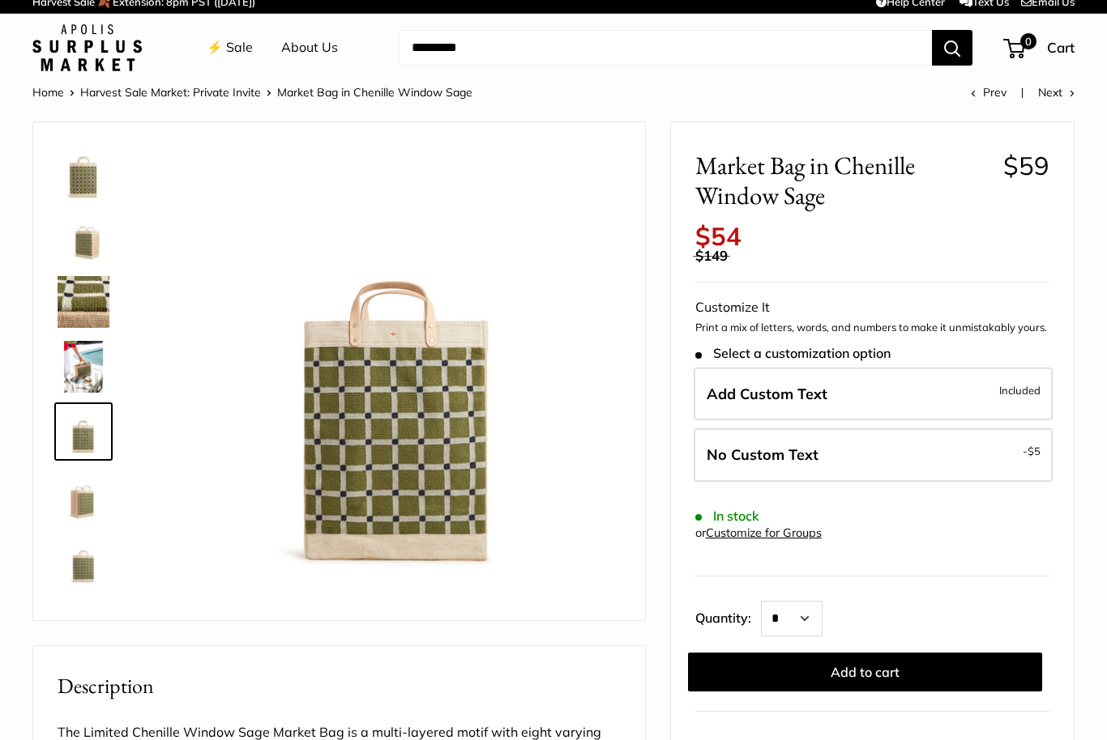
scroll to position [0, 0]
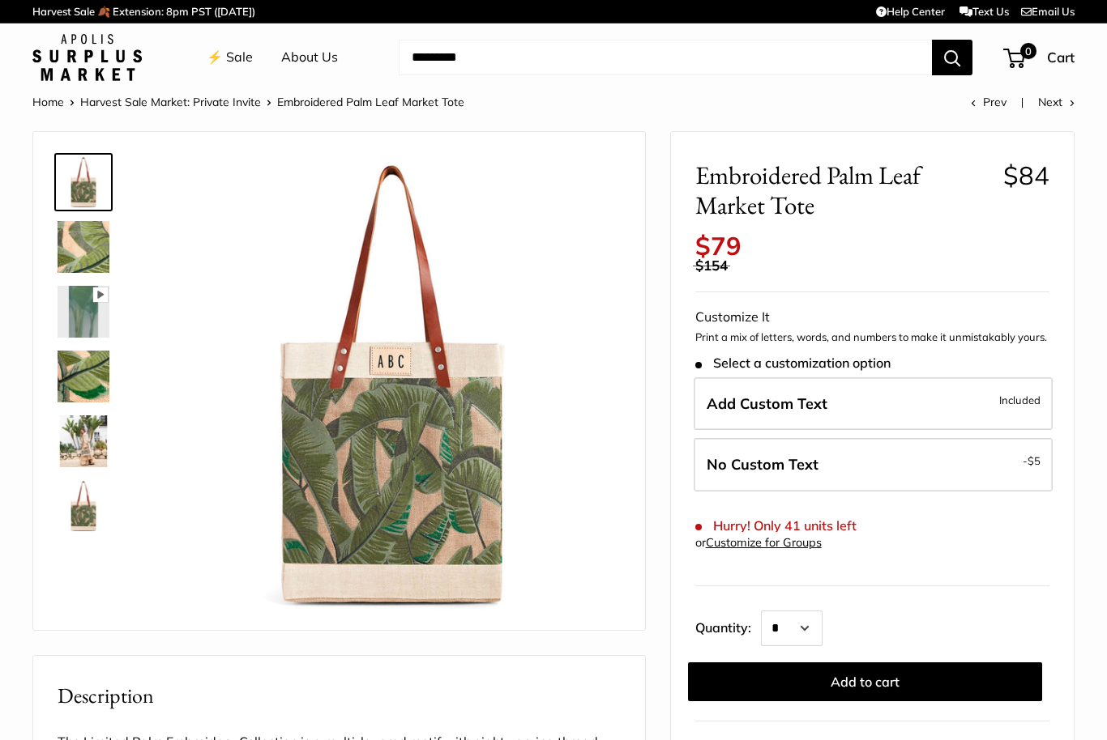
click at [81, 242] on img at bounding box center [84, 247] width 52 height 52
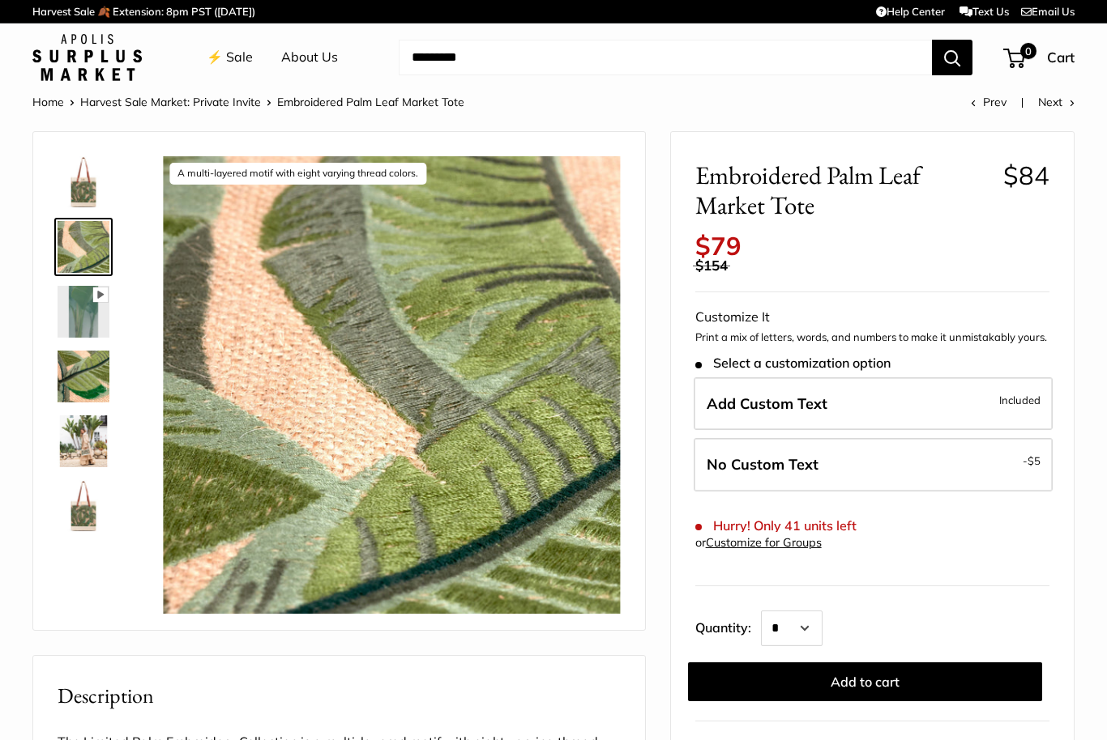
click at [82, 382] on img at bounding box center [84, 377] width 52 height 52
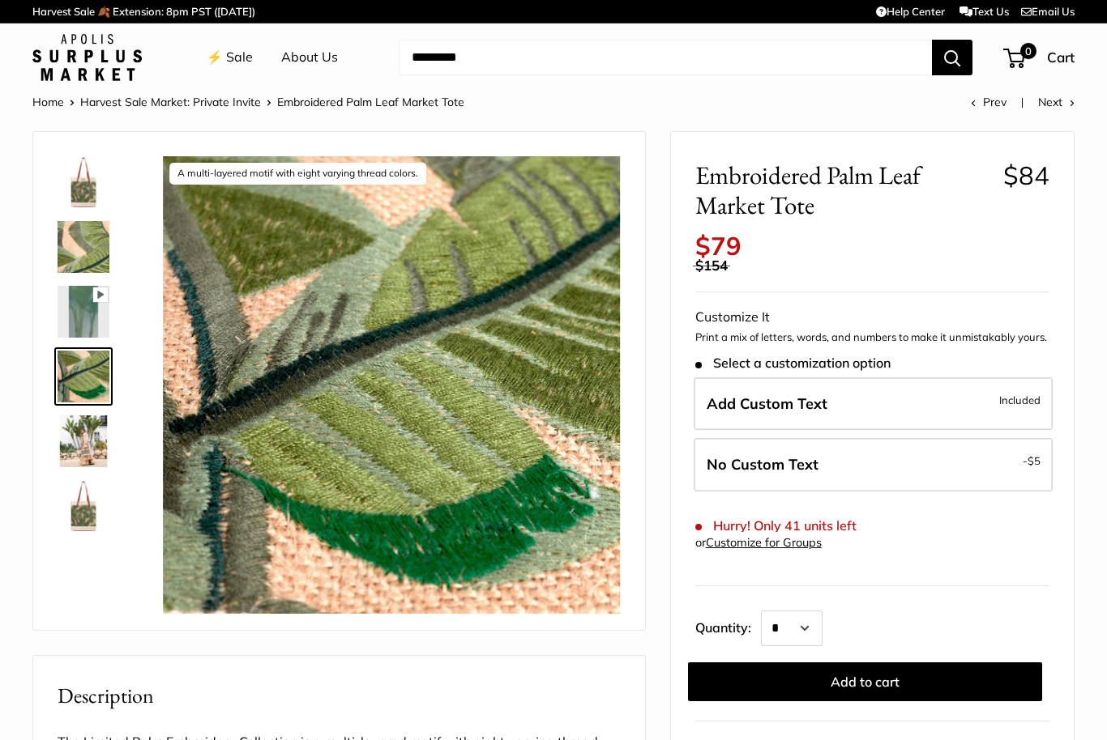
click at [83, 437] on img at bounding box center [84, 442] width 52 height 52
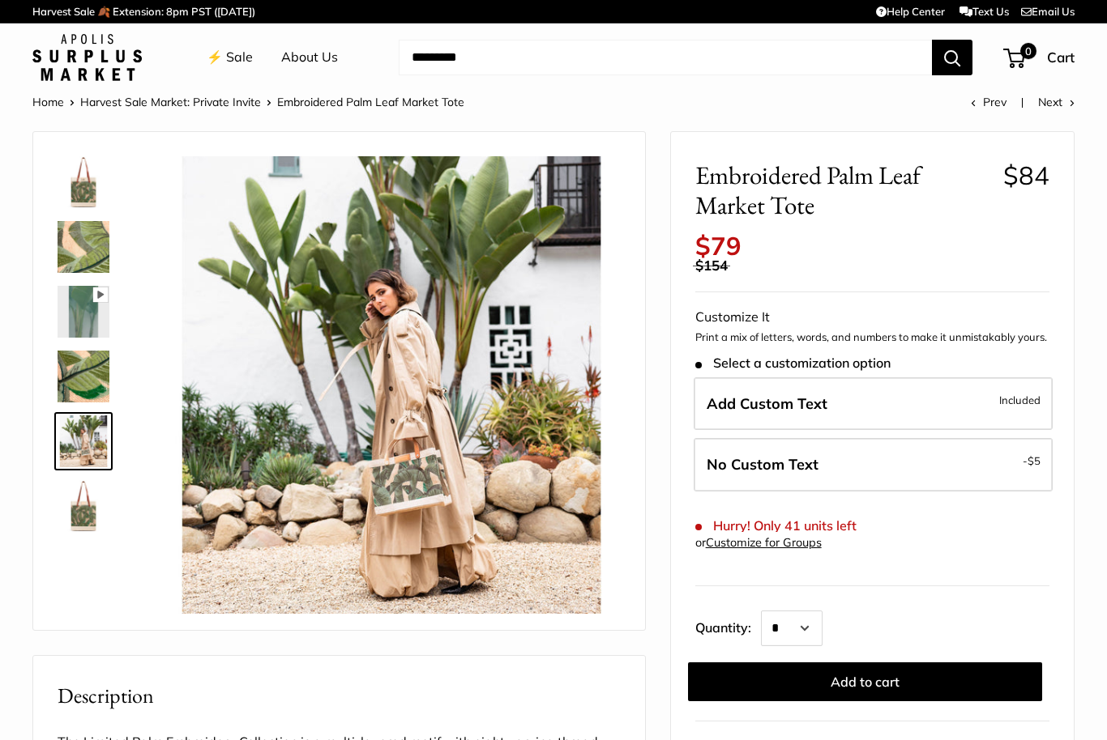
click at [83, 522] on img at bounding box center [84, 506] width 52 height 52
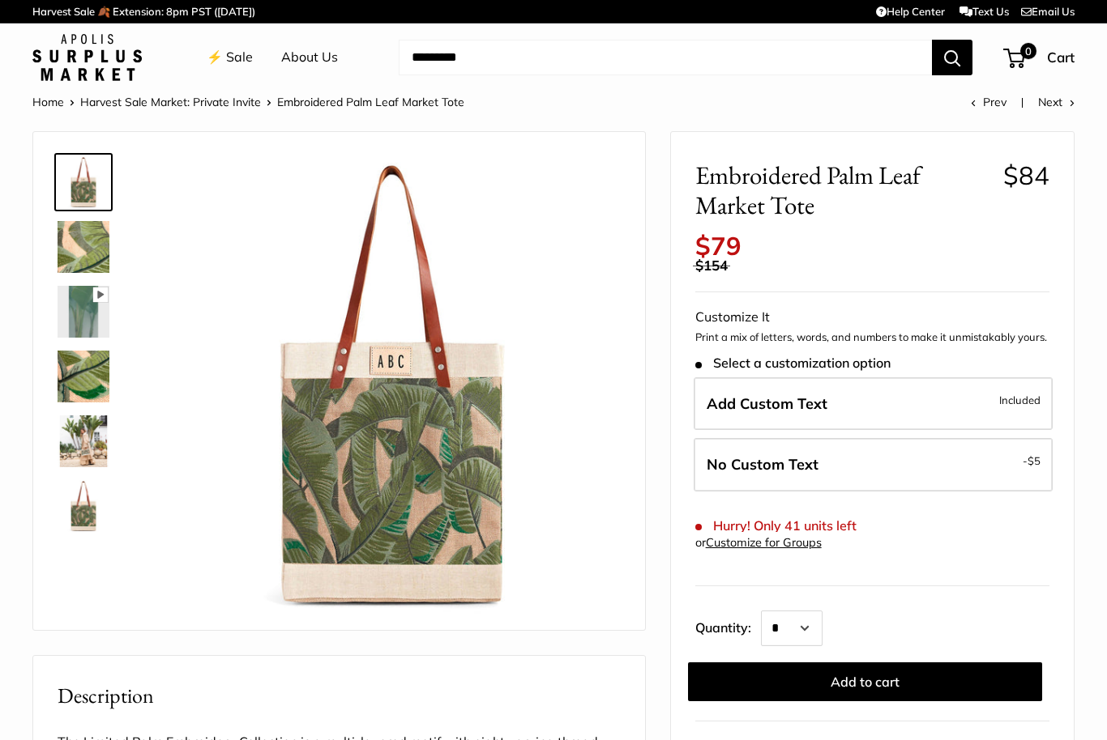
click at [91, 296] on img at bounding box center [84, 312] width 52 height 52
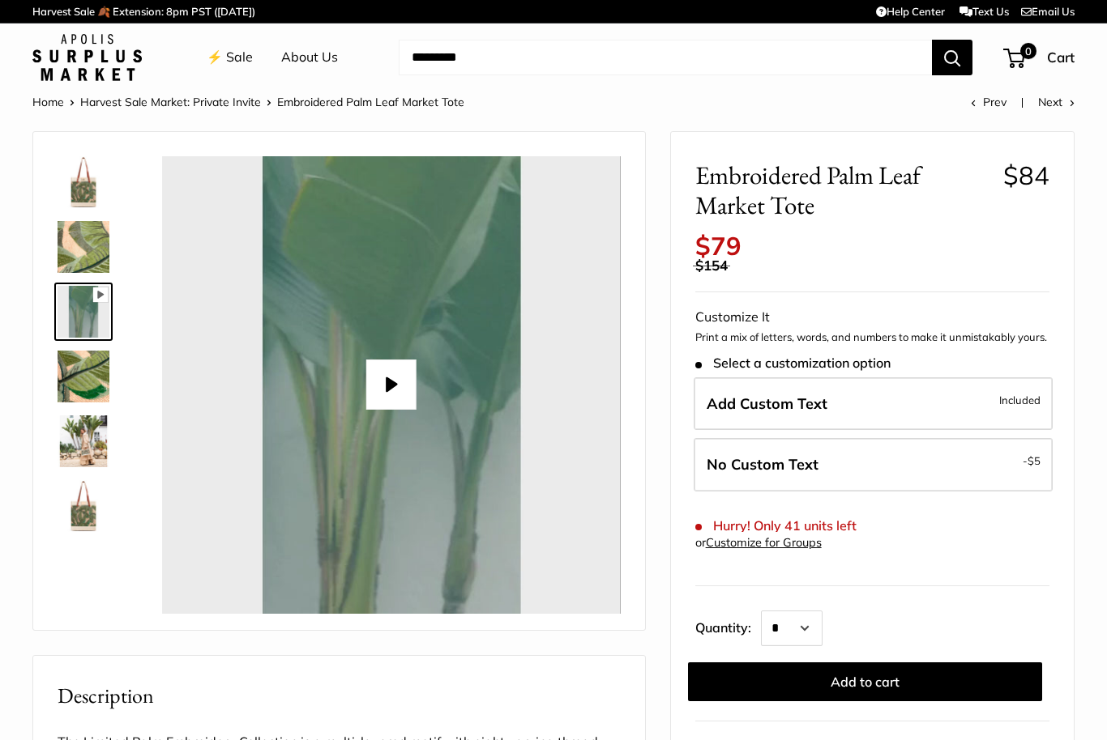
click at [406, 376] on button "Play" at bounding box center [391, 385] width 50 height 50
click at [75, 373] on img at bounding box center [84, 377] width 52 height 52
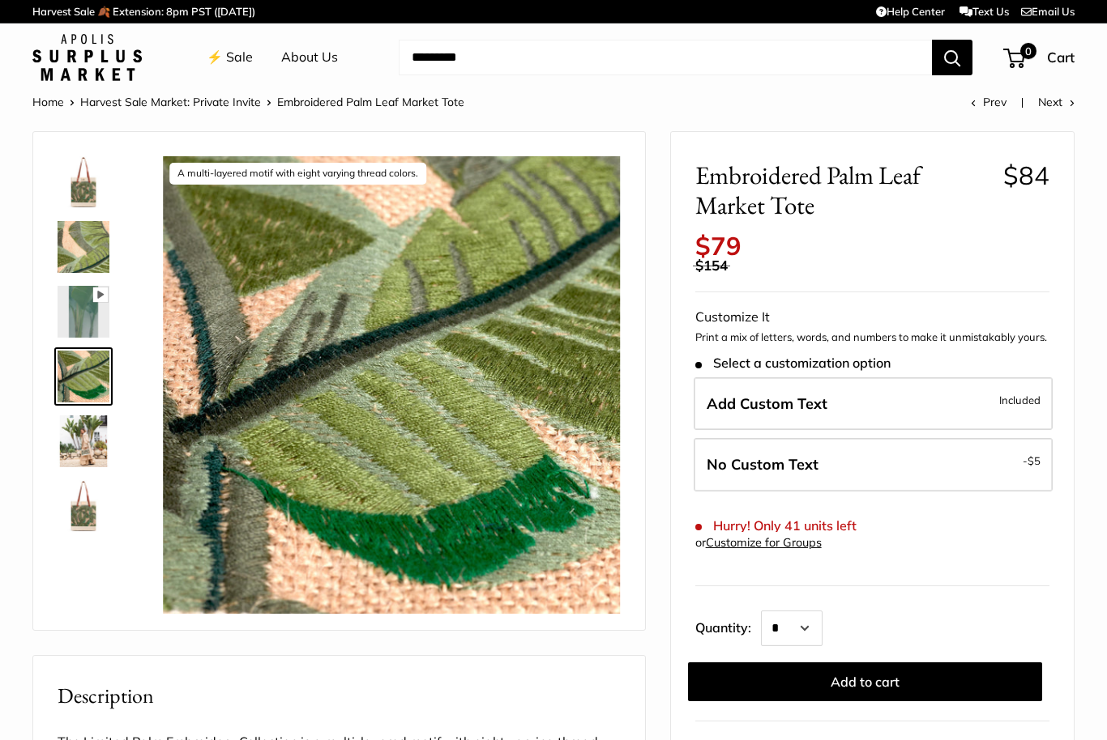
type input "*****"
click at [78, 440] on img at bounding box center [84, 442] width 52 height 52
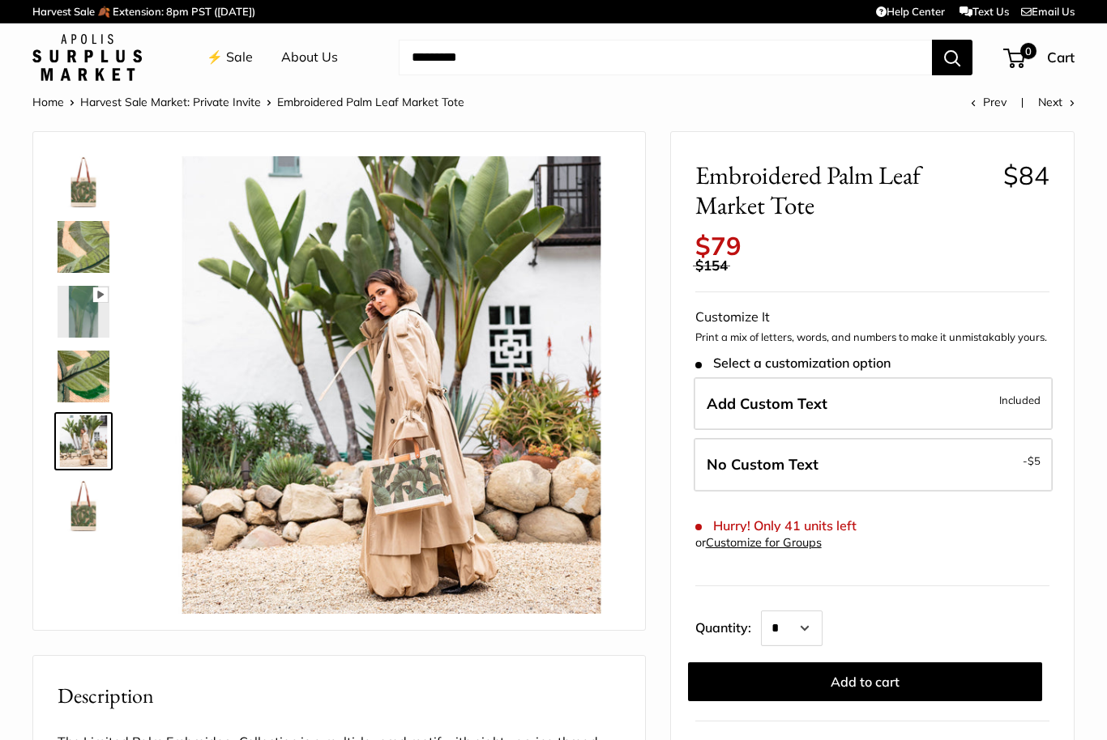
click at [85, 510] on img at bounding box center [84, 506] width 52 height 52
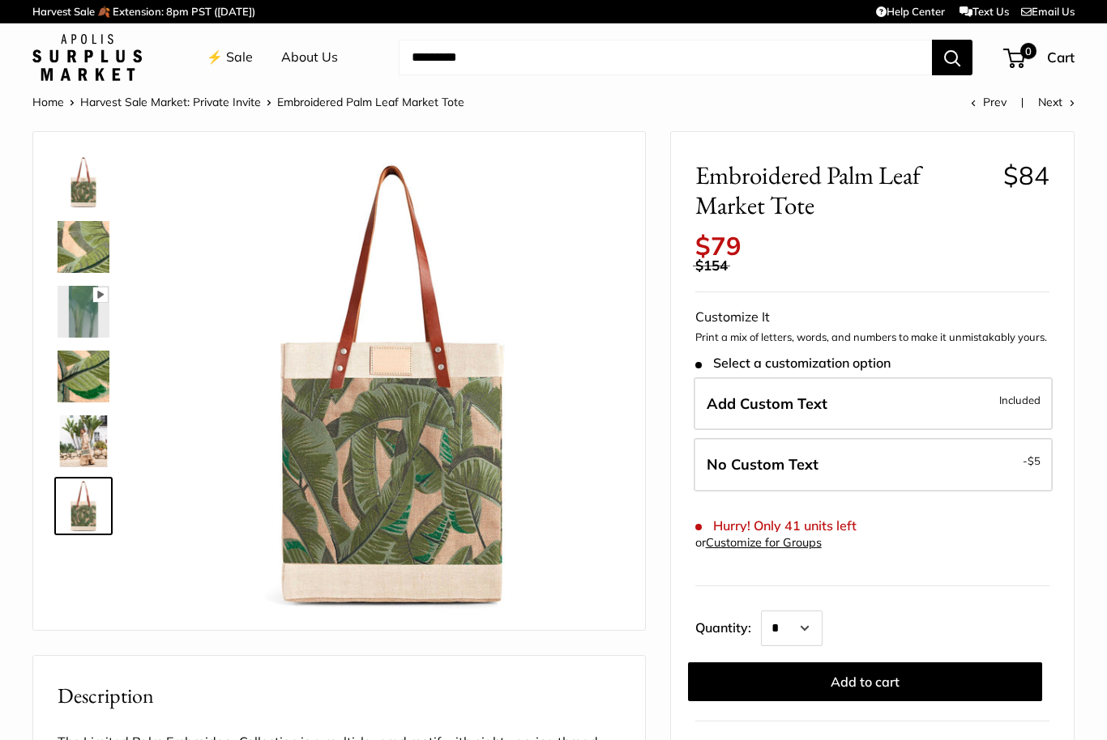
click at [88, 253] on img at bounding box center [84, 247] width 52 height 52
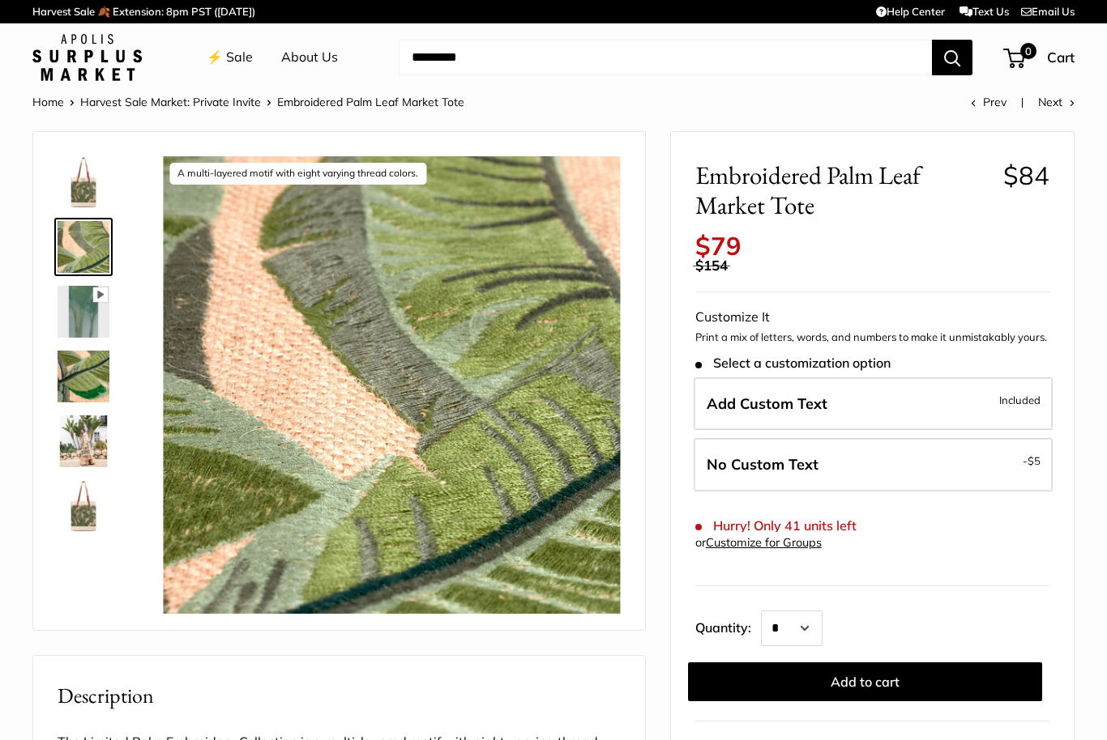
click at [91, 185] on img at bounding box center [84, 182] width 52 height 52
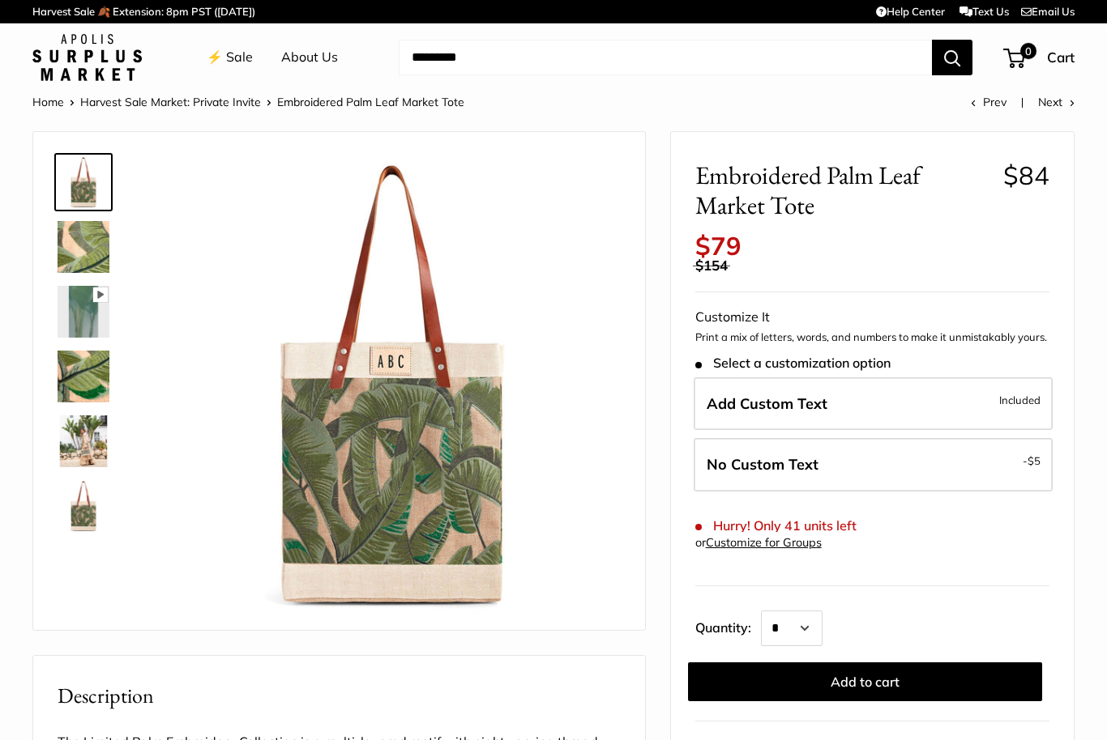
click at [96, 506] on img at bounding box center [84, 506] width 52 height 52
click at [83, 173] on img at bounding box center [84, 182] width 52 height 52
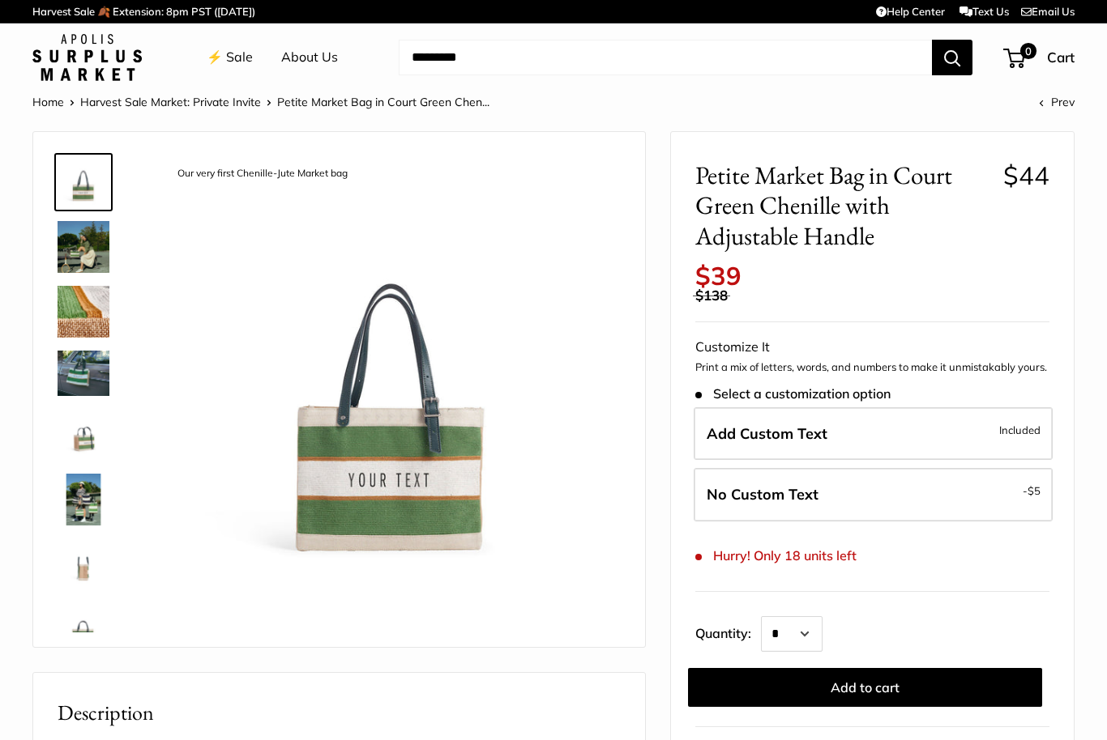
click at [79, 306] on img at bounding box center [84, 312] width 52 height 52
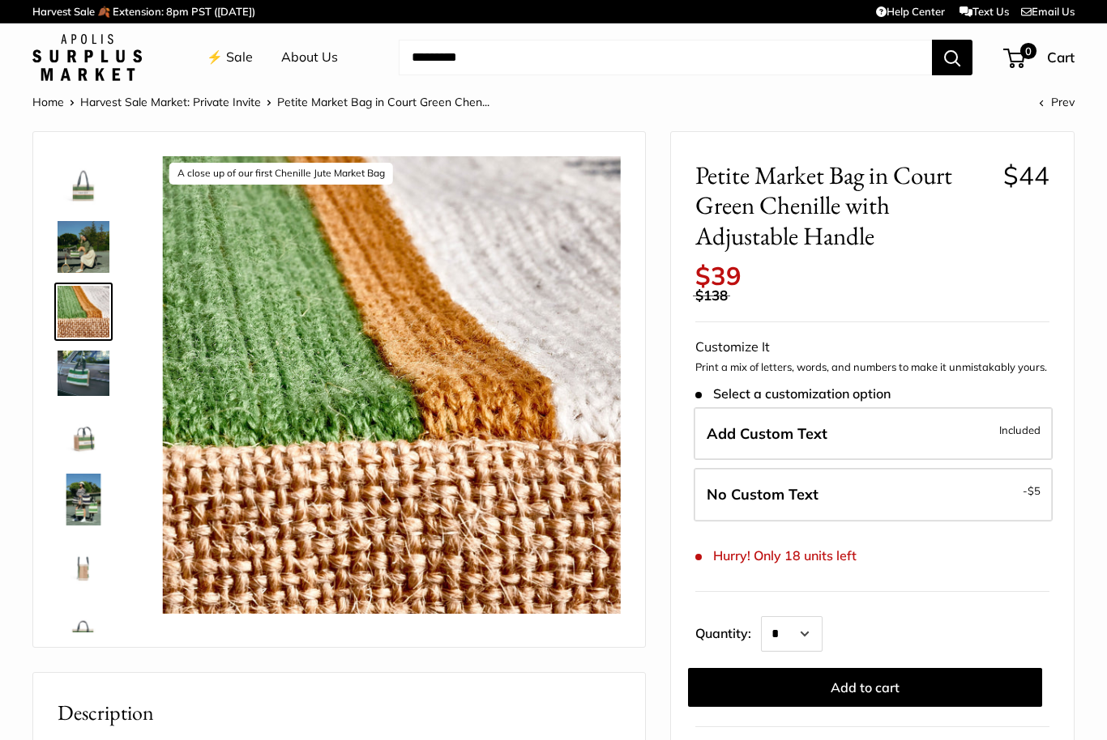
click at [77, 234] on img at bounding box center [84, 247] width 52 height 52
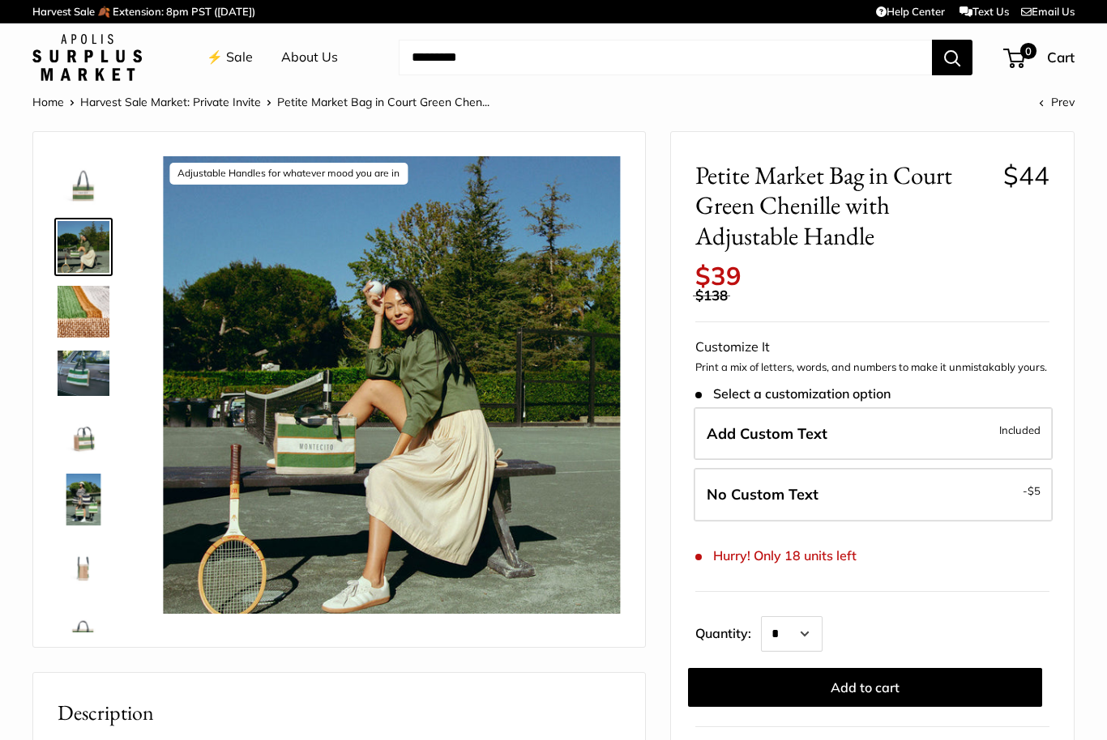
click at [79, 369] on img at bounding box center [84, 373] width 52 height 45
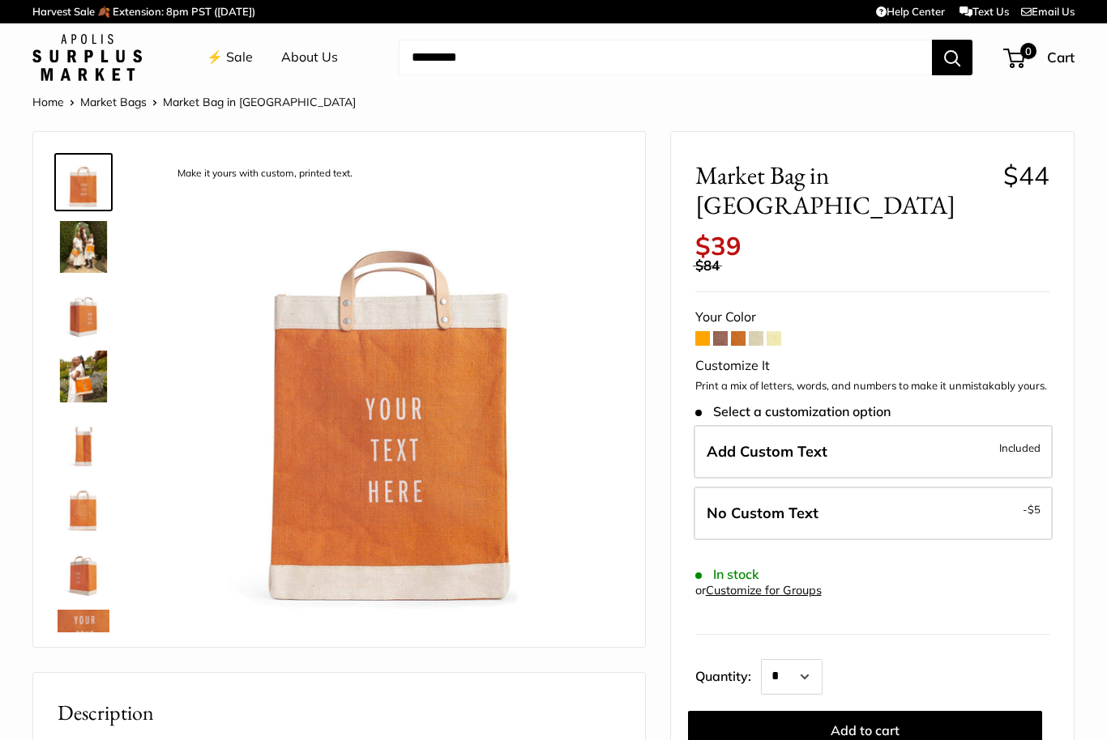
click at [727, 331] on span at bounding box center [720, 338] width 15 height 15
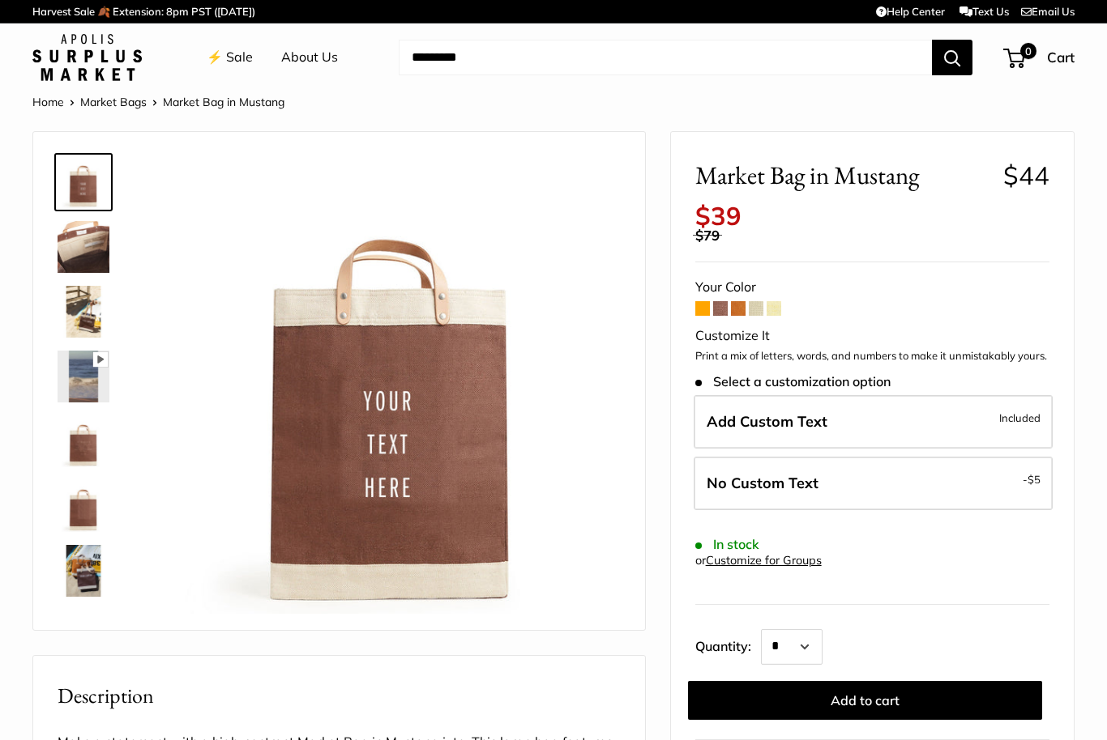
click at [740, 301] on span at bounding box center [738, 308] width 15 height 15
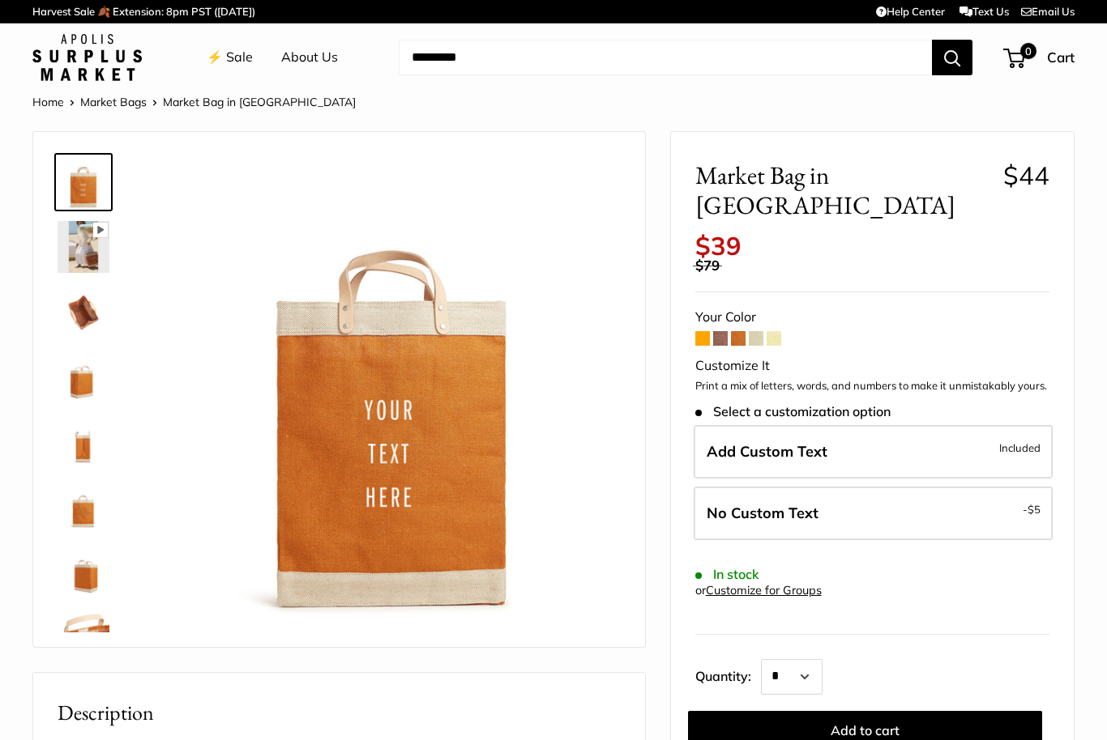
click at [757, 331] on span at bounding box center [755, 338] width 15 height 15
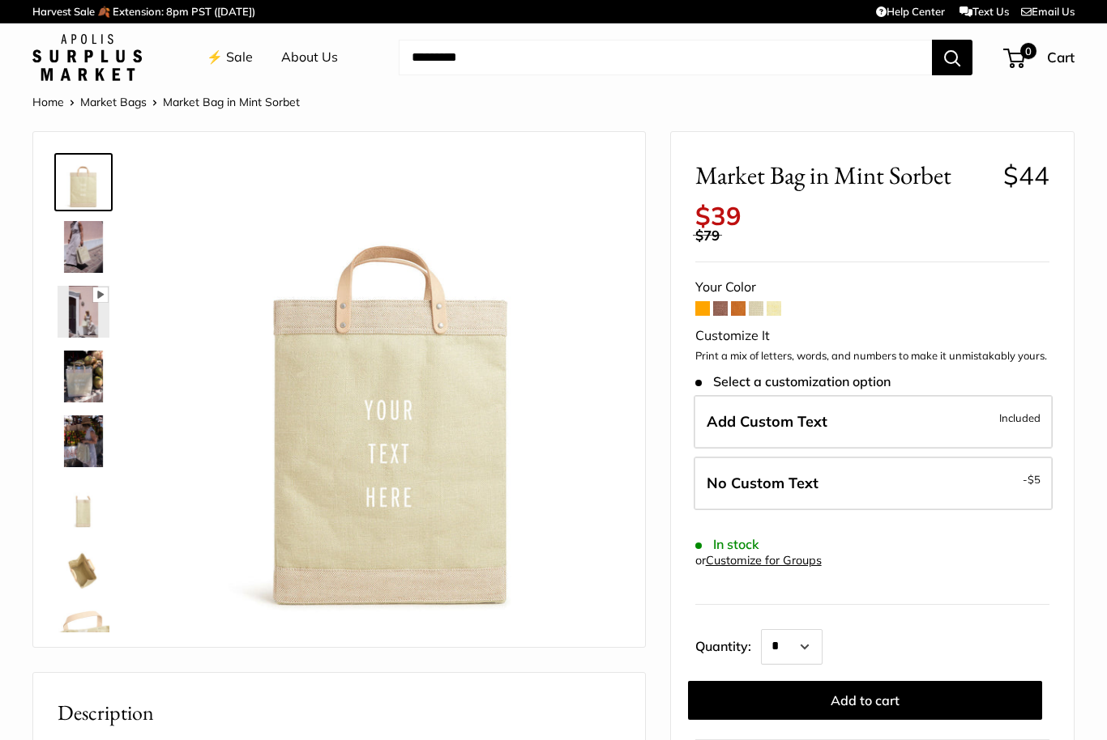
click at [75, 378] on img at bounding box center [84, 377] width 52 height 52
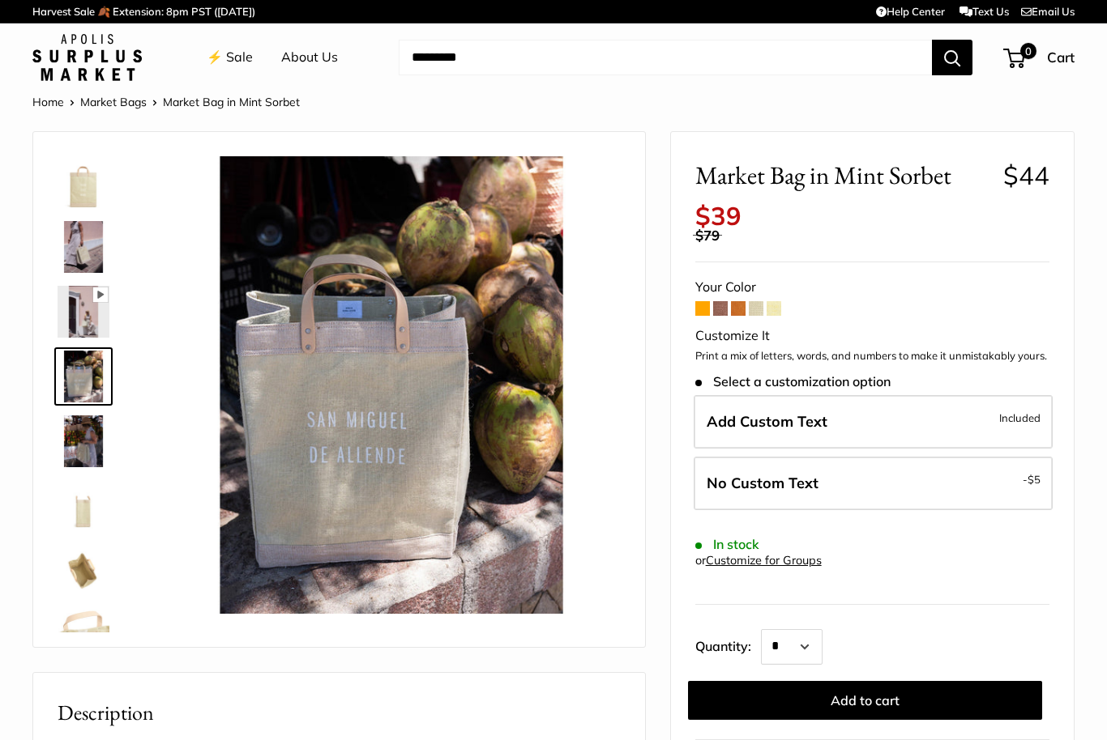
click at [83, 444] on img at bounding box center [84, 442] width 52 height 52
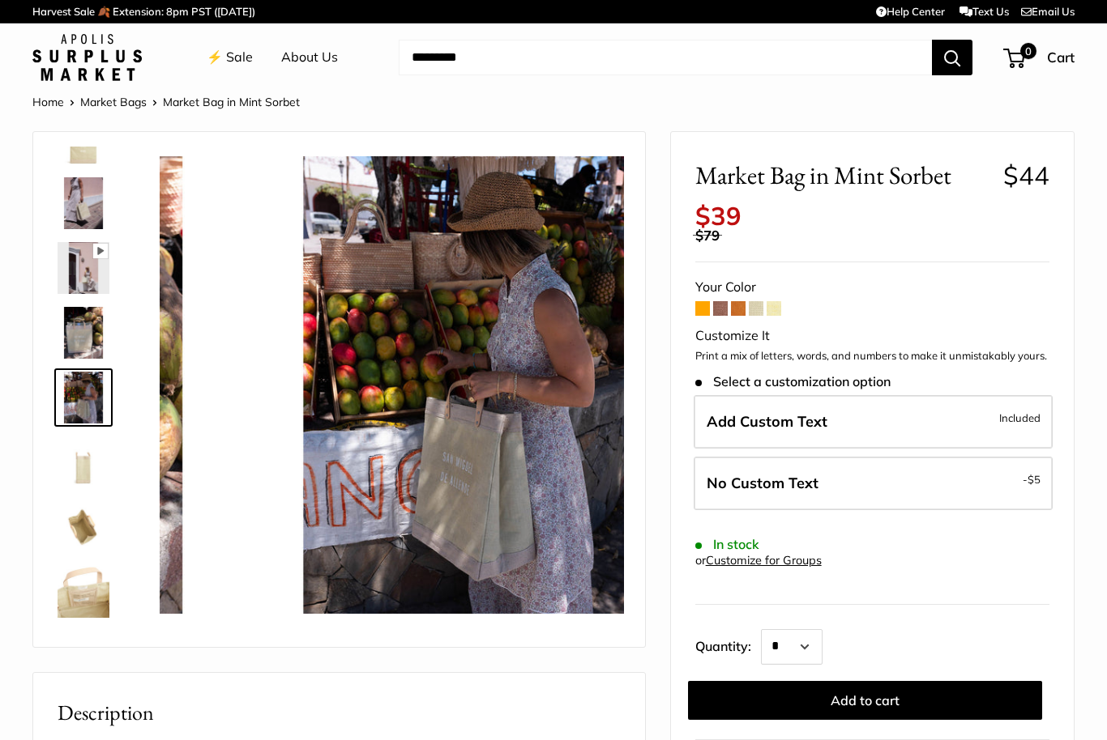
scroll to position [50, 0]
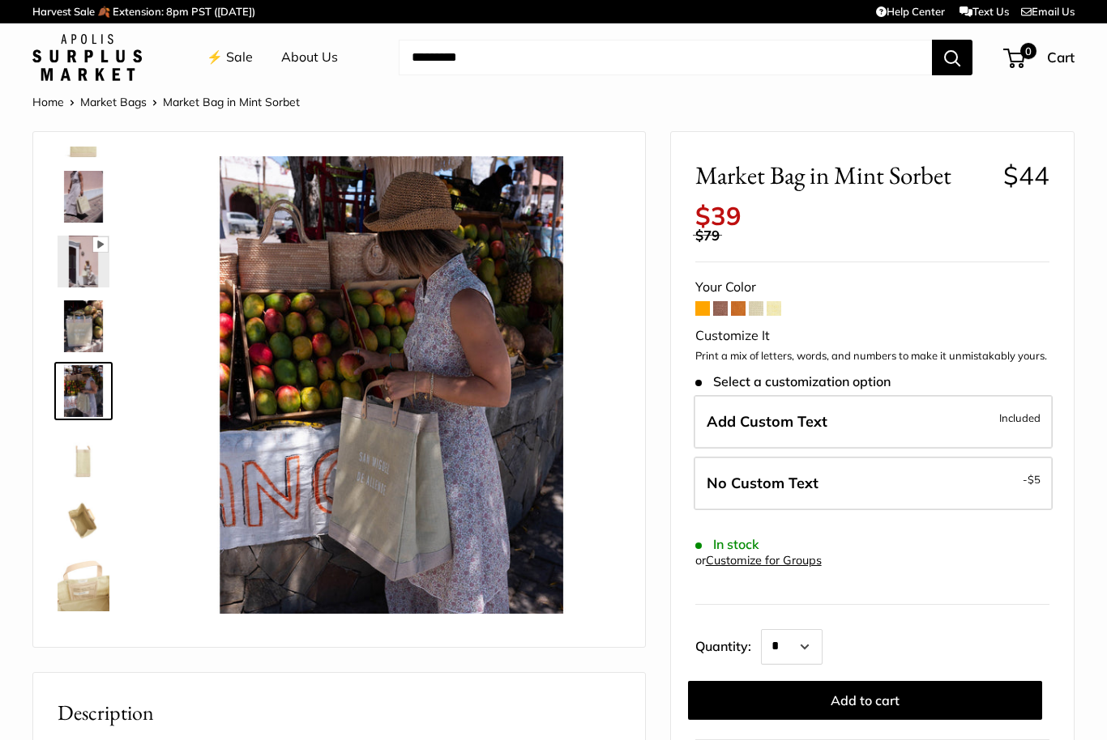
click at [89, 587] on img at bounding box center [84, 586] width 52 height 52
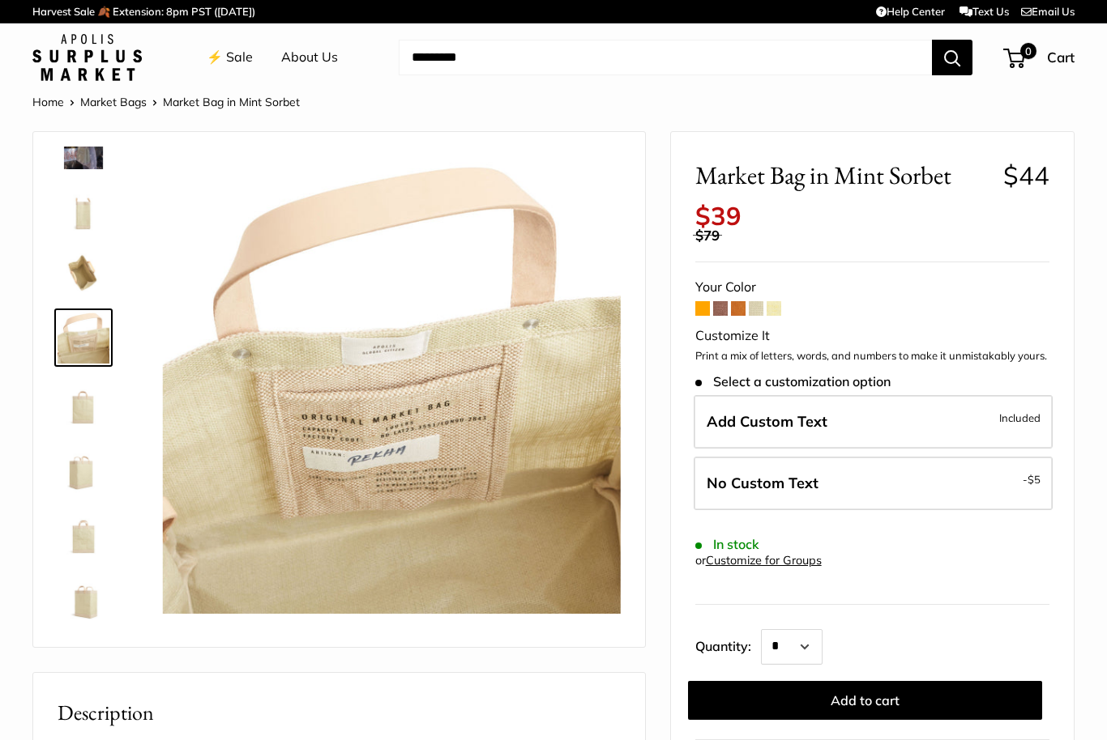
scroll to position [298, 0]
click at [79, 603] on img at bounding box center [84, 597] width 52 height 52
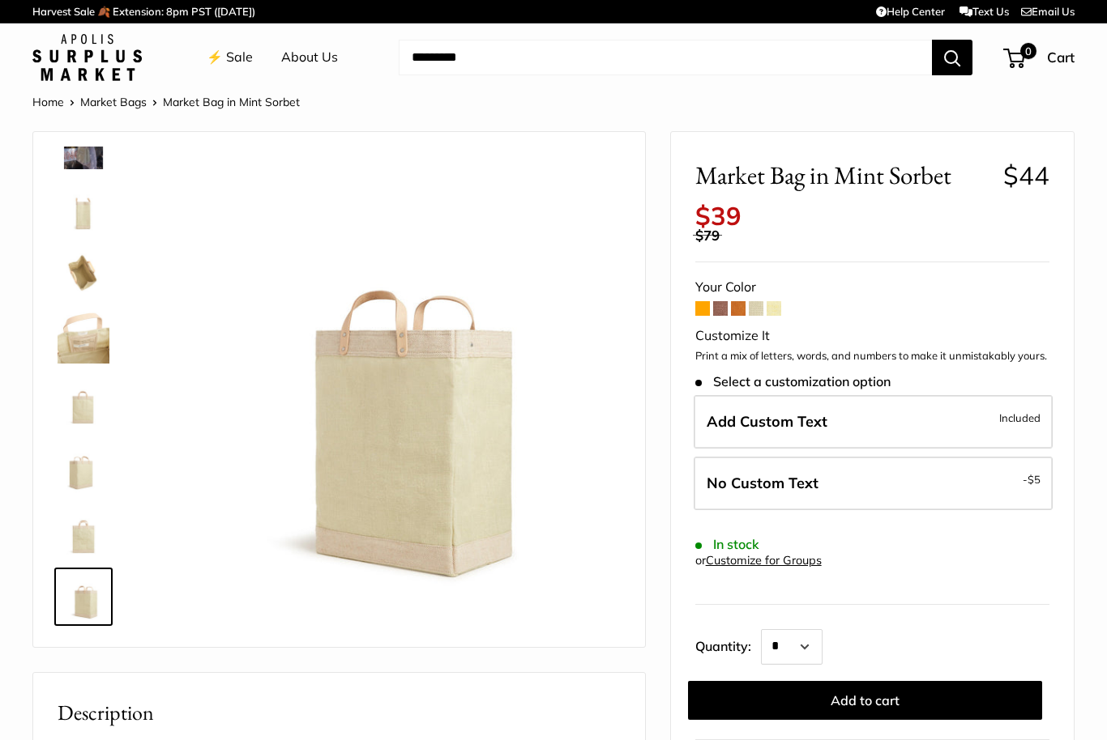
click at [84, 527] on img at bounding box center [84, 532] width 52 height 52
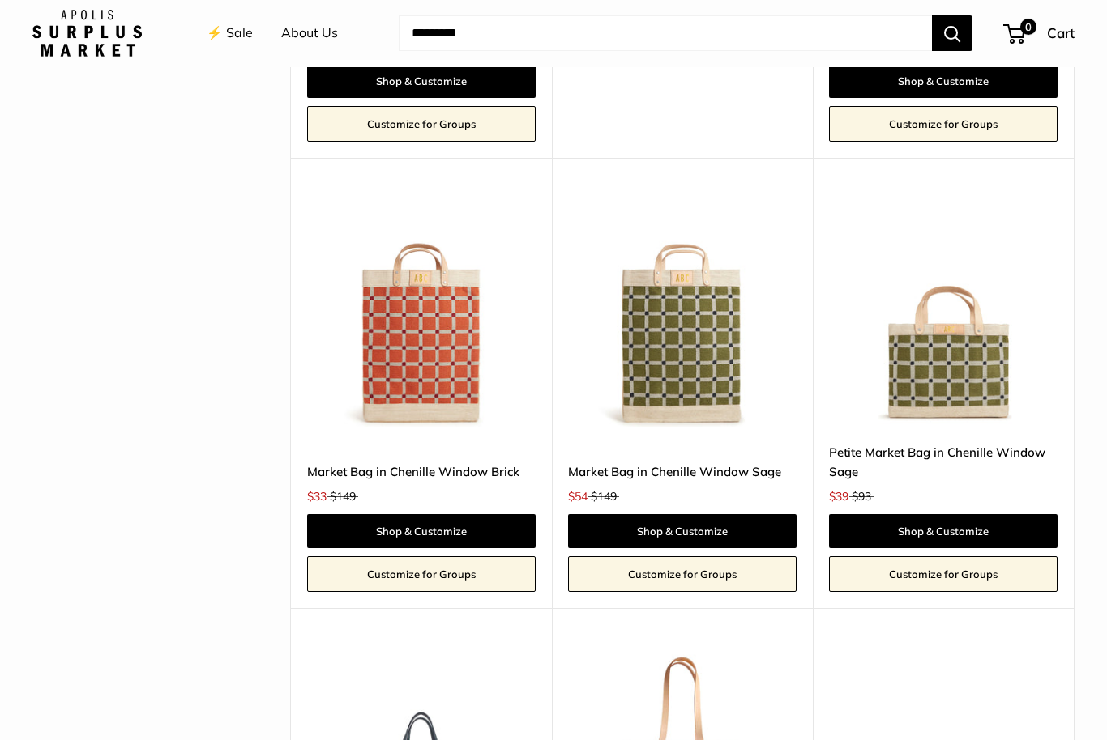
scroll to position [2999, 0]
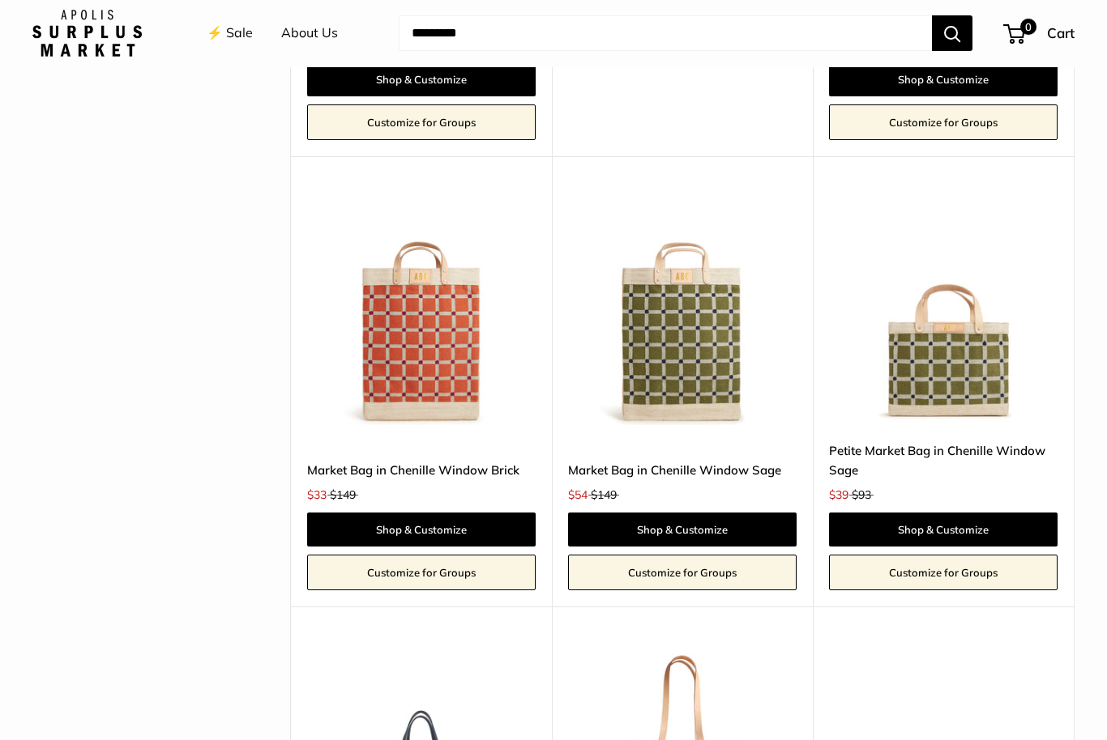
click at [714, 336] on img at bounding box center [682, 312] width 228 height 228
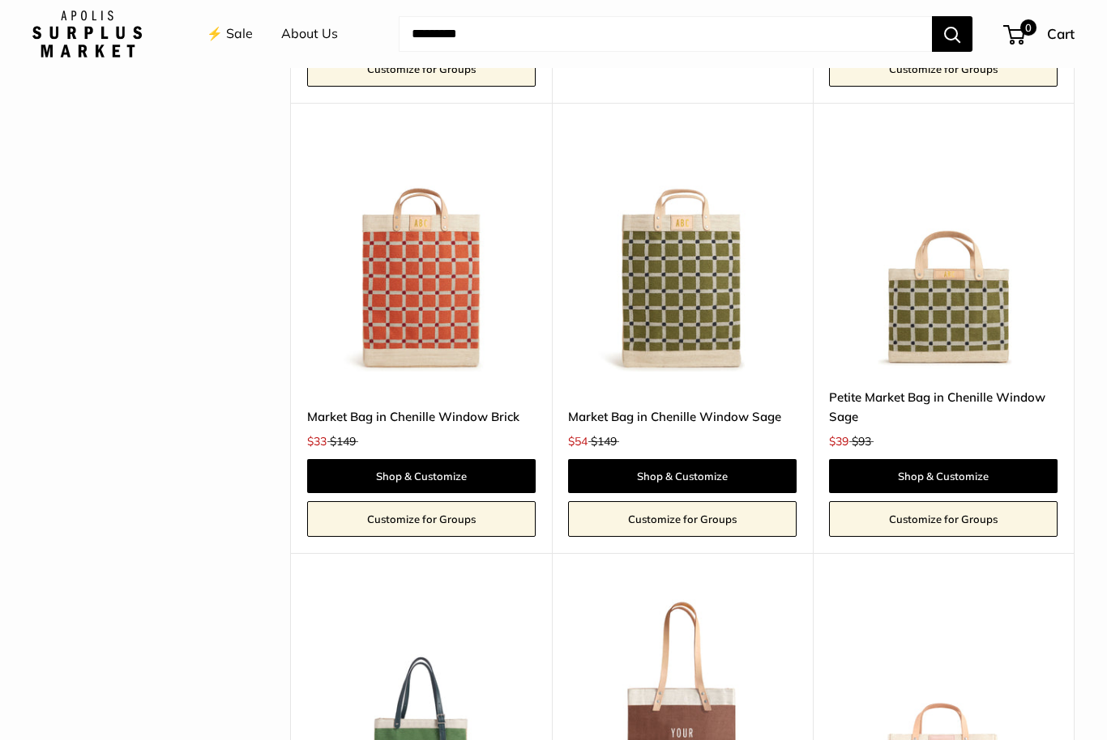
click at [429, 256] on img at bounding box center [421, 257] width 228 height 228
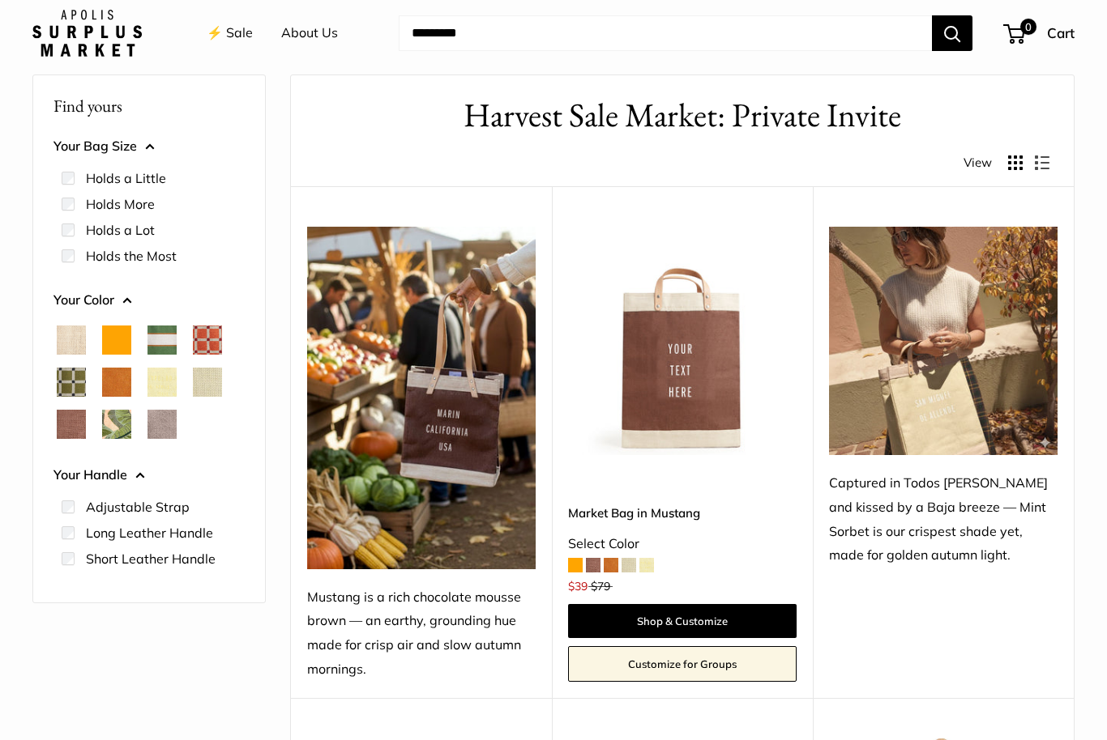
scroll to position [58, 0]
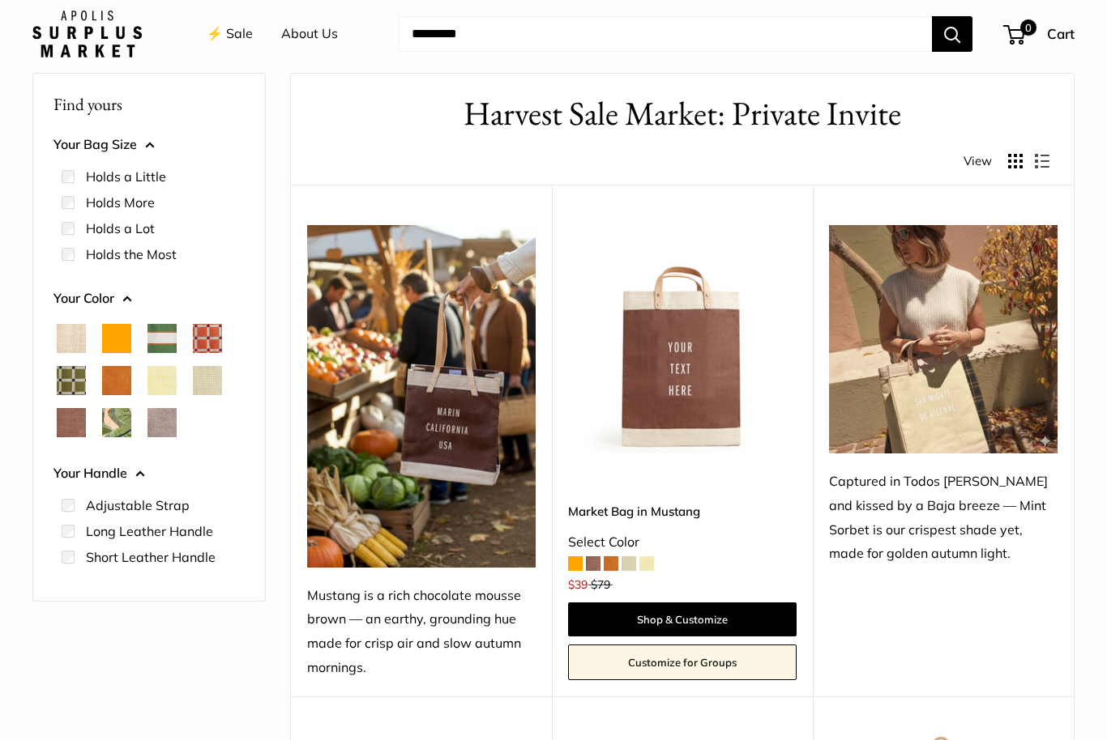
click at [68, 375] on span "Chenille Window Sage" at bounding box center [71, 380] width 29 height 29
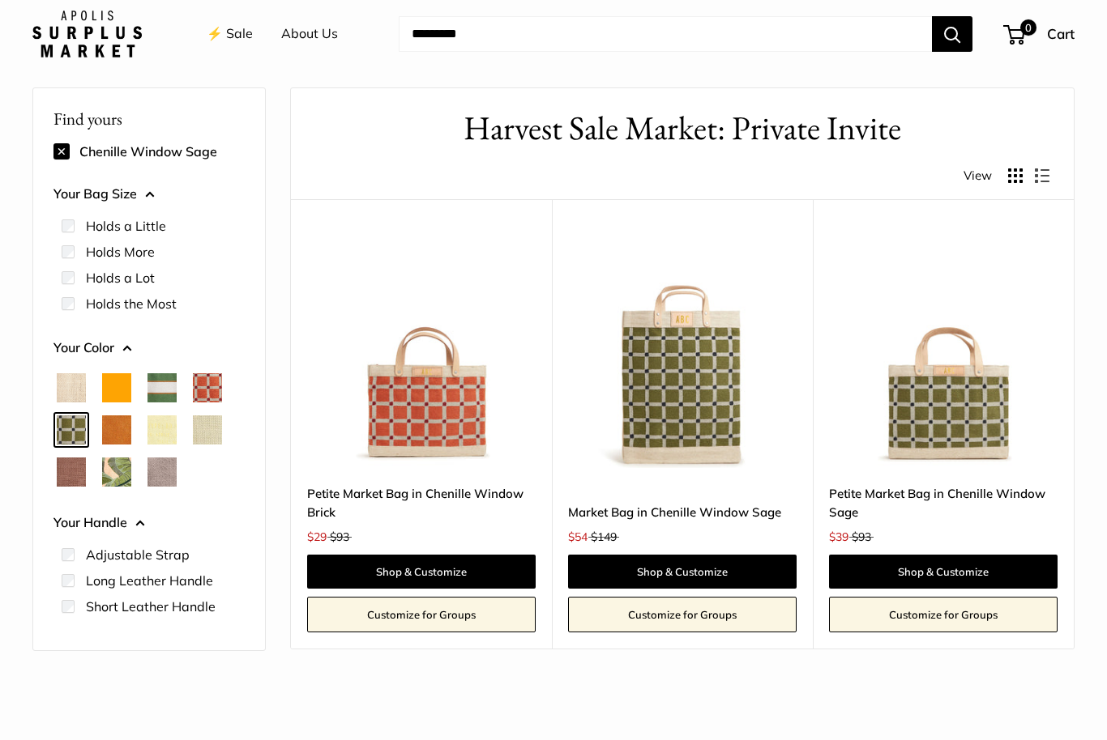
scroll to position [43, 0]
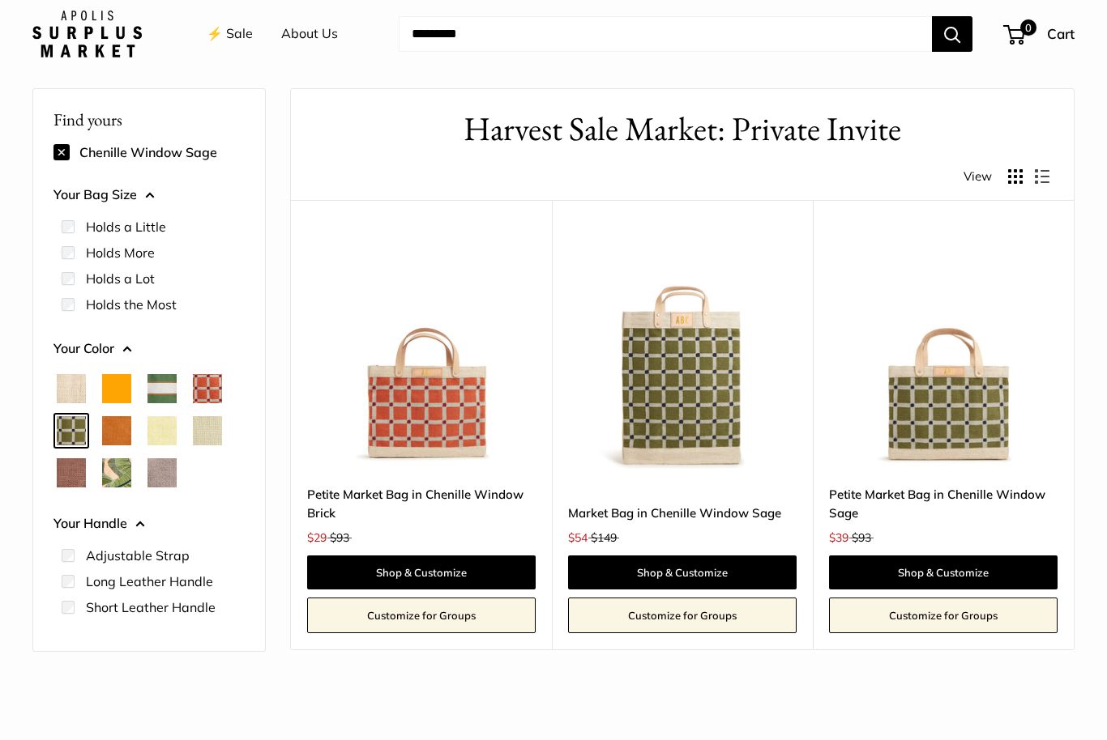
click at [701, 390] on img at bounding box center [682, 355] width 228 height 228
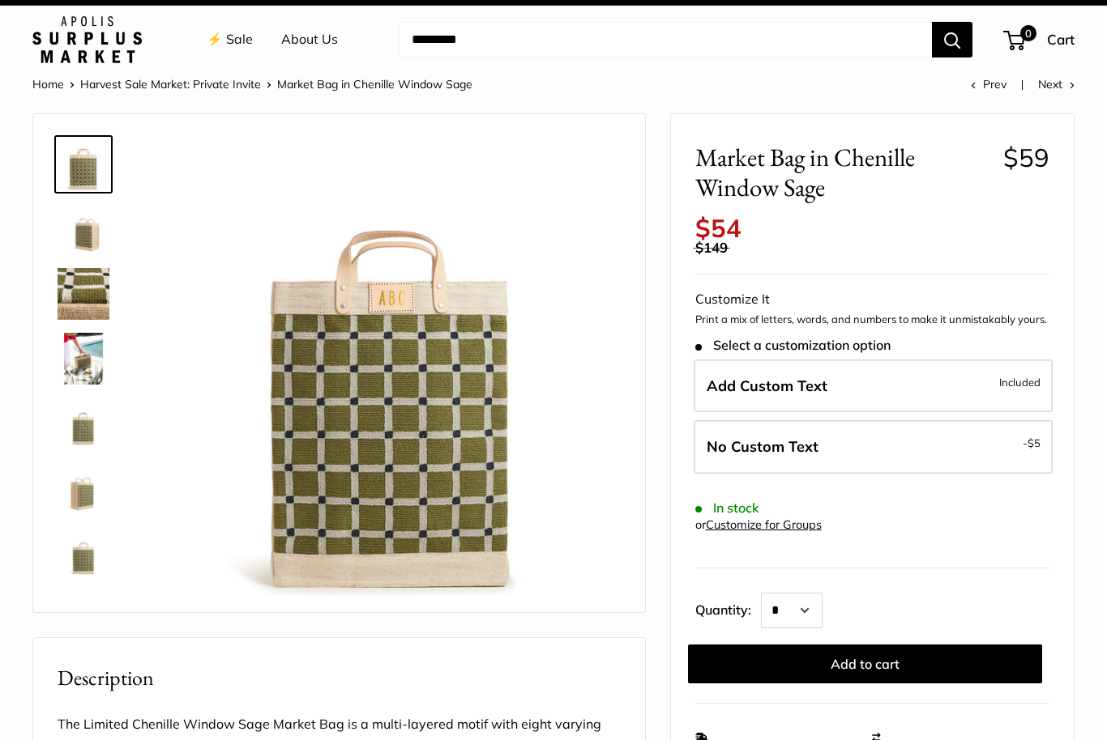
scroll to position [19, 0]
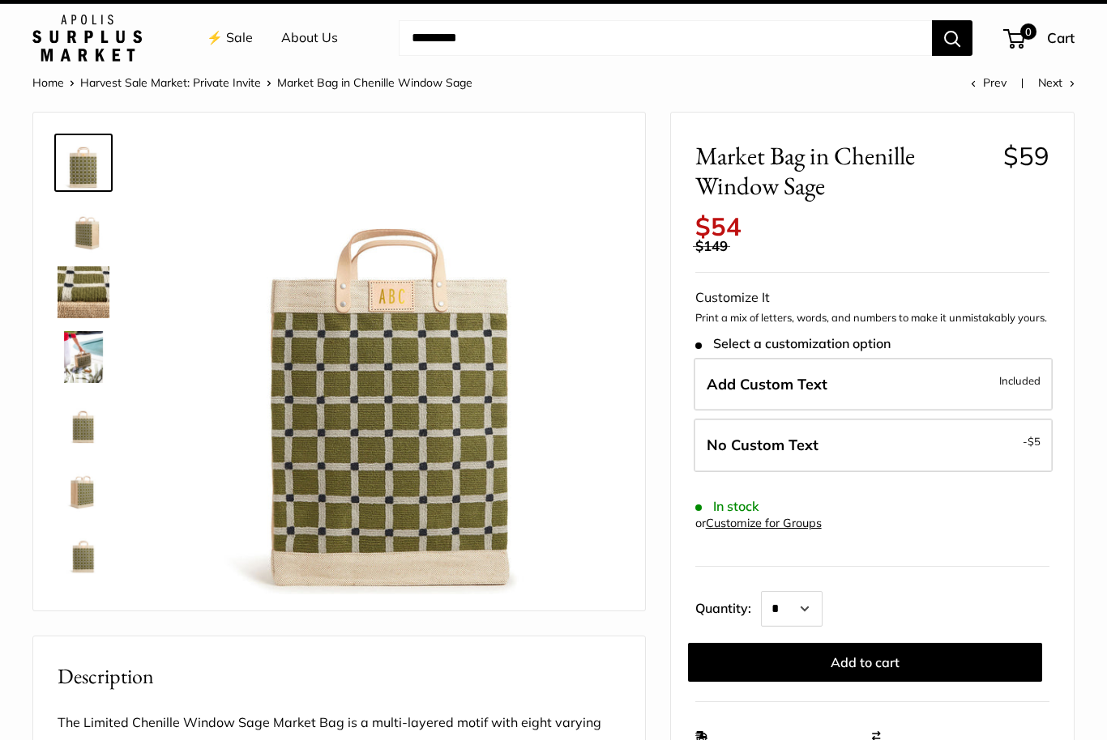
click at [86, 220] on img at bounding box center [84, 228] width 52 height 52
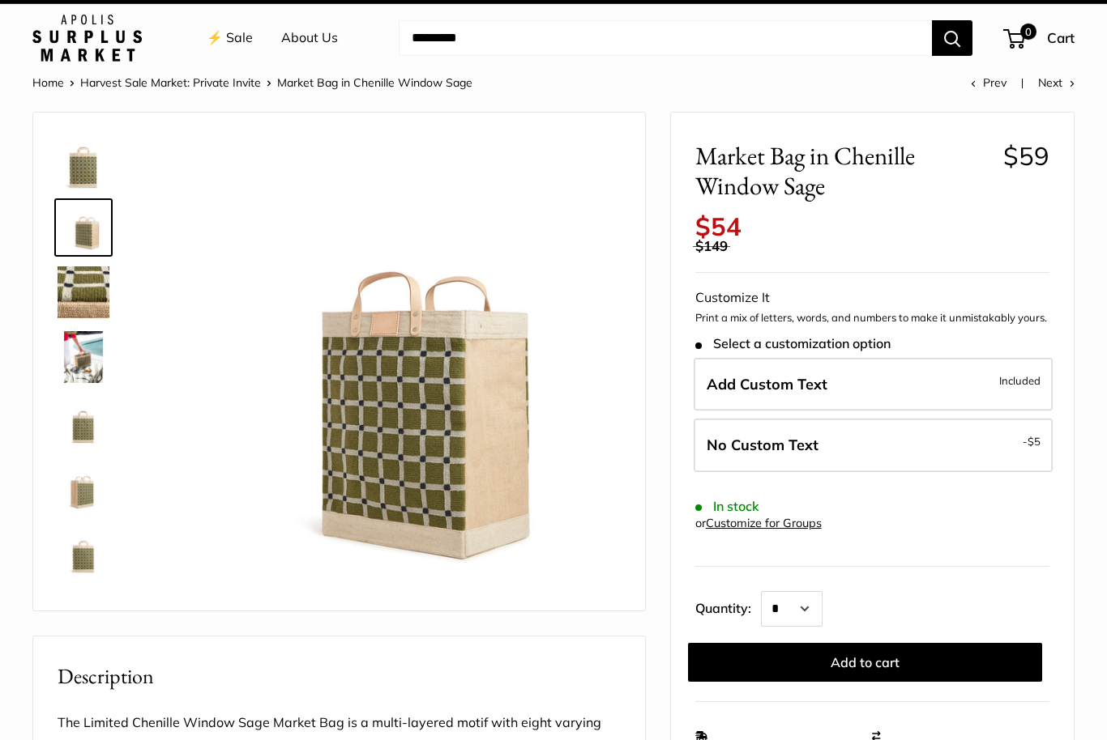
click at [65, 353] on img at bounding box center [84, 357] width 52 height 52
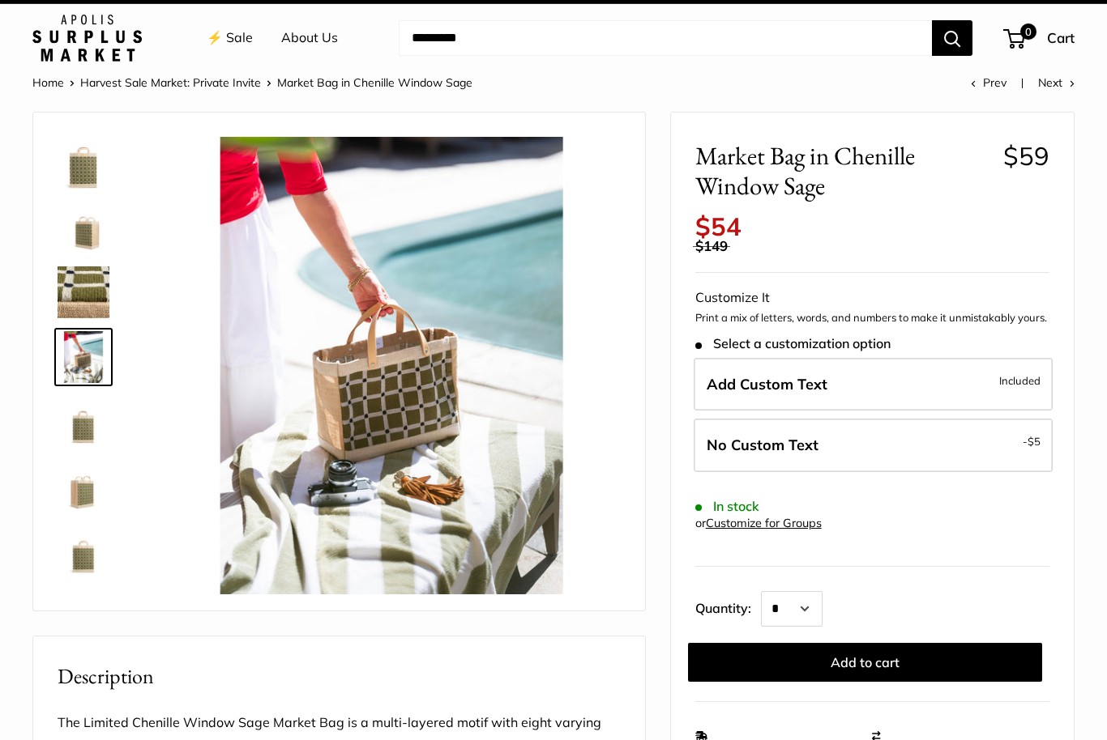
click at [75, 428] on img at bounding box center [84, 422] width 52 height 52
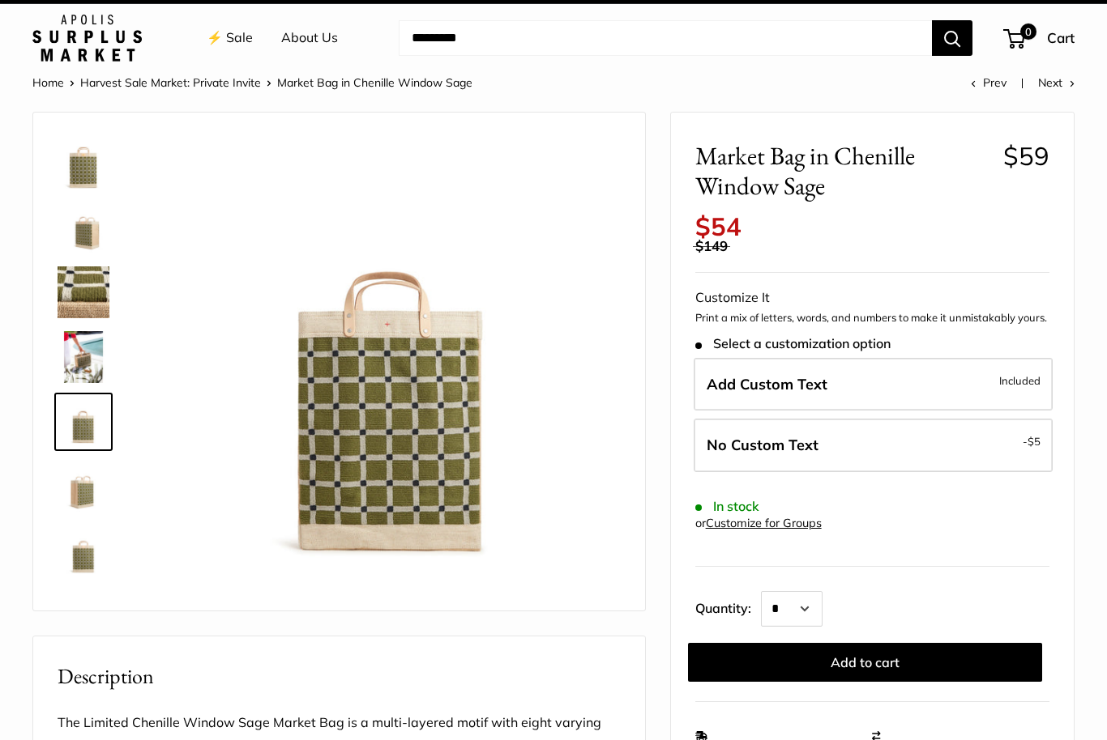
click at [82, 492] on img at bounding box center [84, 487] width 52 height 52
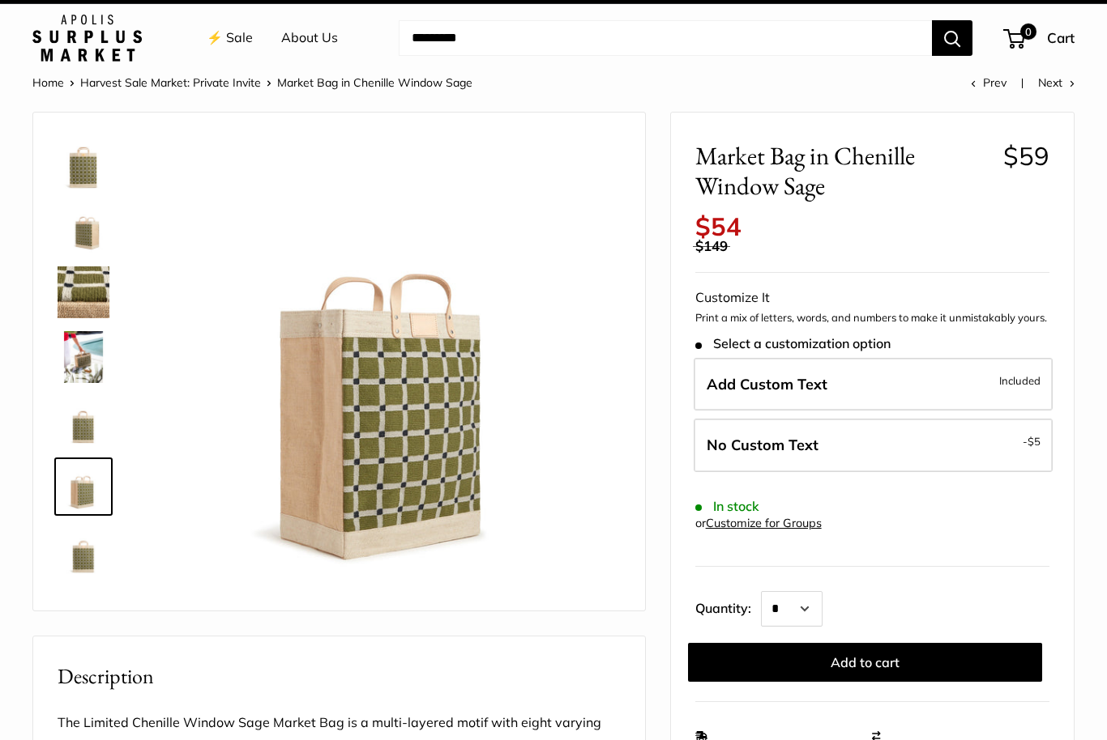
click at [82, 553] on img at bounding box center [84, 552] width 52 height 52
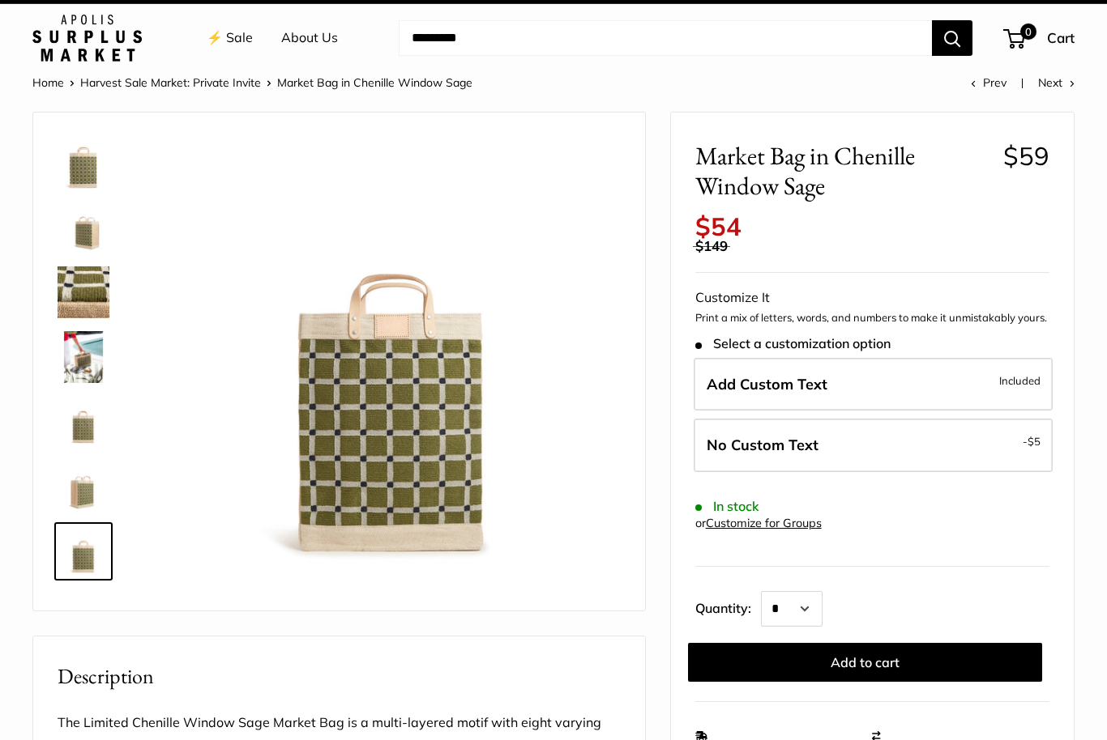
scroll to position [0, 0]
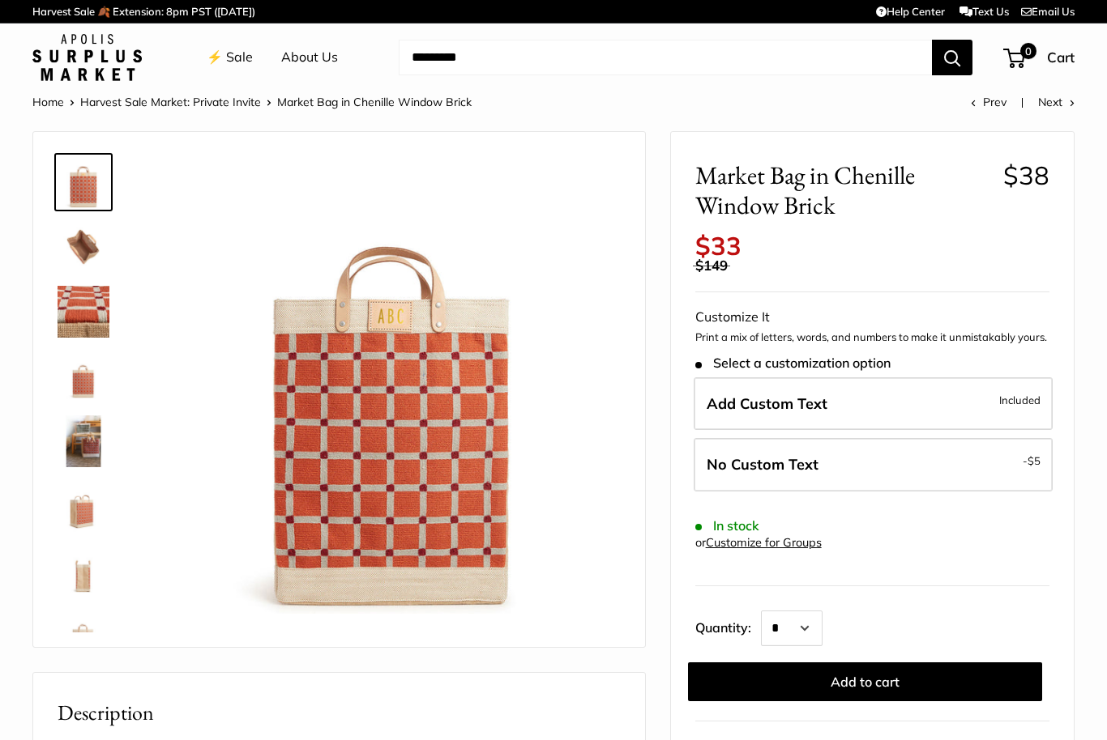
click at [76, 373] on img at bounding box center [84, 377] width 52 height 52
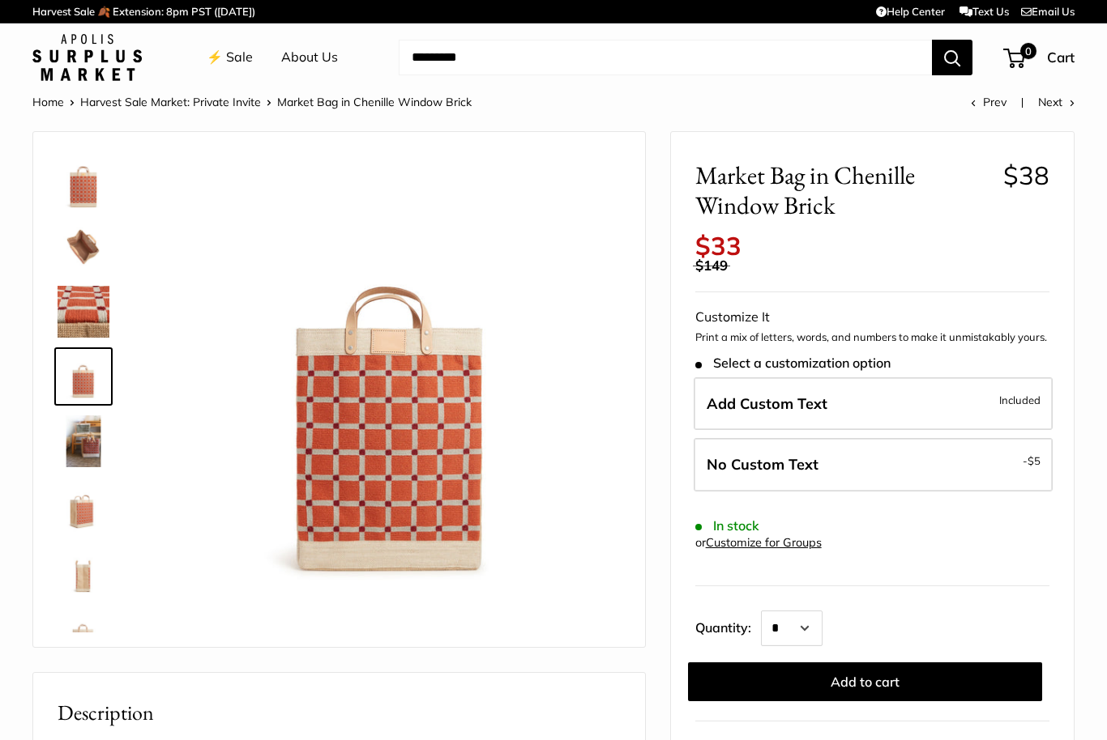
click at [84, 439] on img at bounding box center [84, 442] width 52 height 52
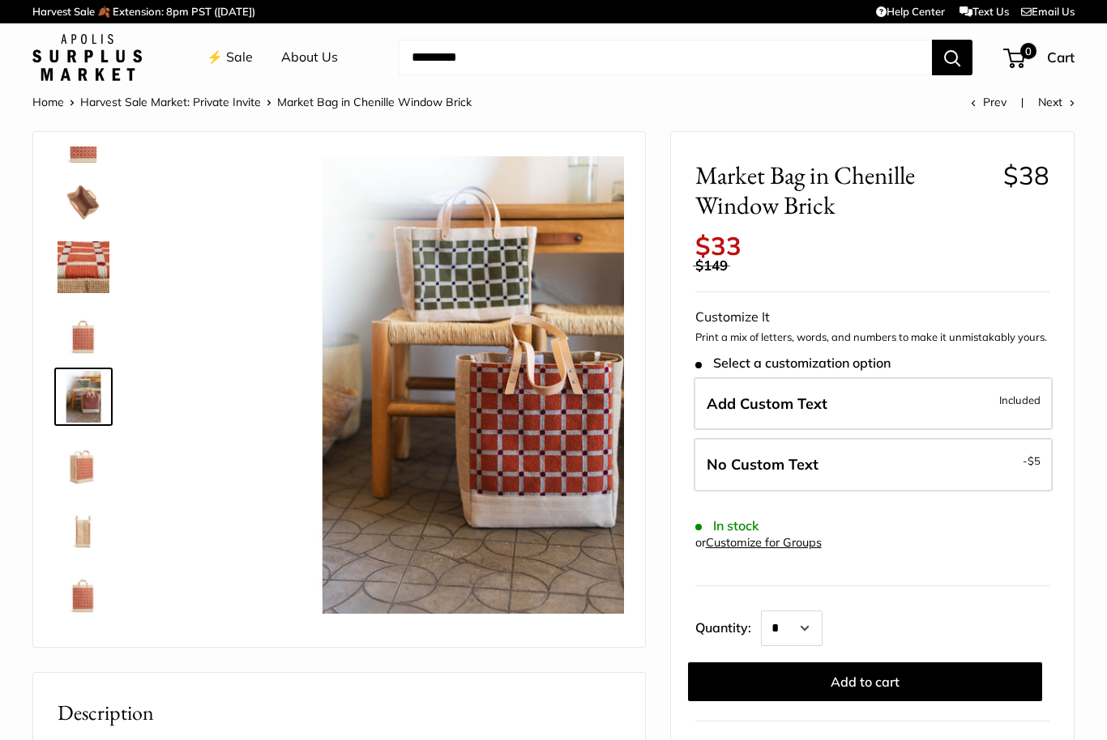
scroll to position [50, 0]
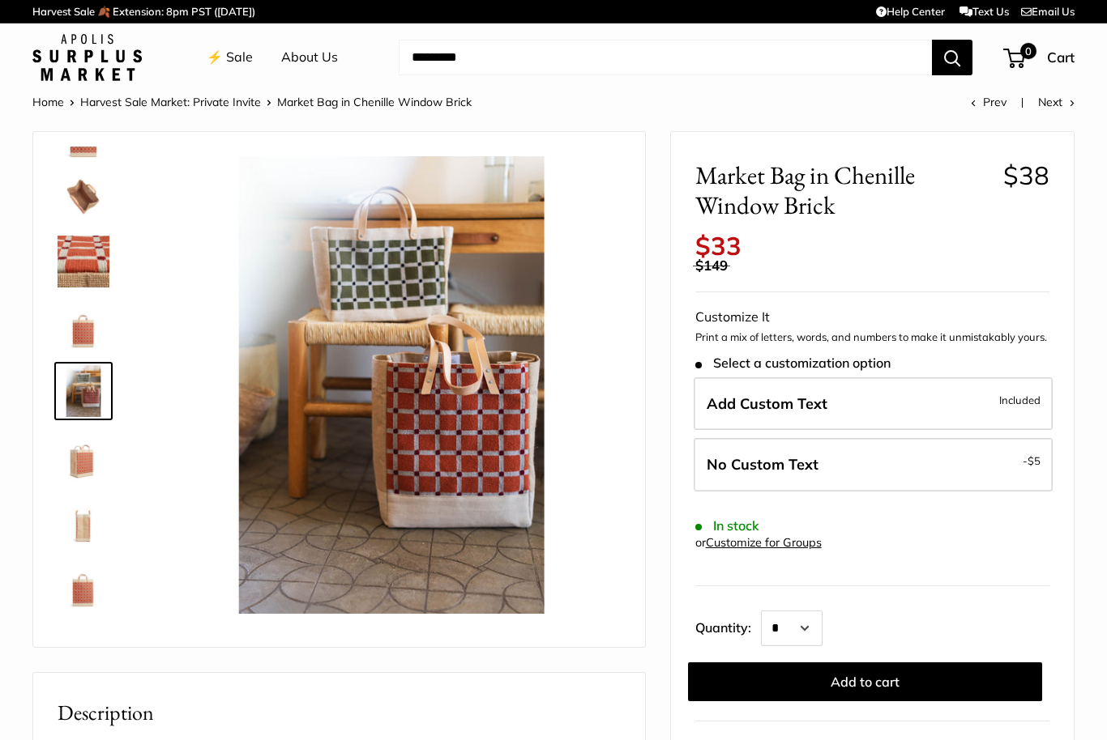
click at [91, 245] on img at bounding box center [84, 262] width 52 height 52
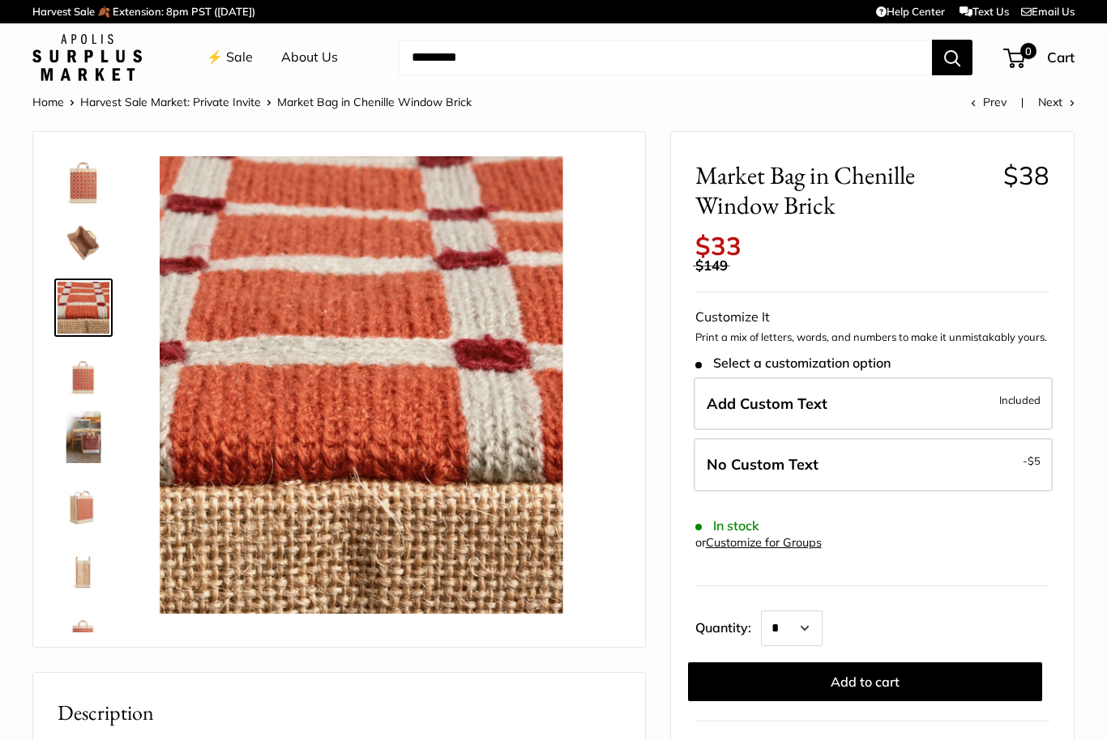
scroll to position [0, 0]
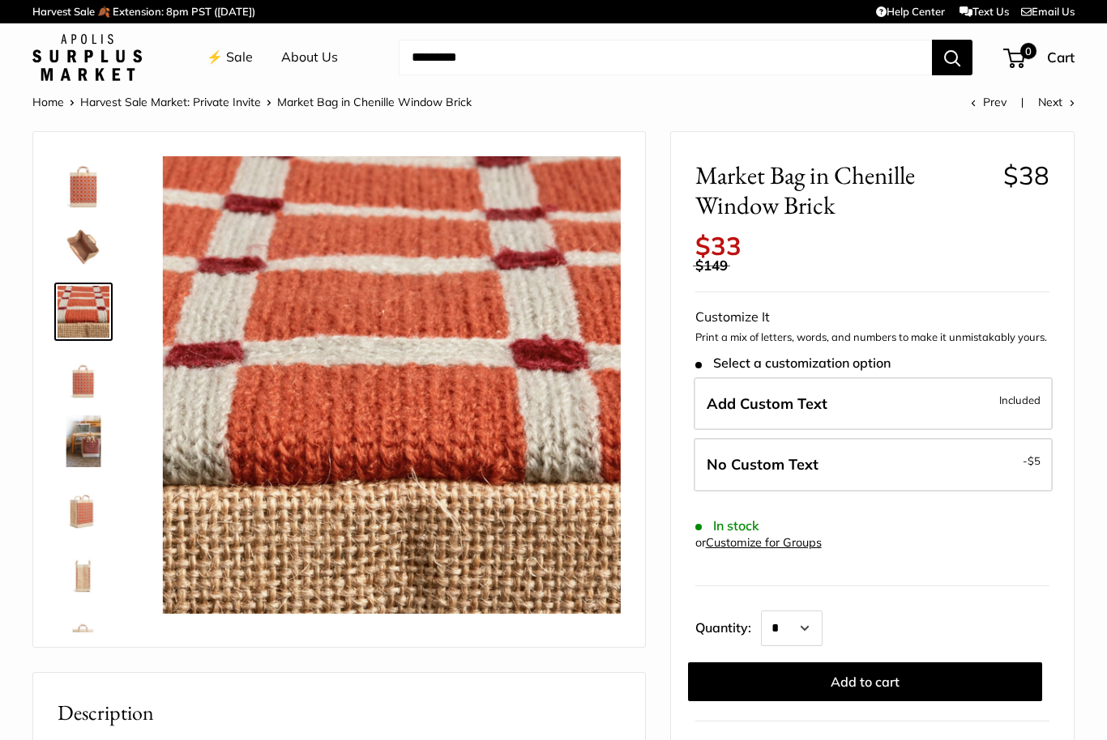
click at [80, 427] on img at bounding box center [84, 442] width 52 height 52
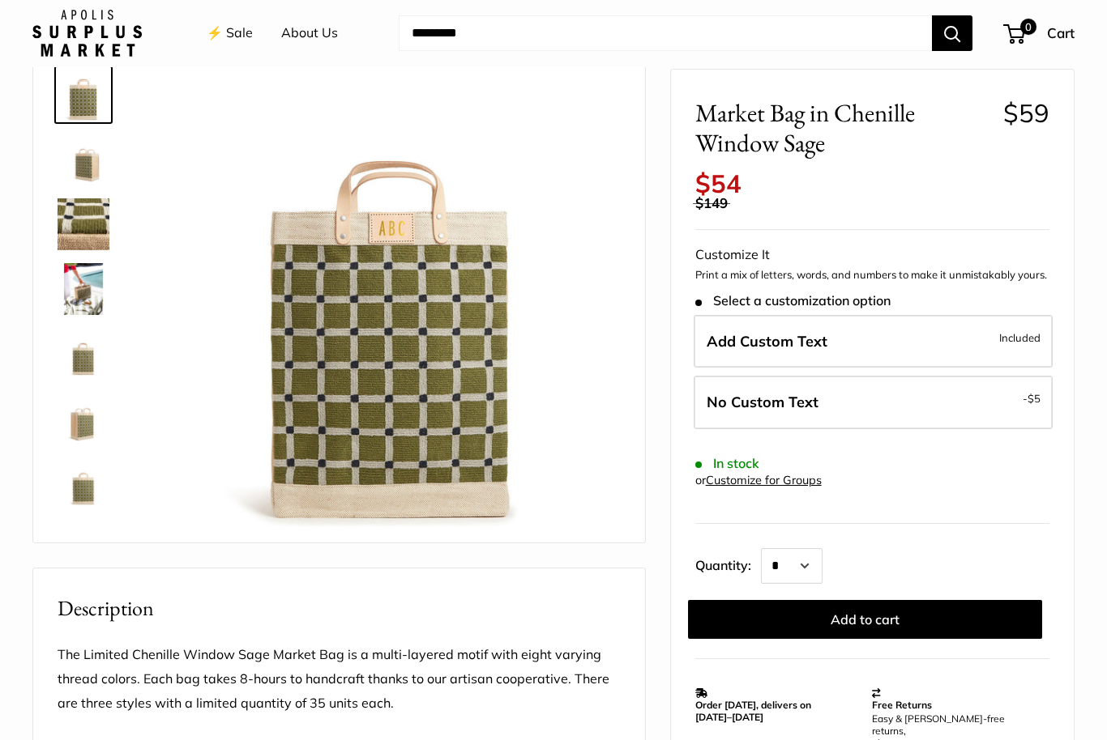
scroll to position [87, 0]
click at [1035, 328] on span "Included" at bounding box center [1019, 337] width 41 height 19
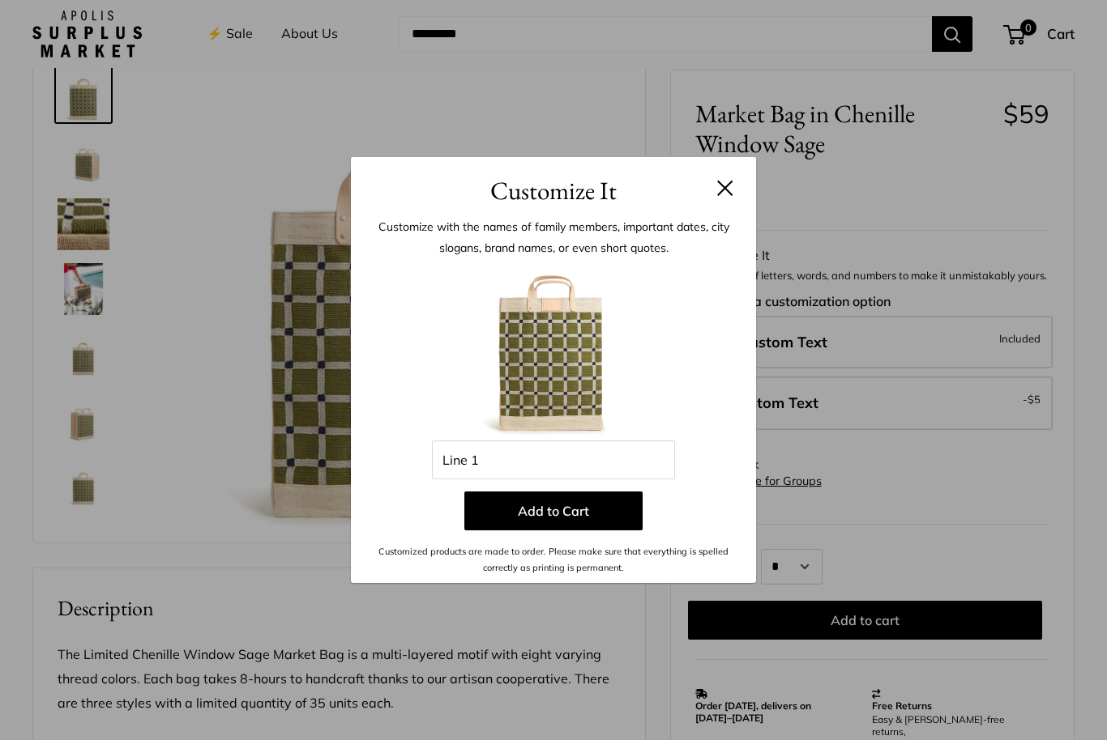
click at [732, 196] on button at bounding box center [725, 188] width 16 height 16
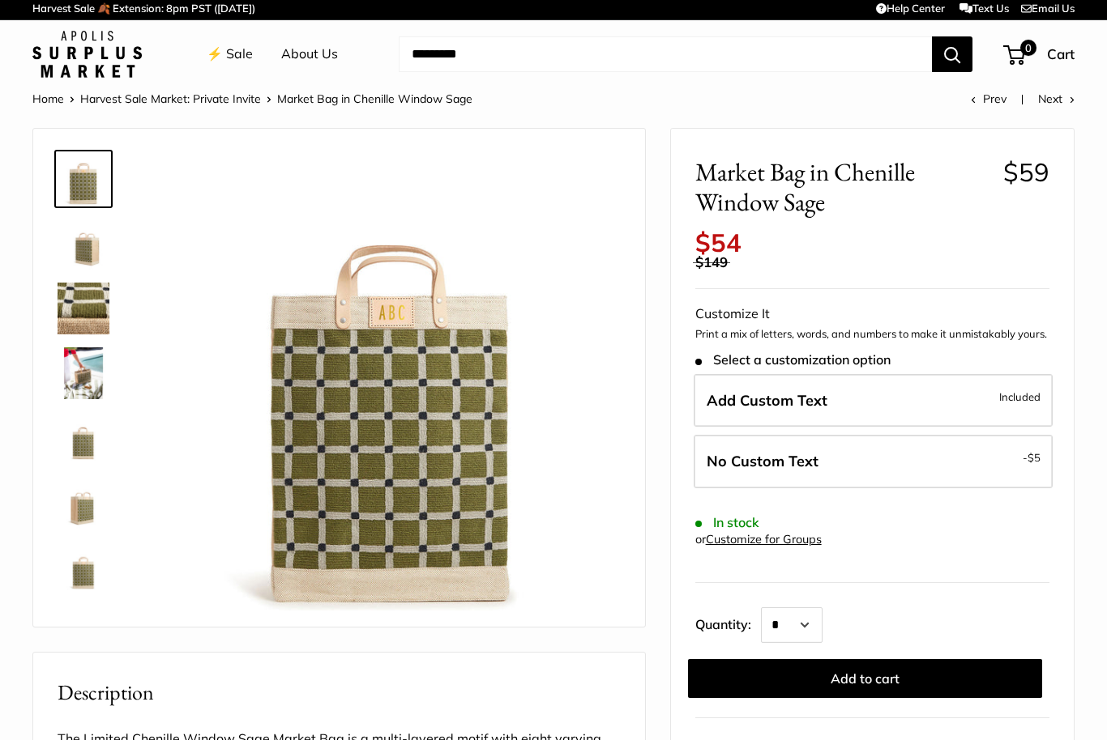
scroll to position [4, 0]
